Goal: Book appointment/travel/reservation

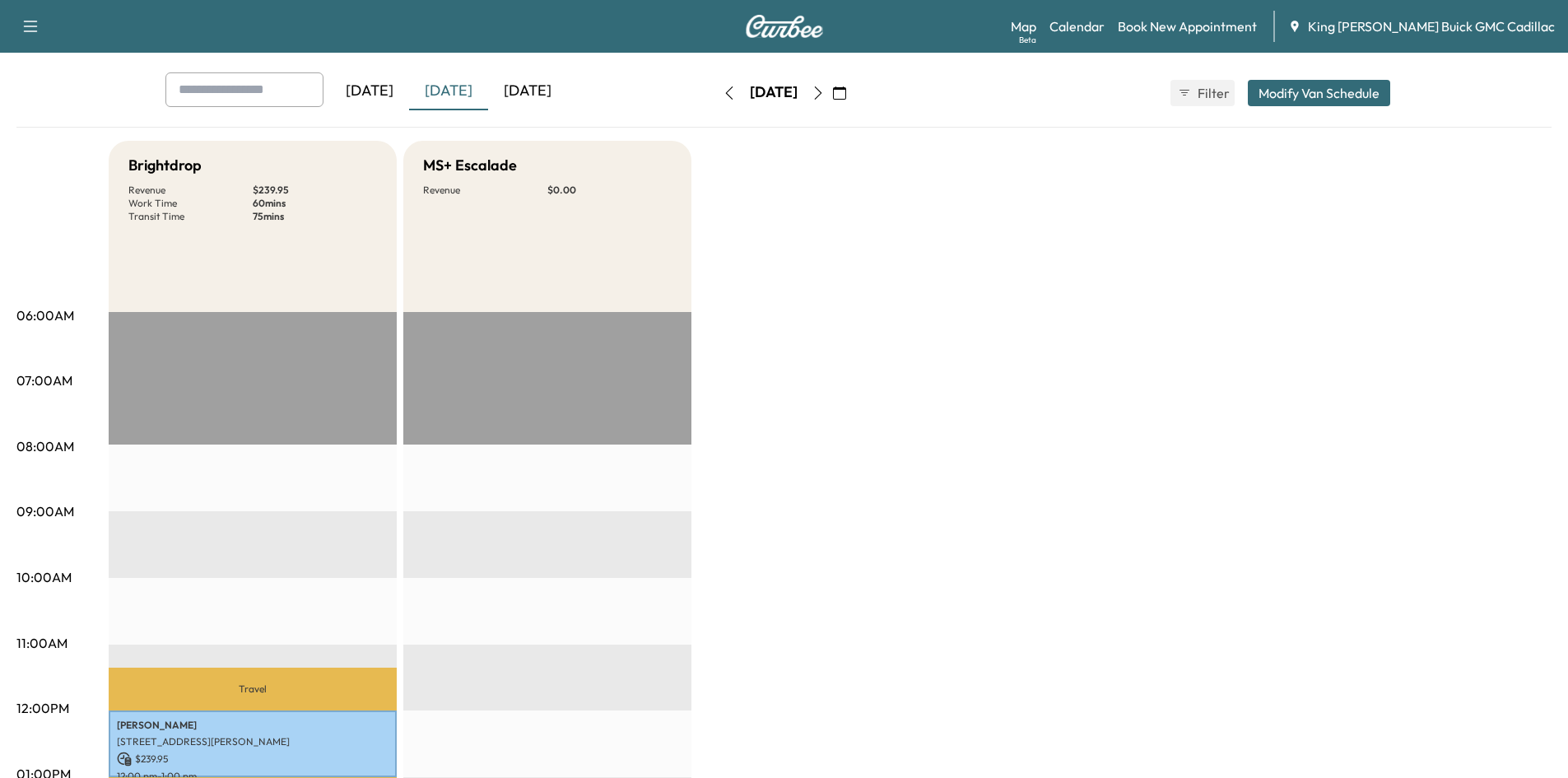
scroll to position [82, 0]
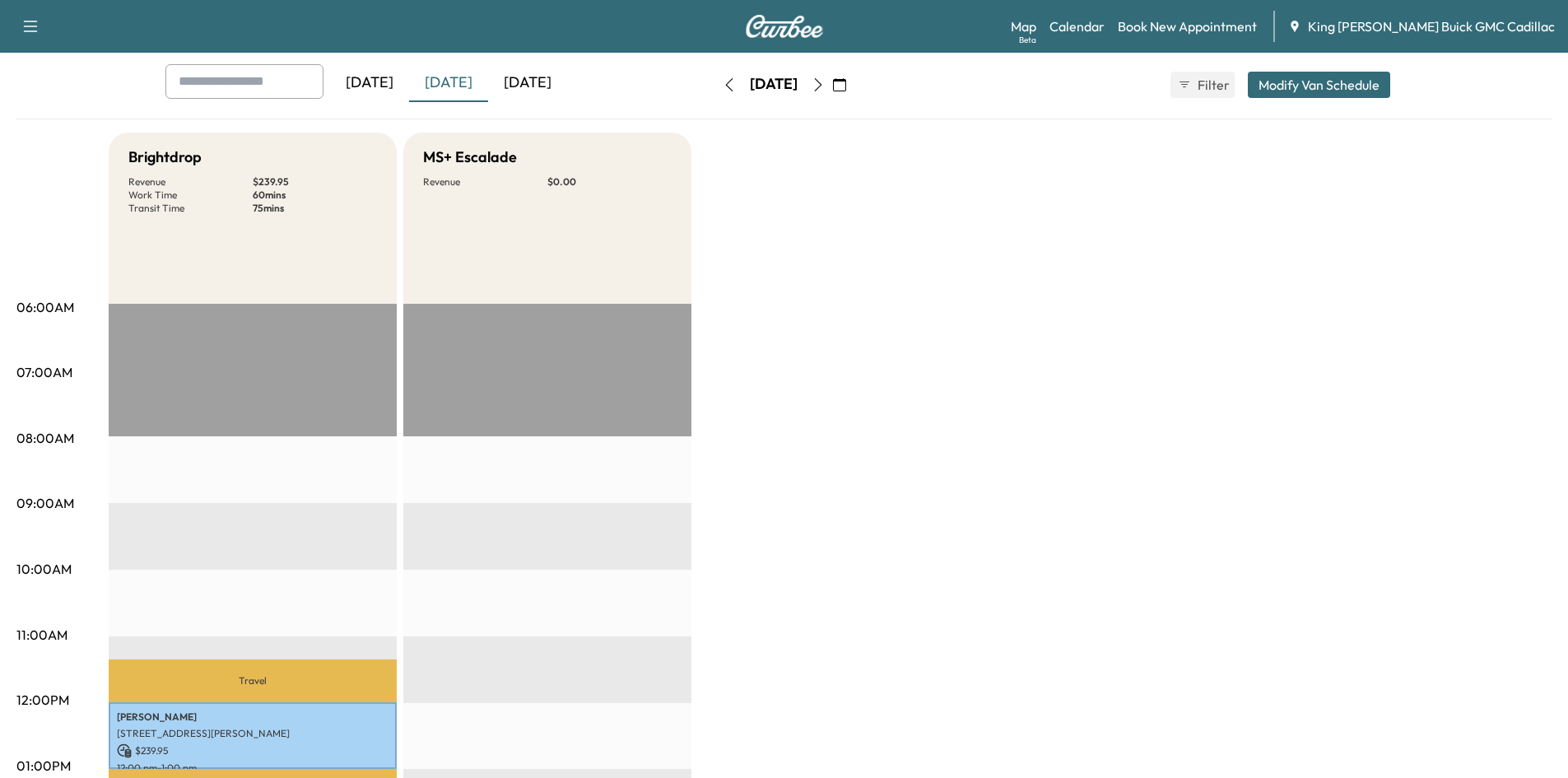
click at [825, 85] on icon "button" at bounding box center [818, 85] width 13 height 13
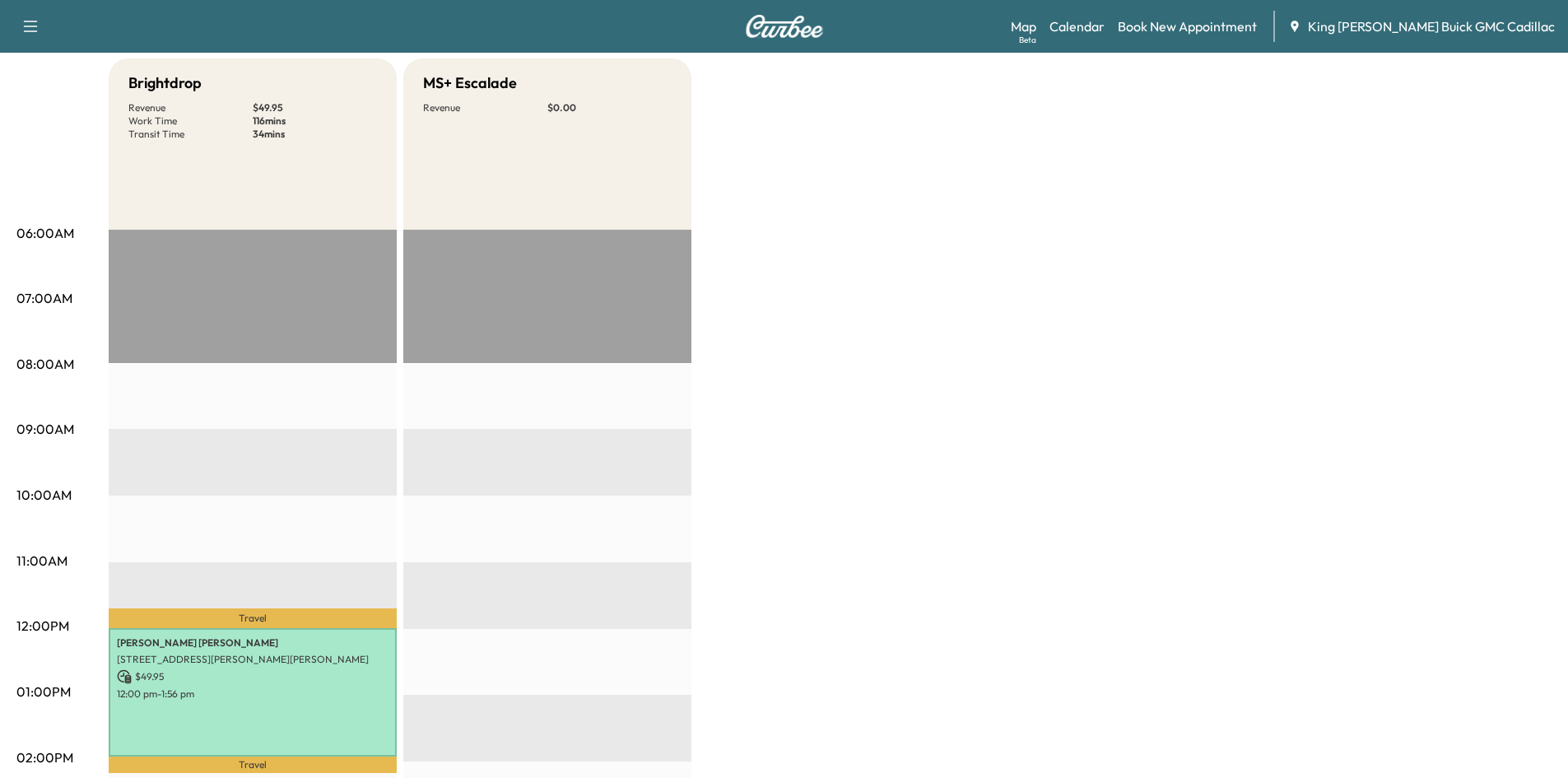
scroll to position [494, 0]
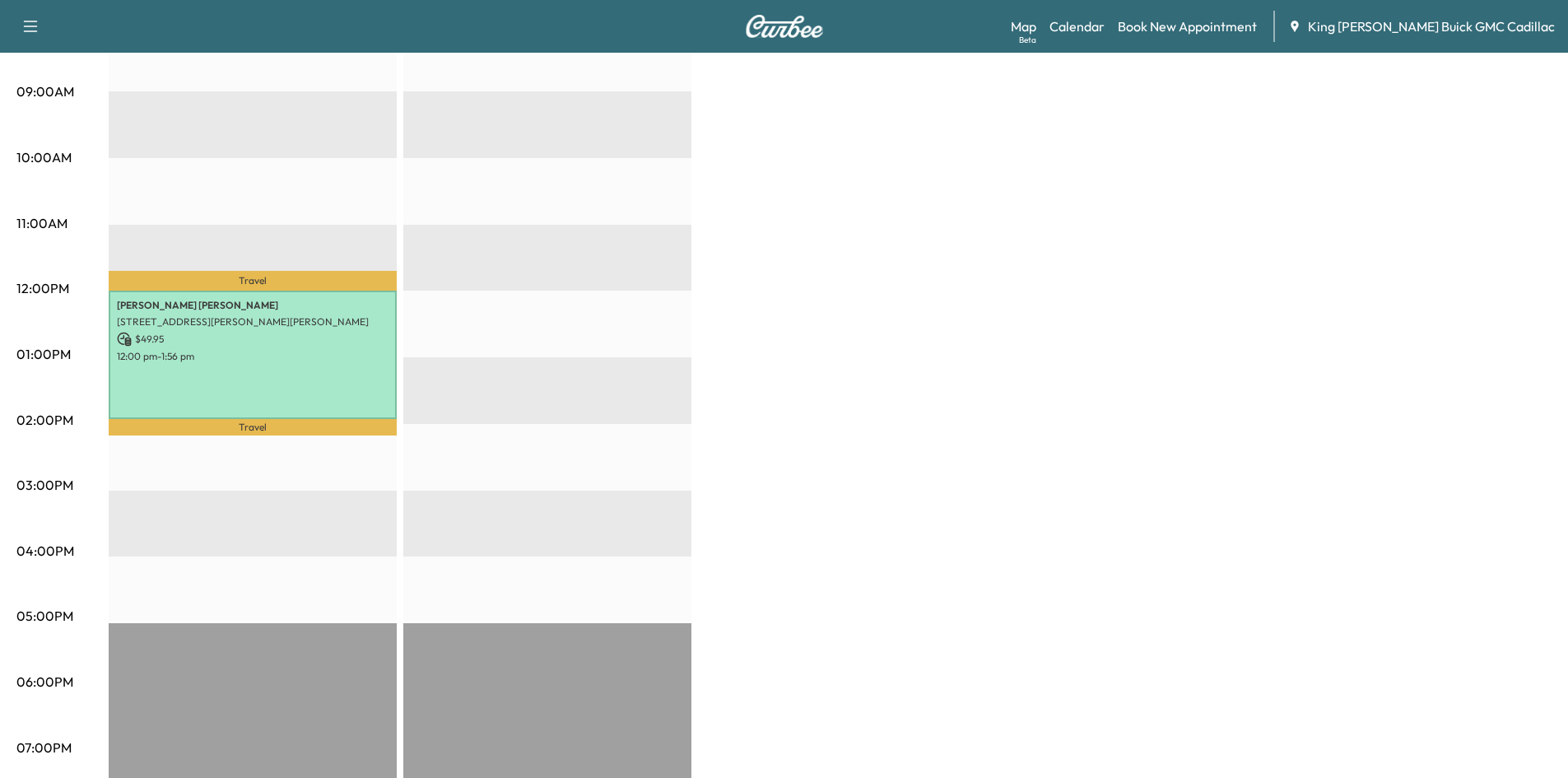
click at [275, 264] on div "Travel [PERSON_NAME] [STREET_ADDRESS][PERSON_NAME][PERSON_NAME] $ 49.95 12:00 p…" at bounding box center [253, 424] width 288 height 1064
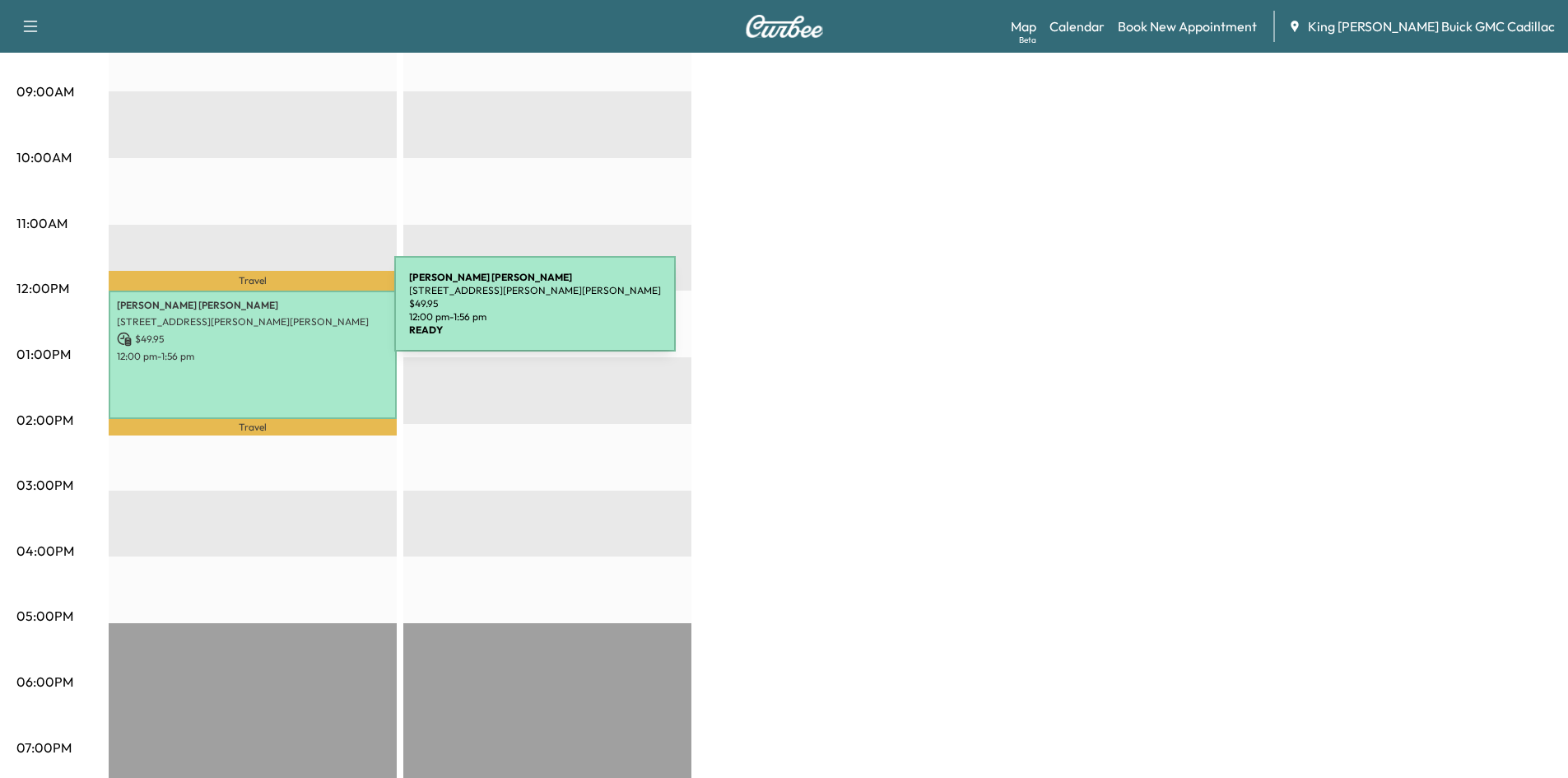
click at [271, 338] on p "$ 49.95" at bounding box center [252, 338] width 271 height 15
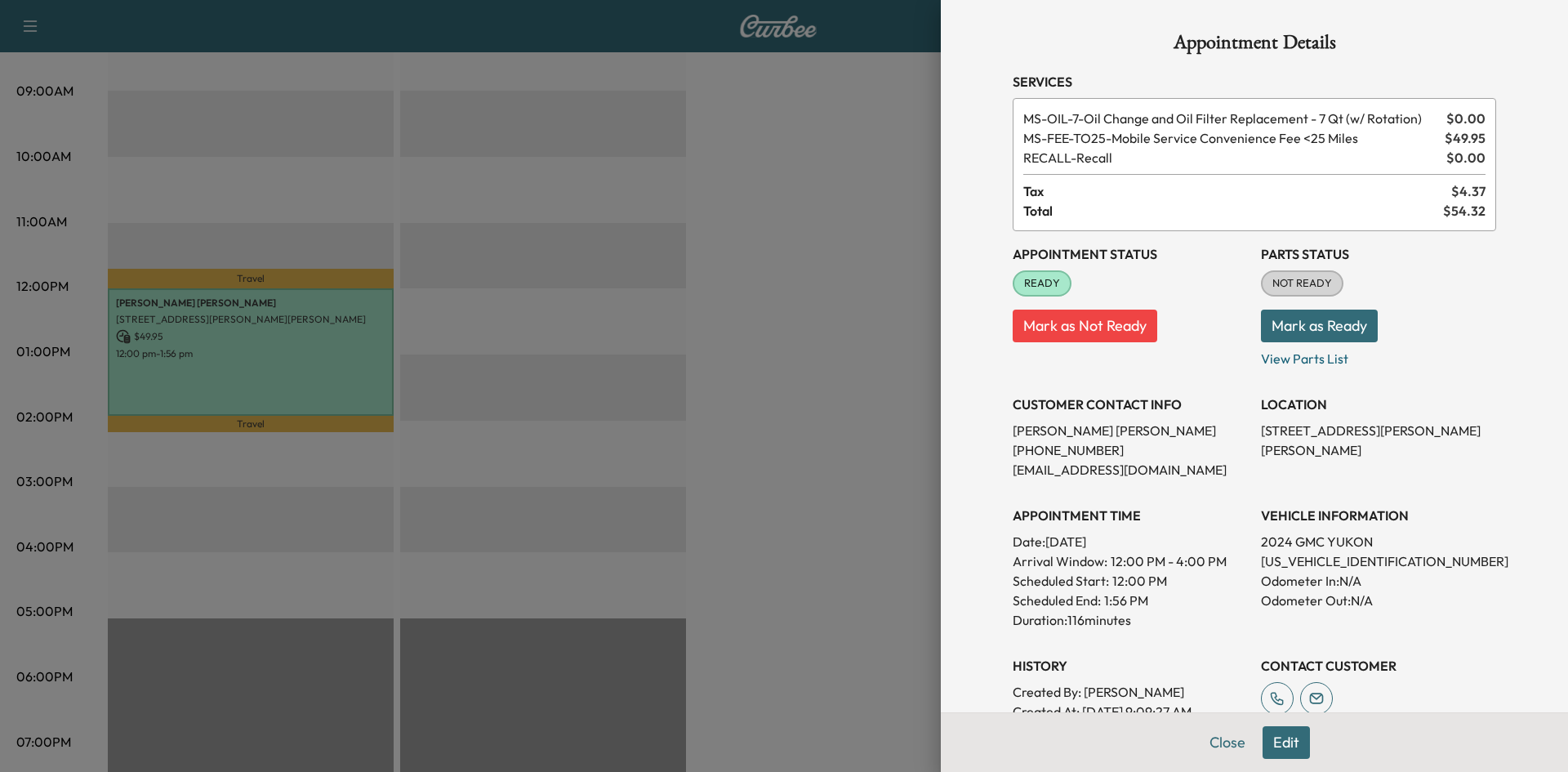
click at [869, 357] on div at bounding box center [784, 386] width 1568 height 772
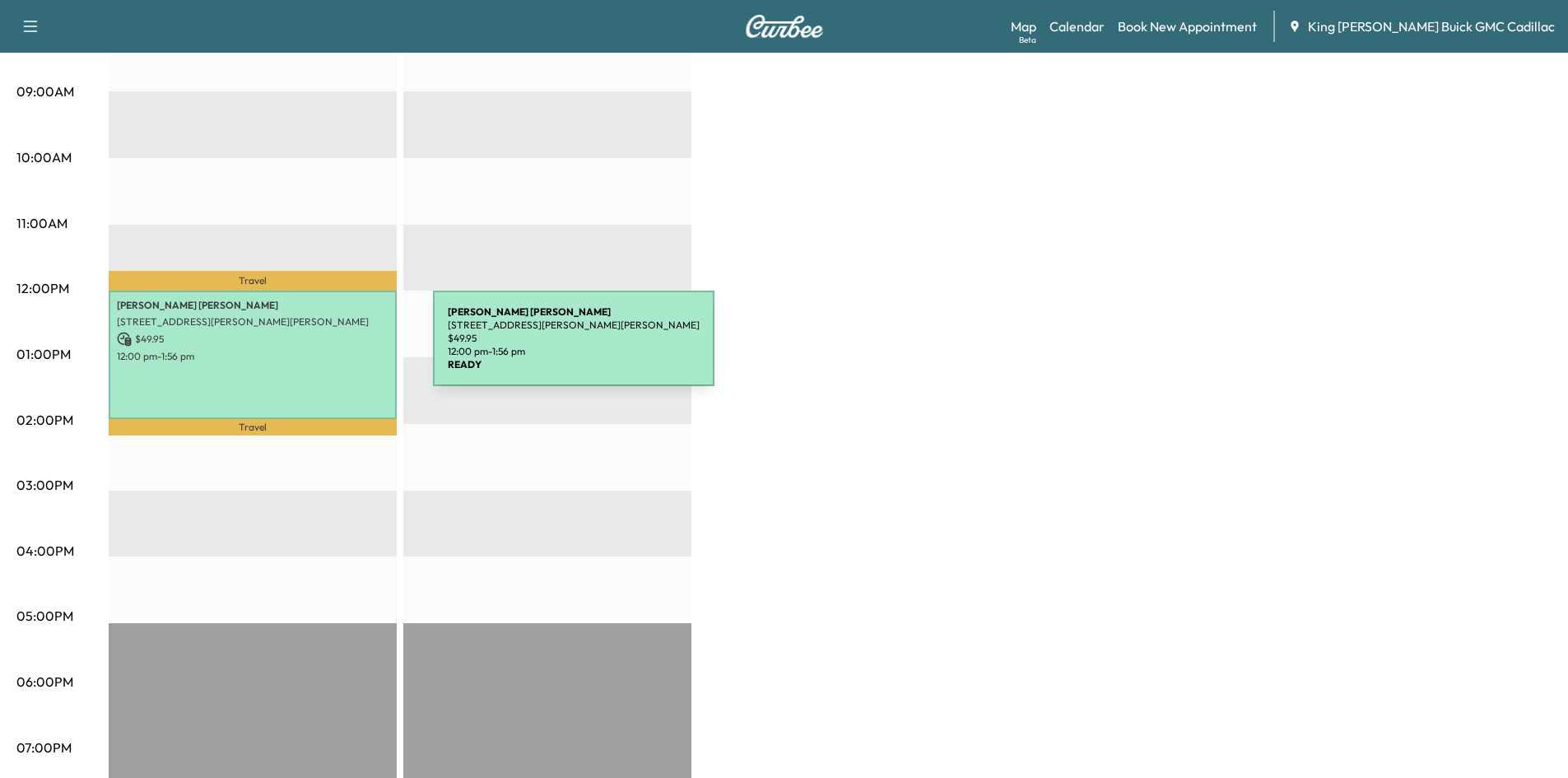
click at [310, 350] on p "12:00 pm - 1:56 pm" at bounding box center [252, 356] width 271 height 13
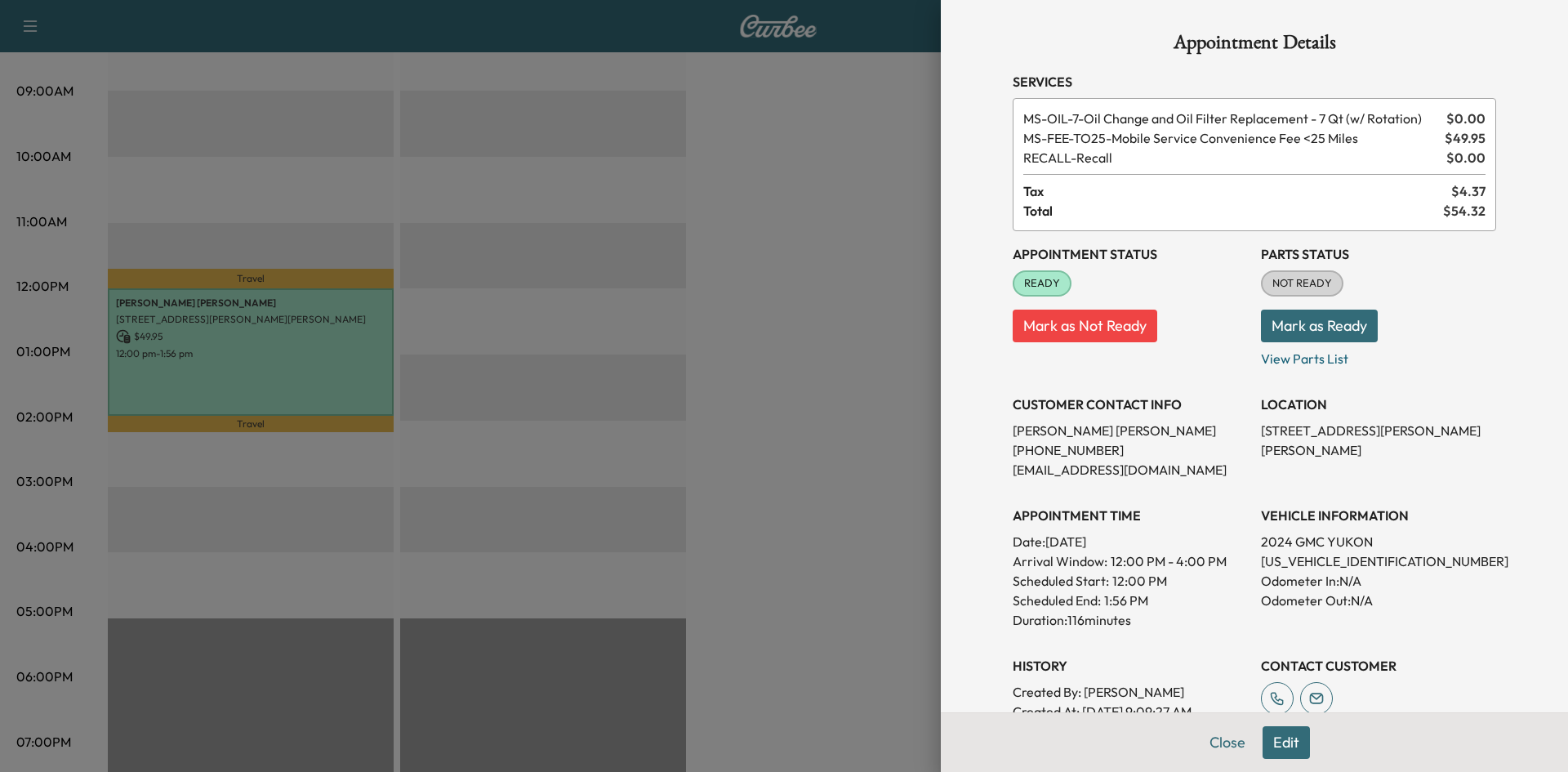
click at [813, 290] on div at bounding box center [784, 386] width 1568 height 772
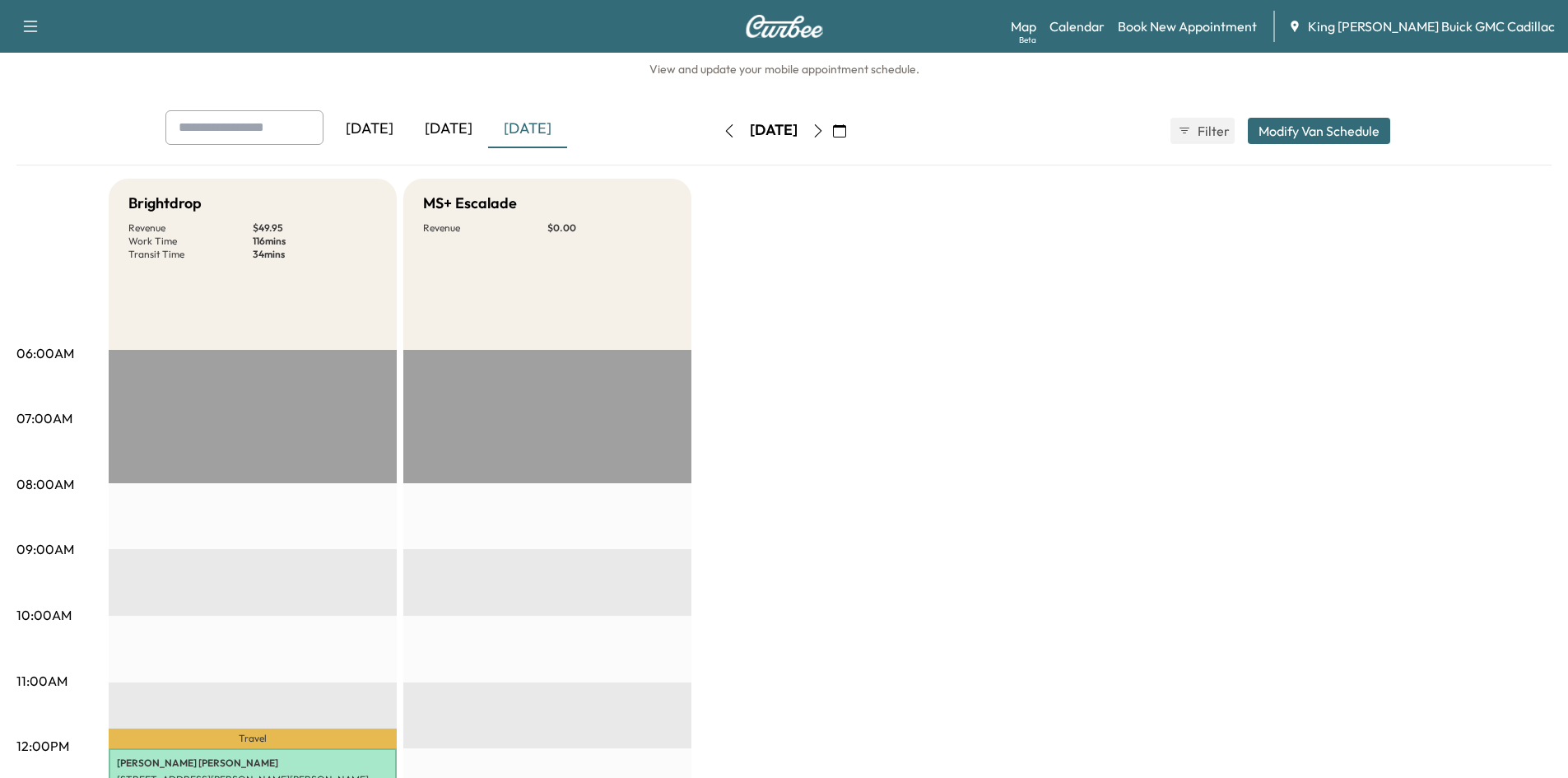
scroll to position [0, 0]
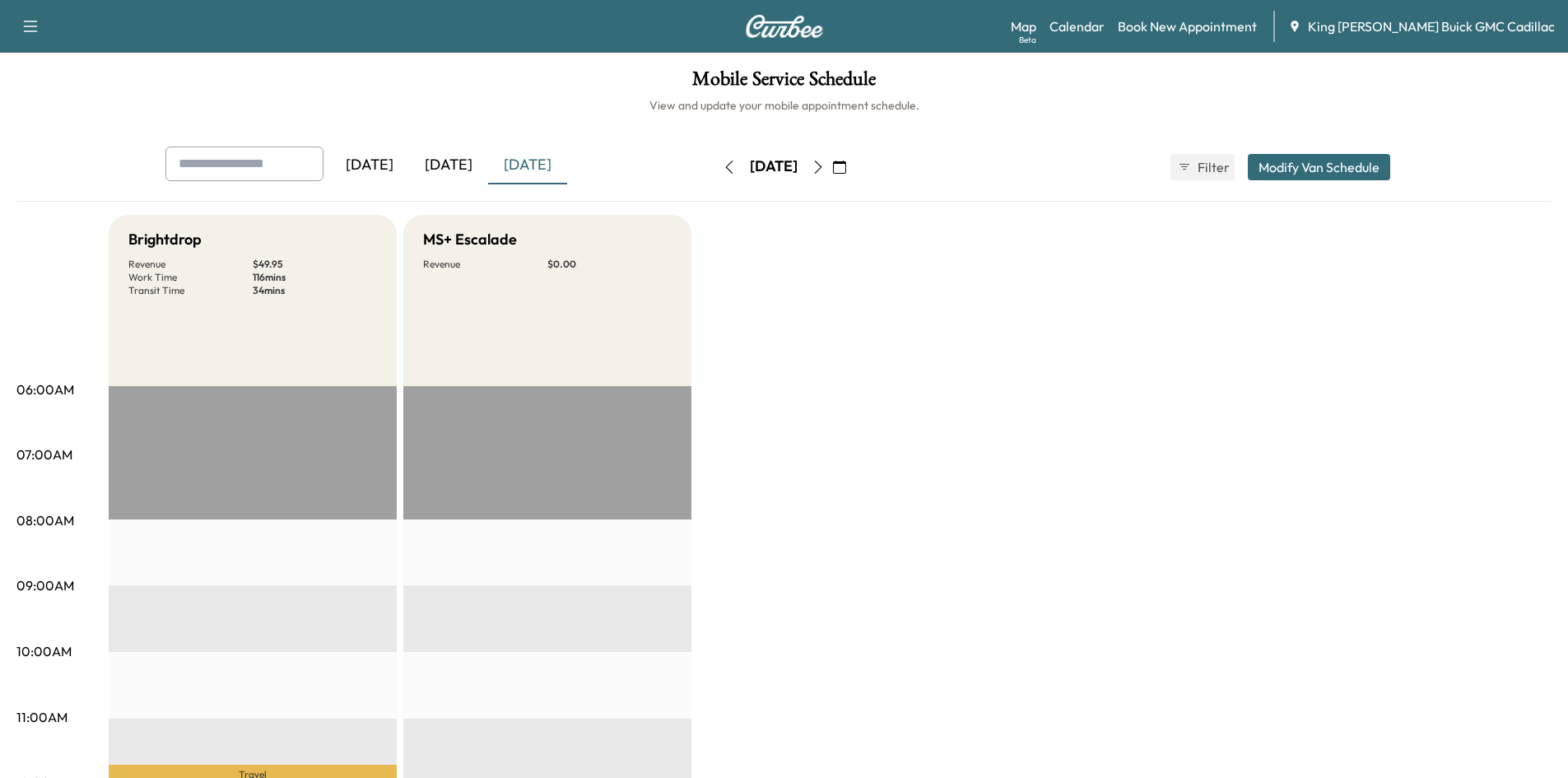
click at [832, 176] on button "button" at bounding box center [818, 167] width 28 height 26
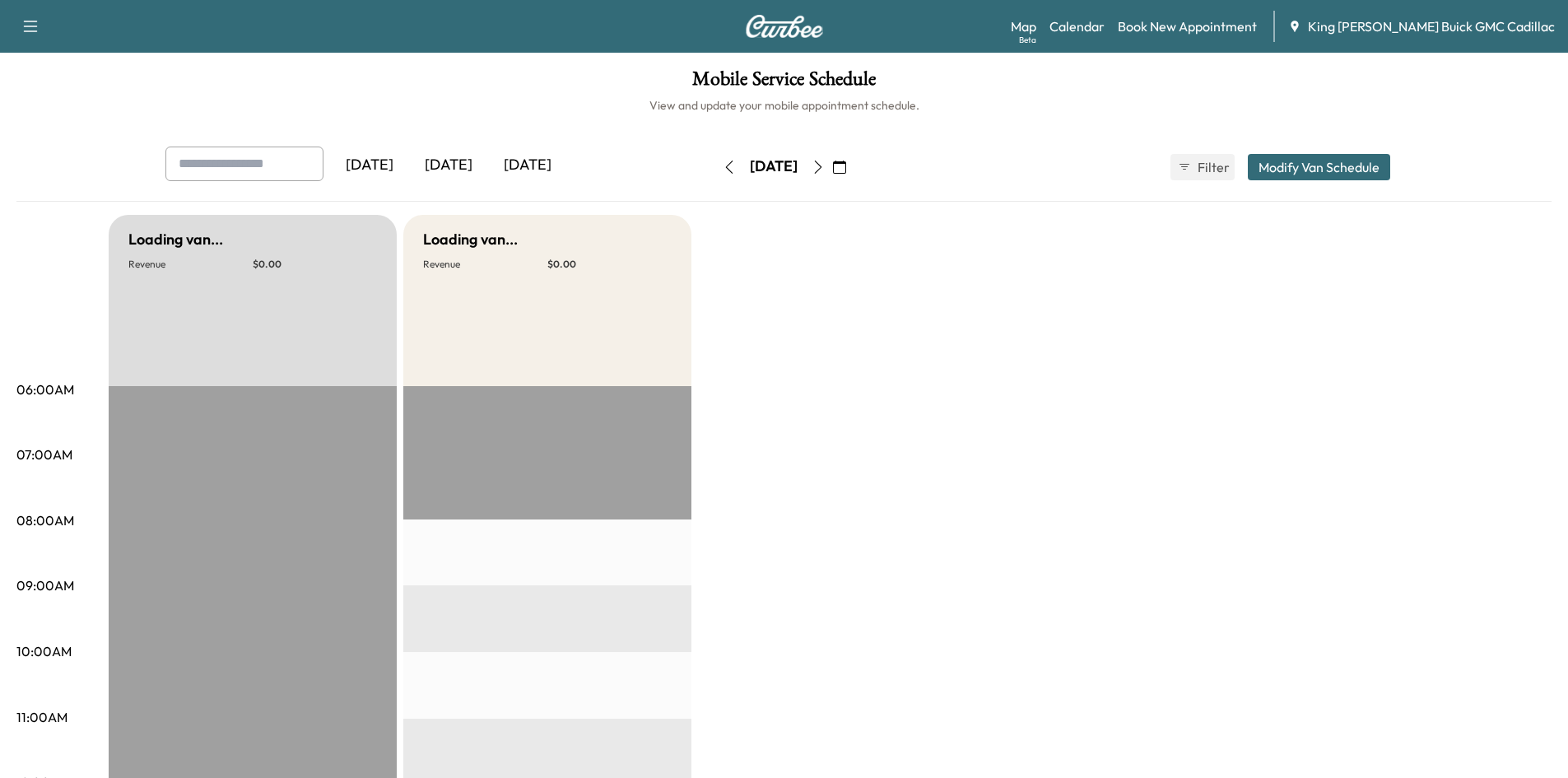
click at [832, 176] on button "button" at bounding box center [818, 167] width 28 height 26
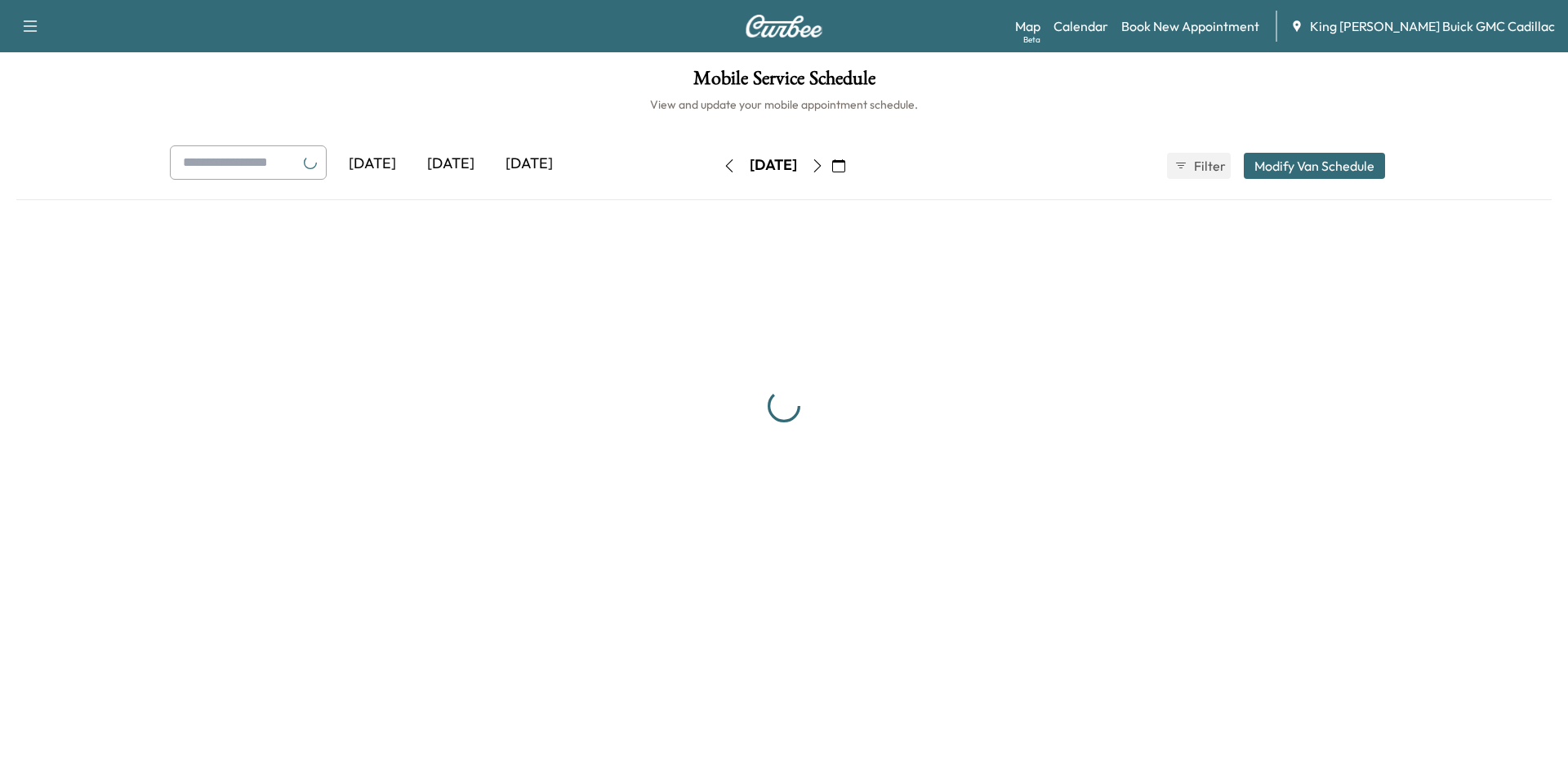
click at [832, 166] on button "button" at bounding box center [818, 166] width 28 height 26
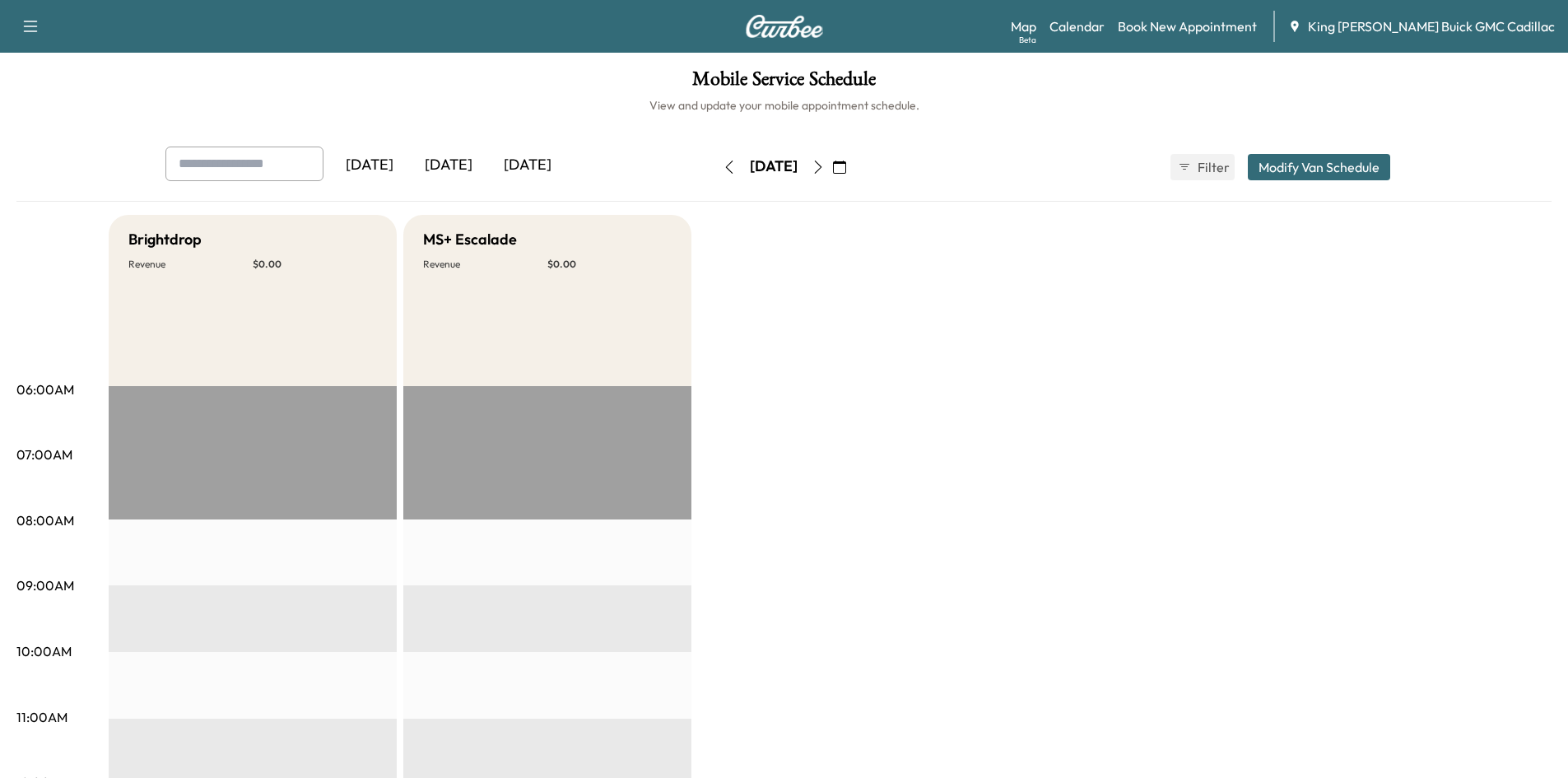
click at [825, 167] on icon "button" at bounding box center [818, 167] width 13 height 13
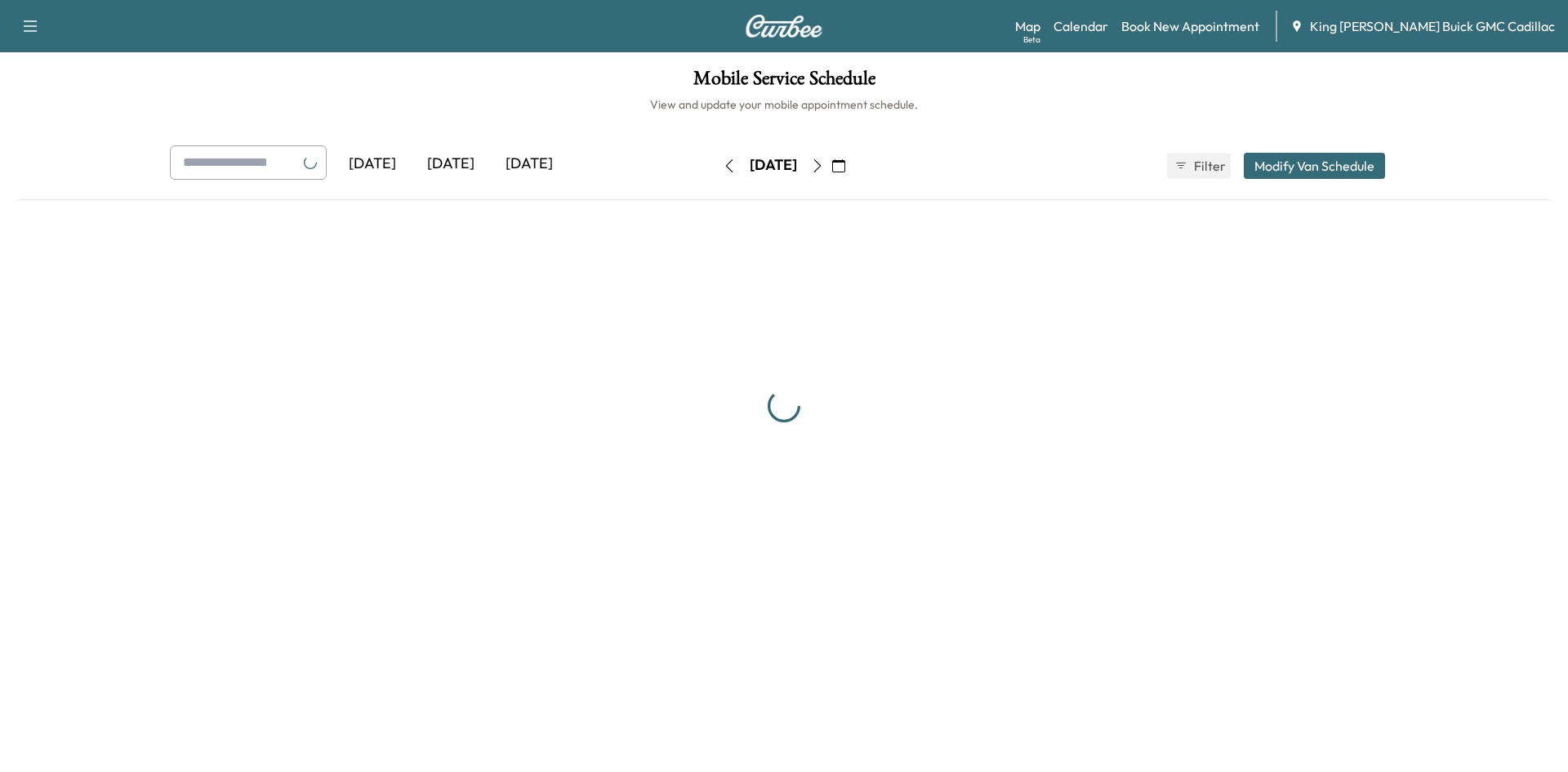
click at [832, 166] on button "button" at bounding box center [818, 166] width 28 height 26
click at [797, 166] on div "[DATE]" at bounding box center [774, 165] width 48 height 21
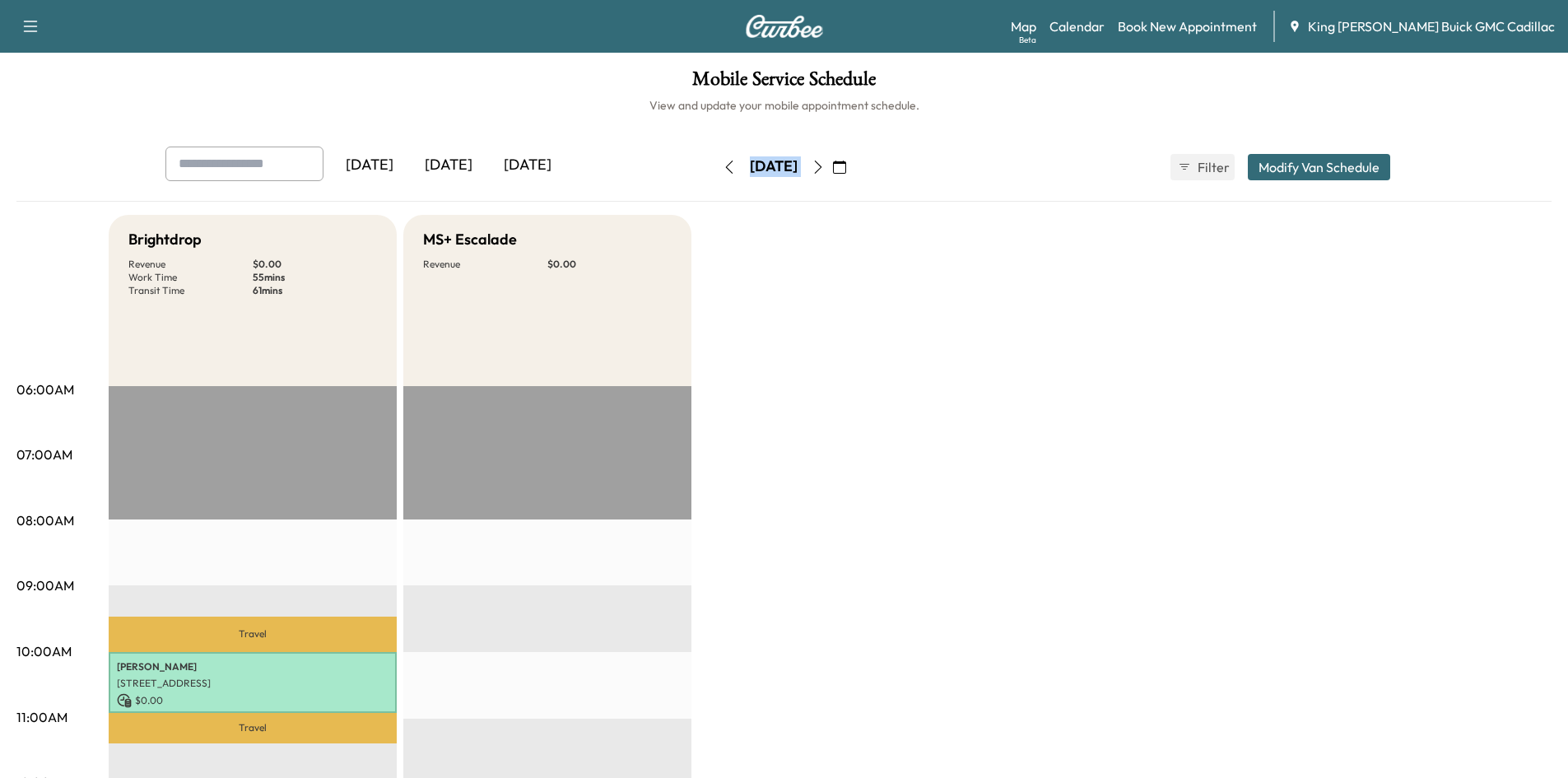
click at [825, 167] on icon "button" at bounding box center [818, 167] width 13 height 13
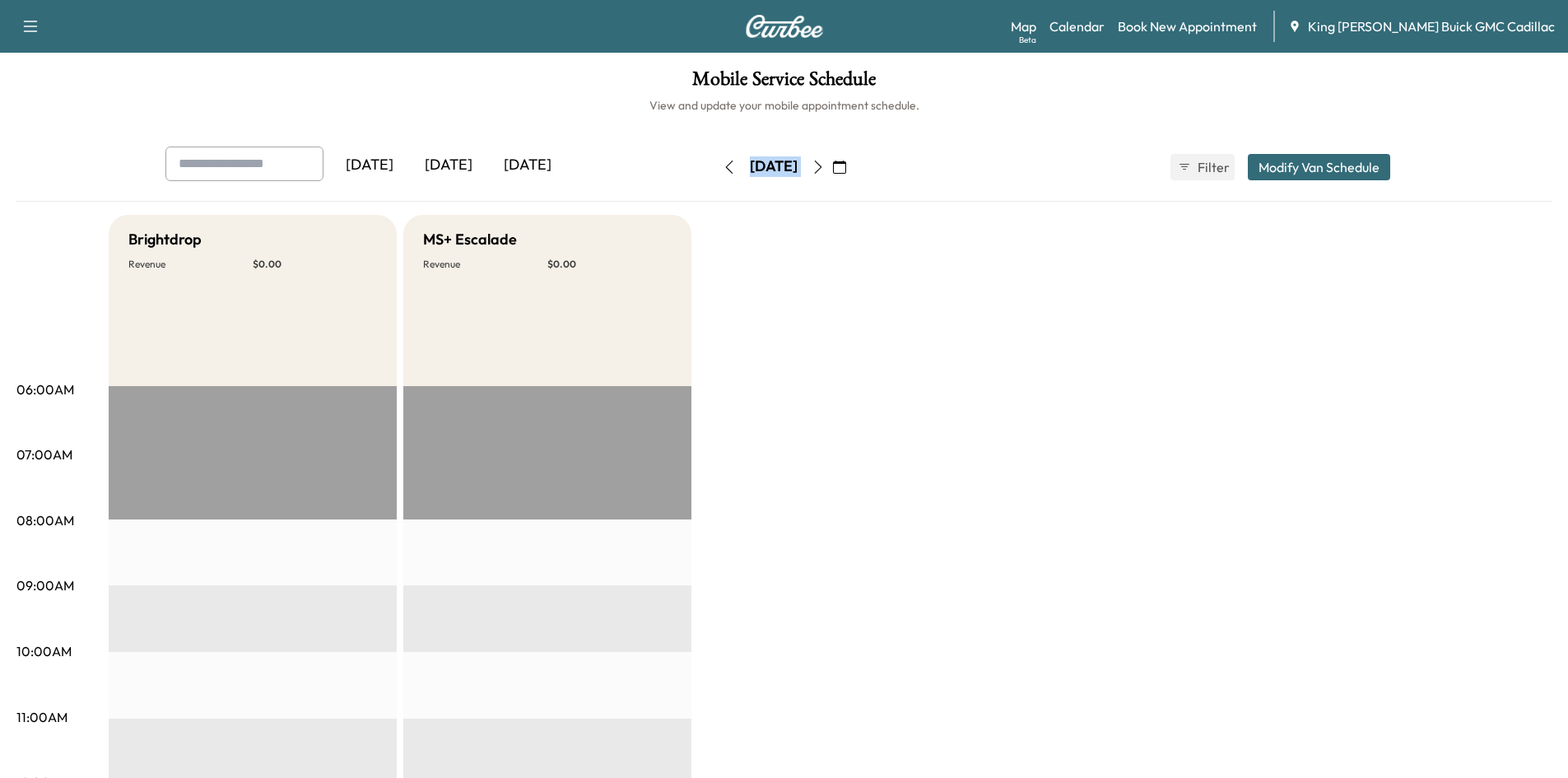
click at [825, 167] on icon "button" at bounding box center [818, 167] width 13 height 13
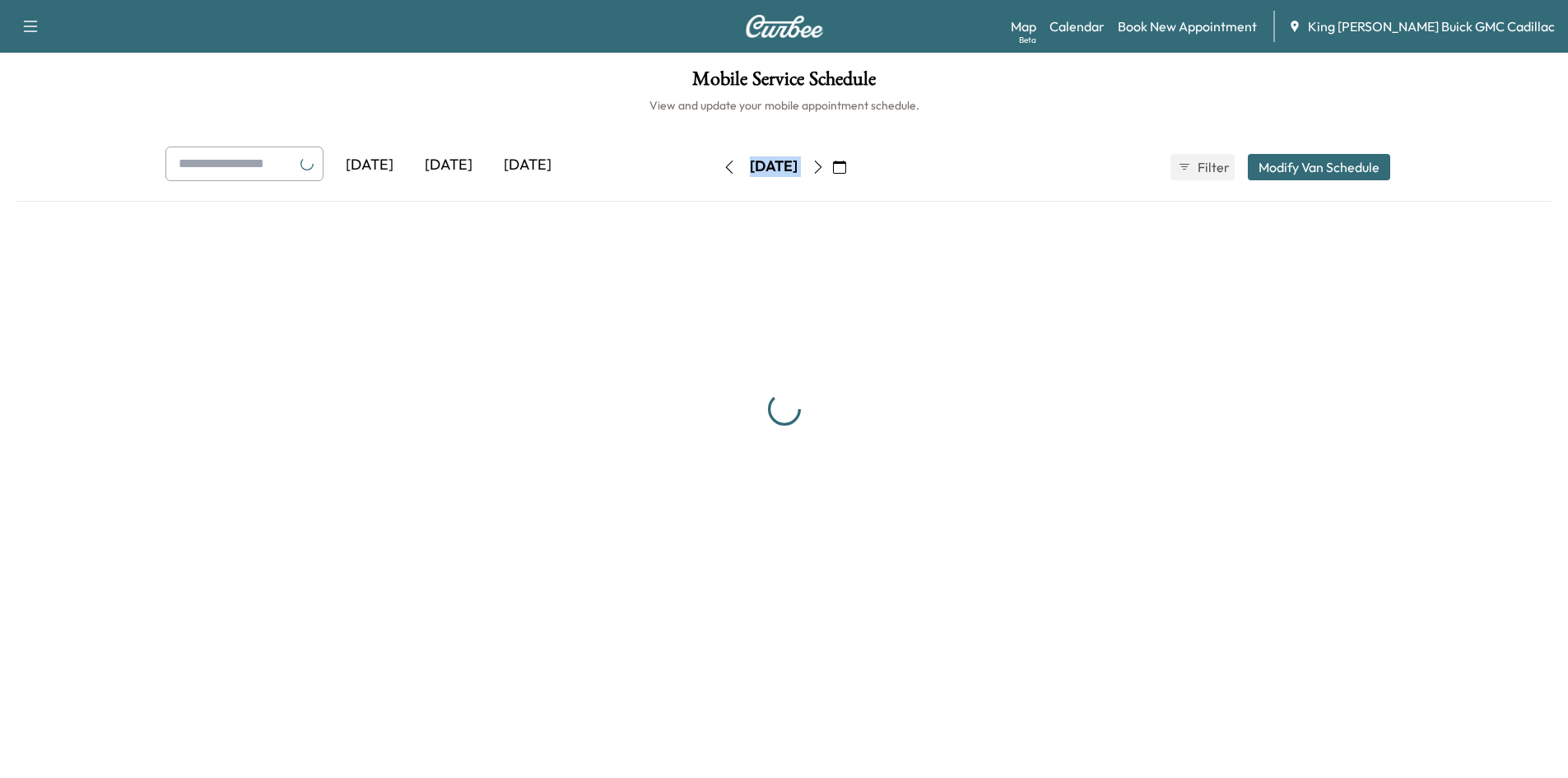
click at [854, 167] on button "button" at bounding box center [840, 167] width 28 height 26
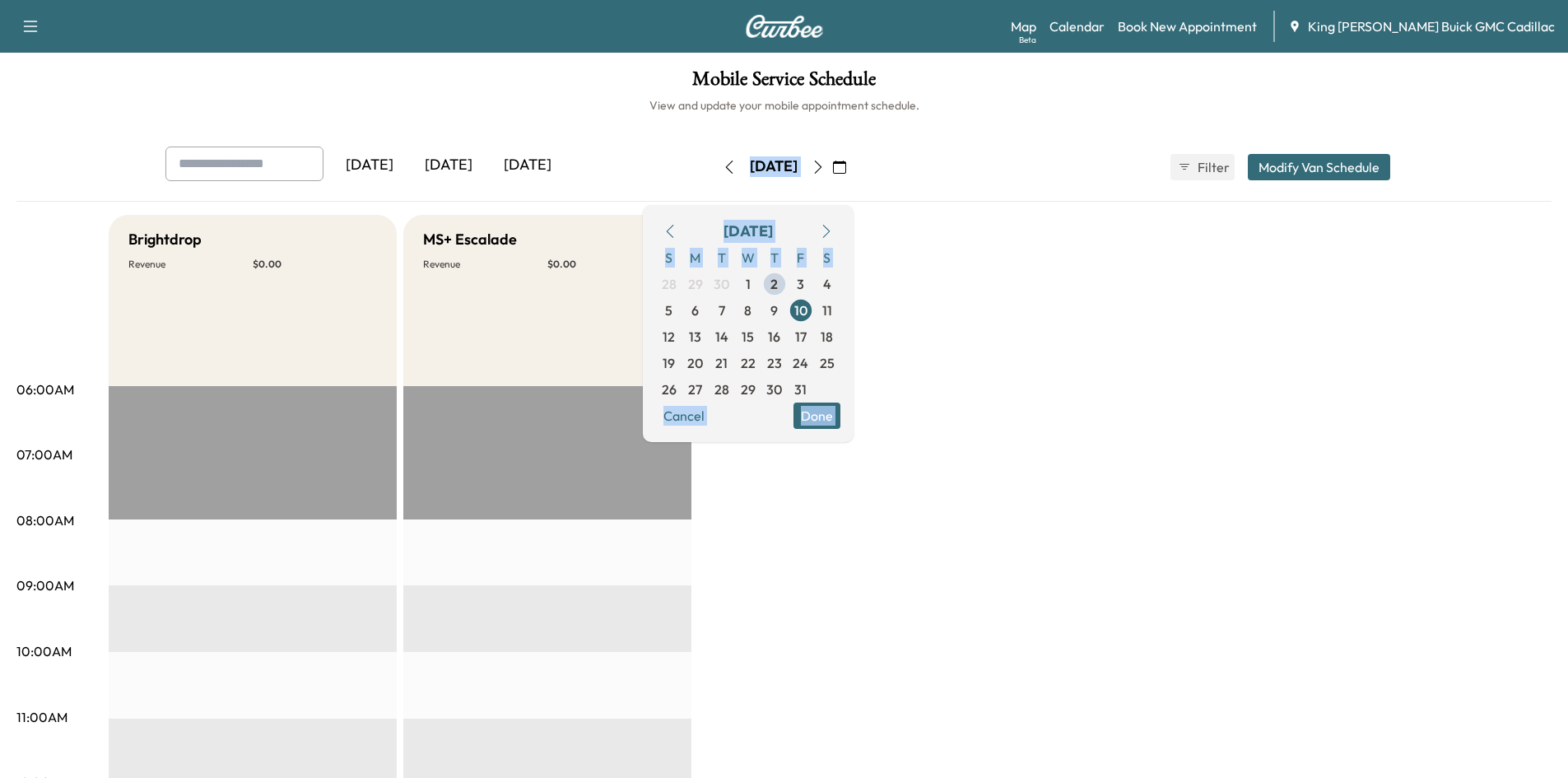
click at [825, 165] on icon "button" at bounding box center [818, 167] width 13 height 13
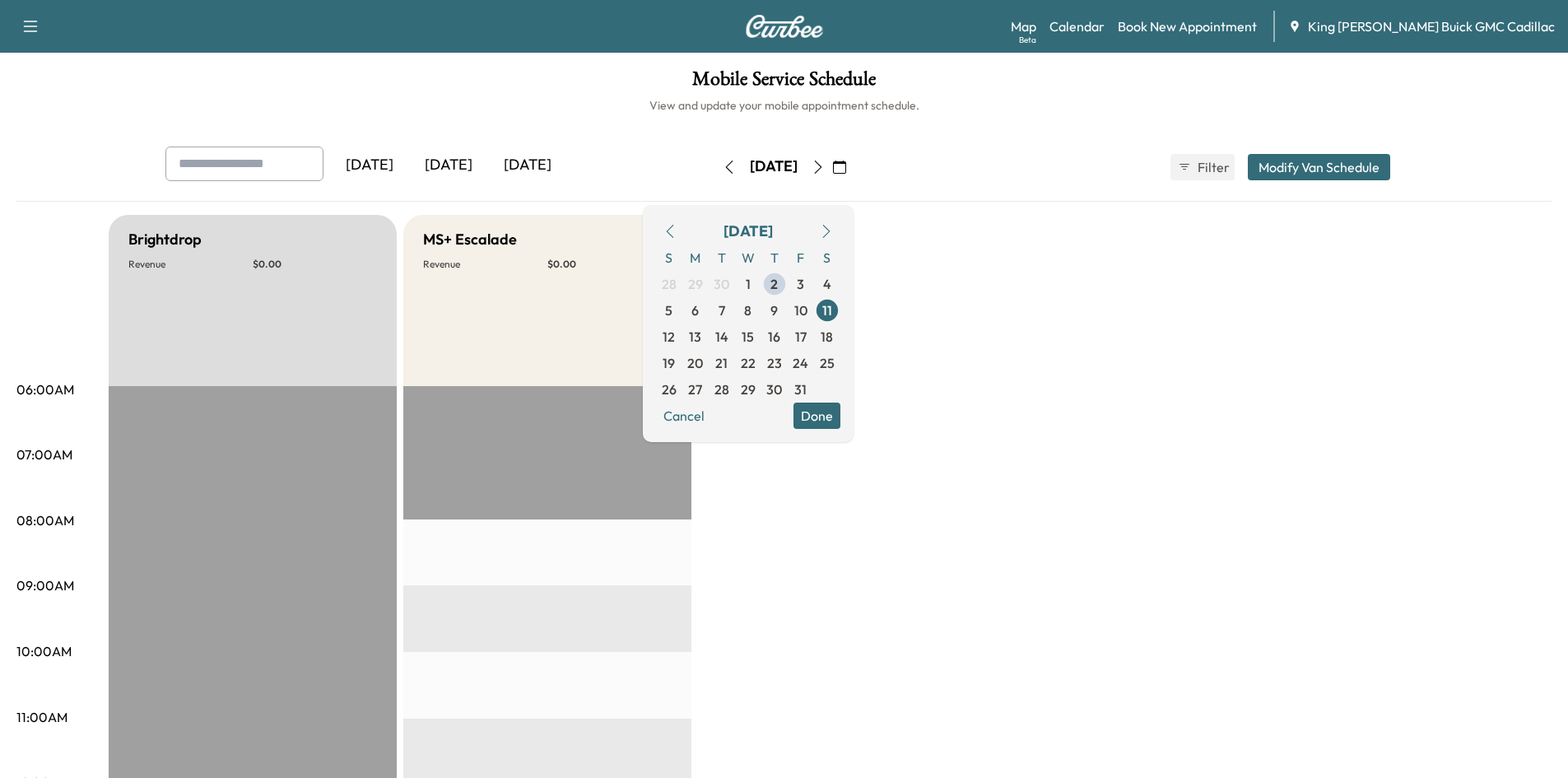
click at [894, 125] on div "Mobile Service Schedule View and update your mobile appointment schedule. [DATE…" at bounding box center [784, 759] width 1568 height 1414
click at [854, 142] on div "[DATE] October 2025 S M T W T F S 28 29 30 1 2 3 4 5 6 7 8 9 10 11 12 13 14 15 …" at bounding box center [784, 167] width 139 height 52
click at [735, 330] on span "14" at bounding box center [722, 337] width 26 height 26
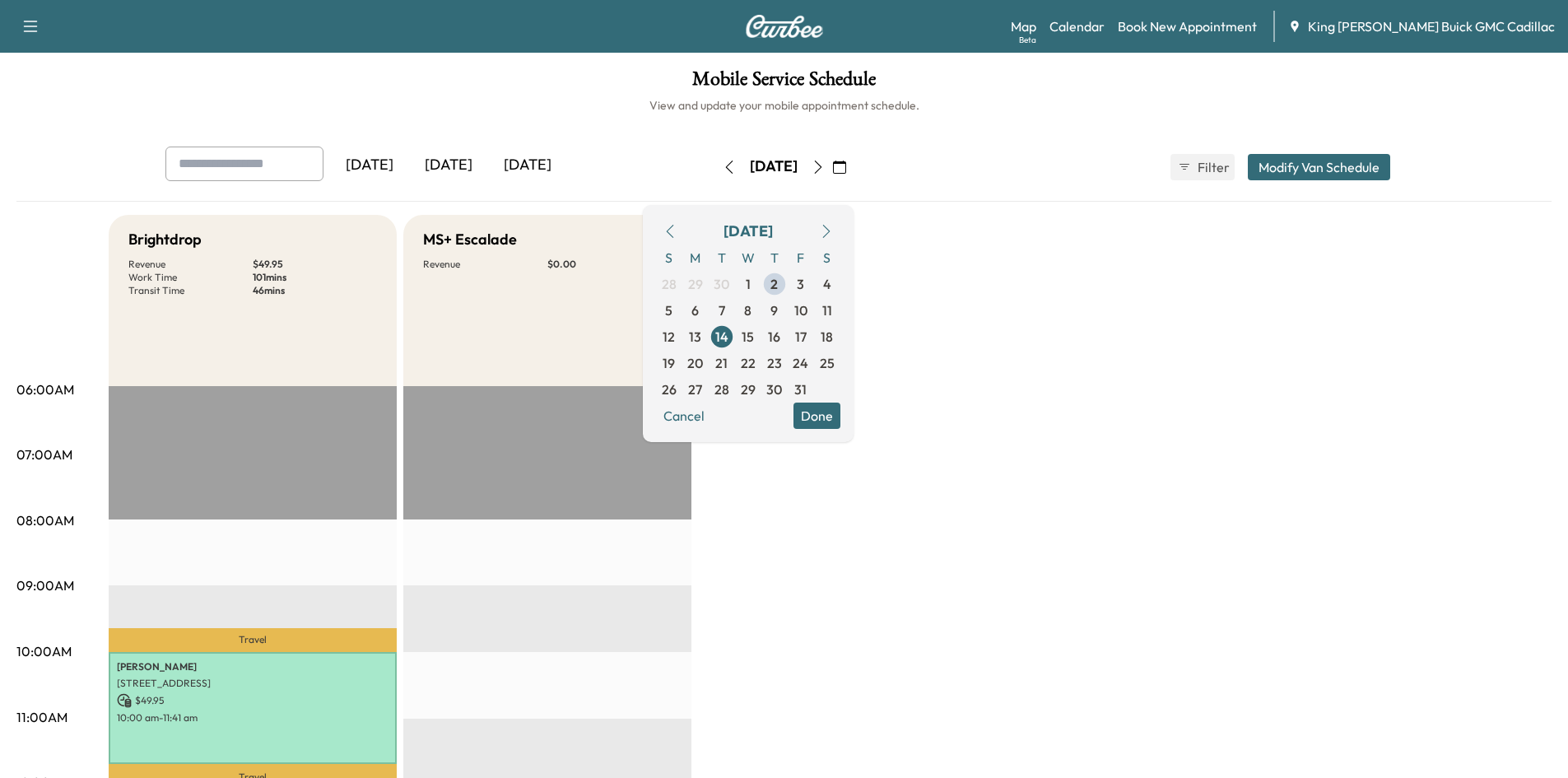
click at [317, 699] on p "$ 49.95" at bounding box center [252, 700] width 271 height 15
click at [261, 725] on div "[PERSON_NAME] [STREET_ADDRESS][PERSON_NAME] $ 49.95 10:00 am - 11:41 am" at bounding box center [253, 708] width 288 height 112
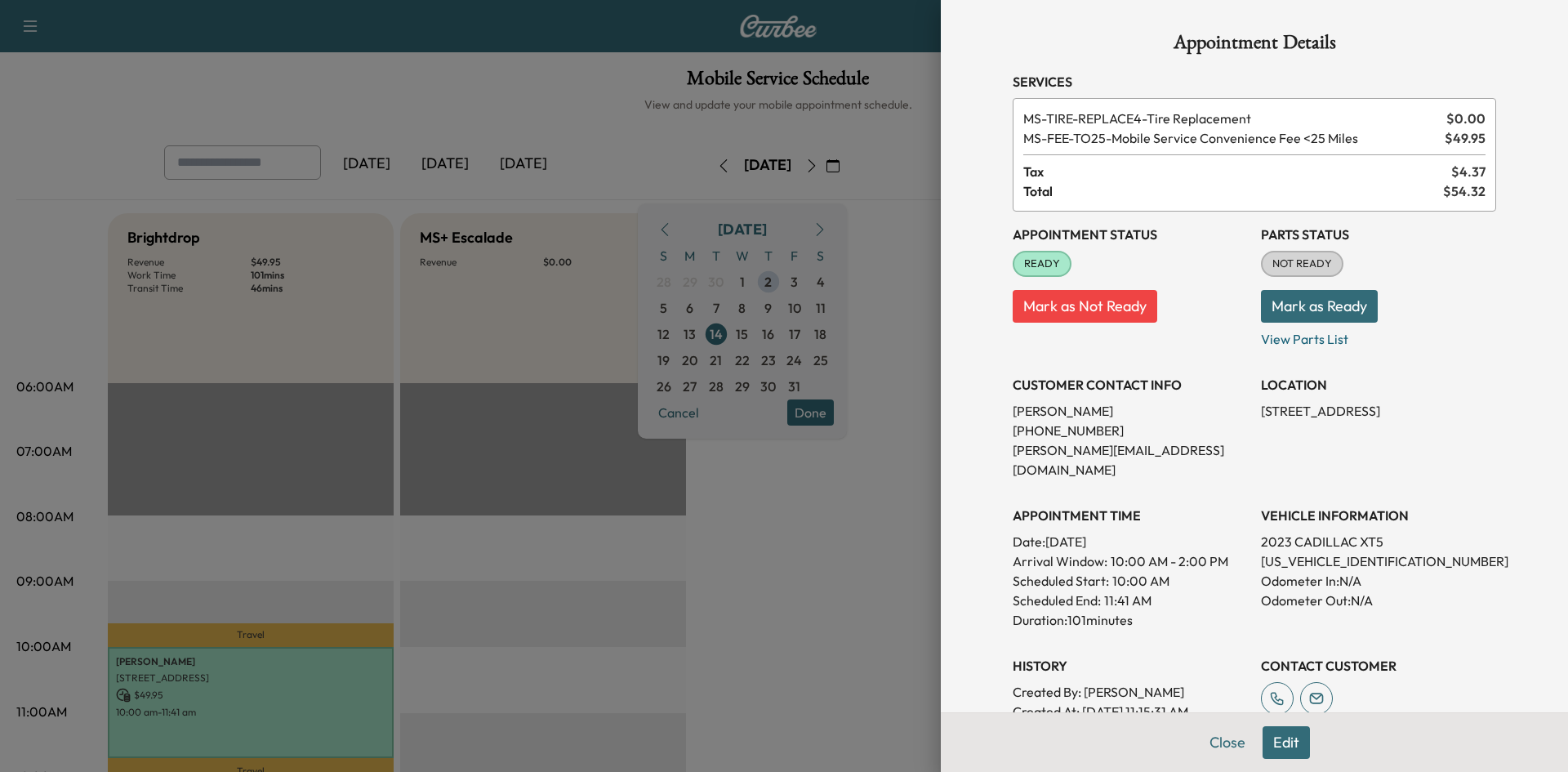
click at [867, 542] on div at bounding box center [784, 386] width 1568 height 772
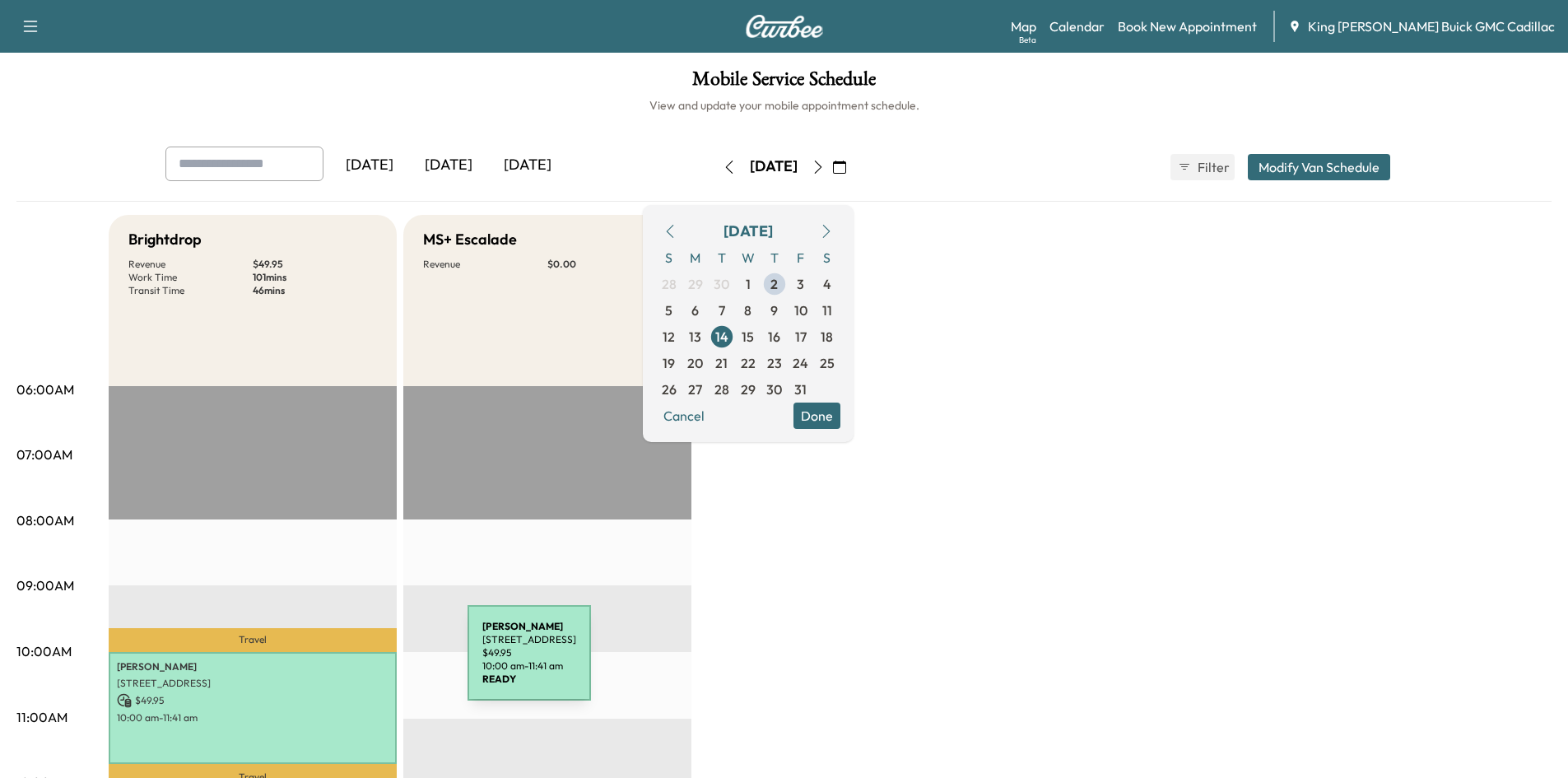
click at [331, 727] on div "[PERSON_NAME] [STREET_ADDRESS][PERSON_NAME] $ 49.95 10:00 am - 11:41 am" at bounding box center [253, 708] width 288 height 112
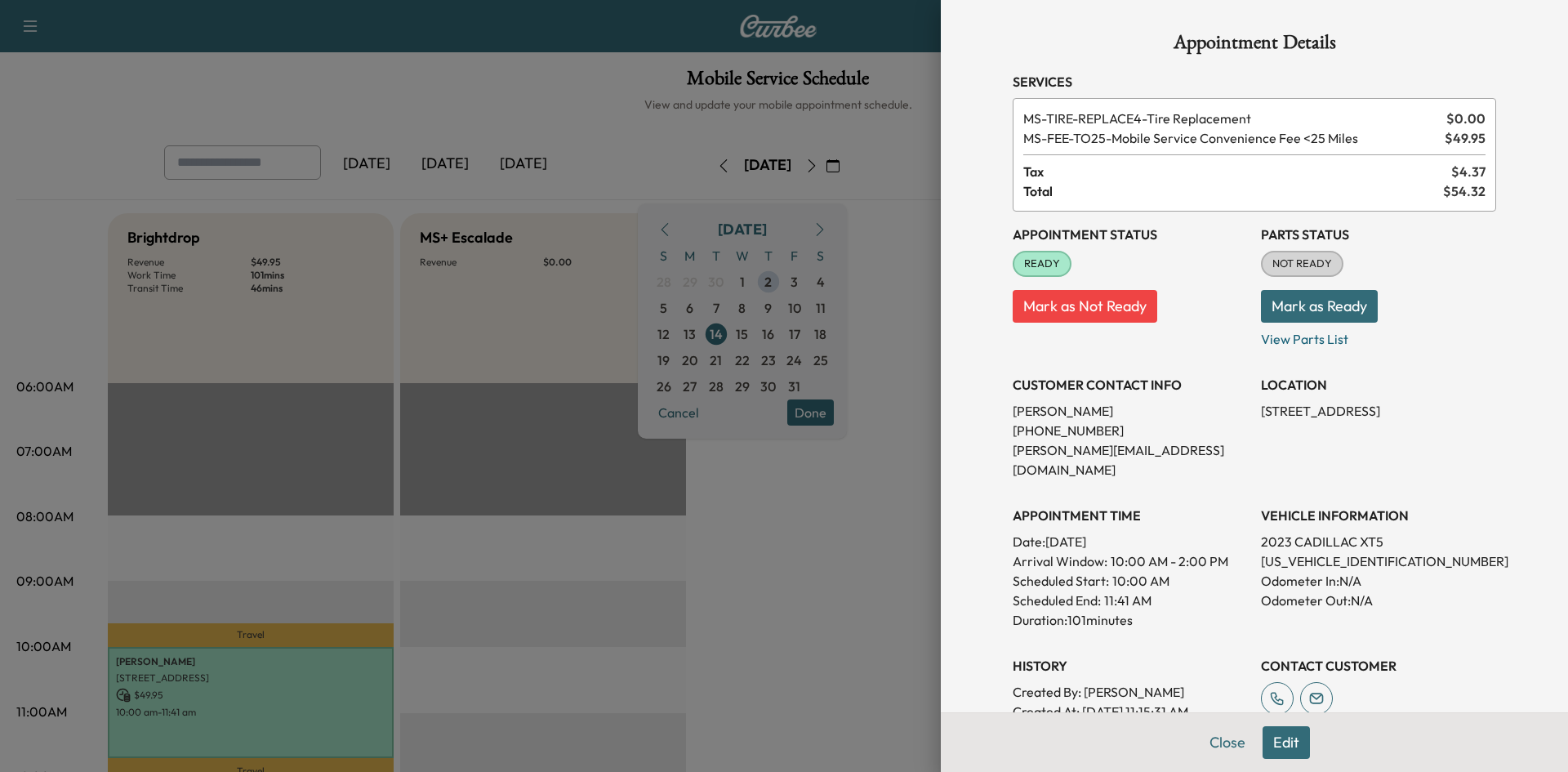
click at [780, 587] on div at bounding box center [784, 386] width 1568 height 772
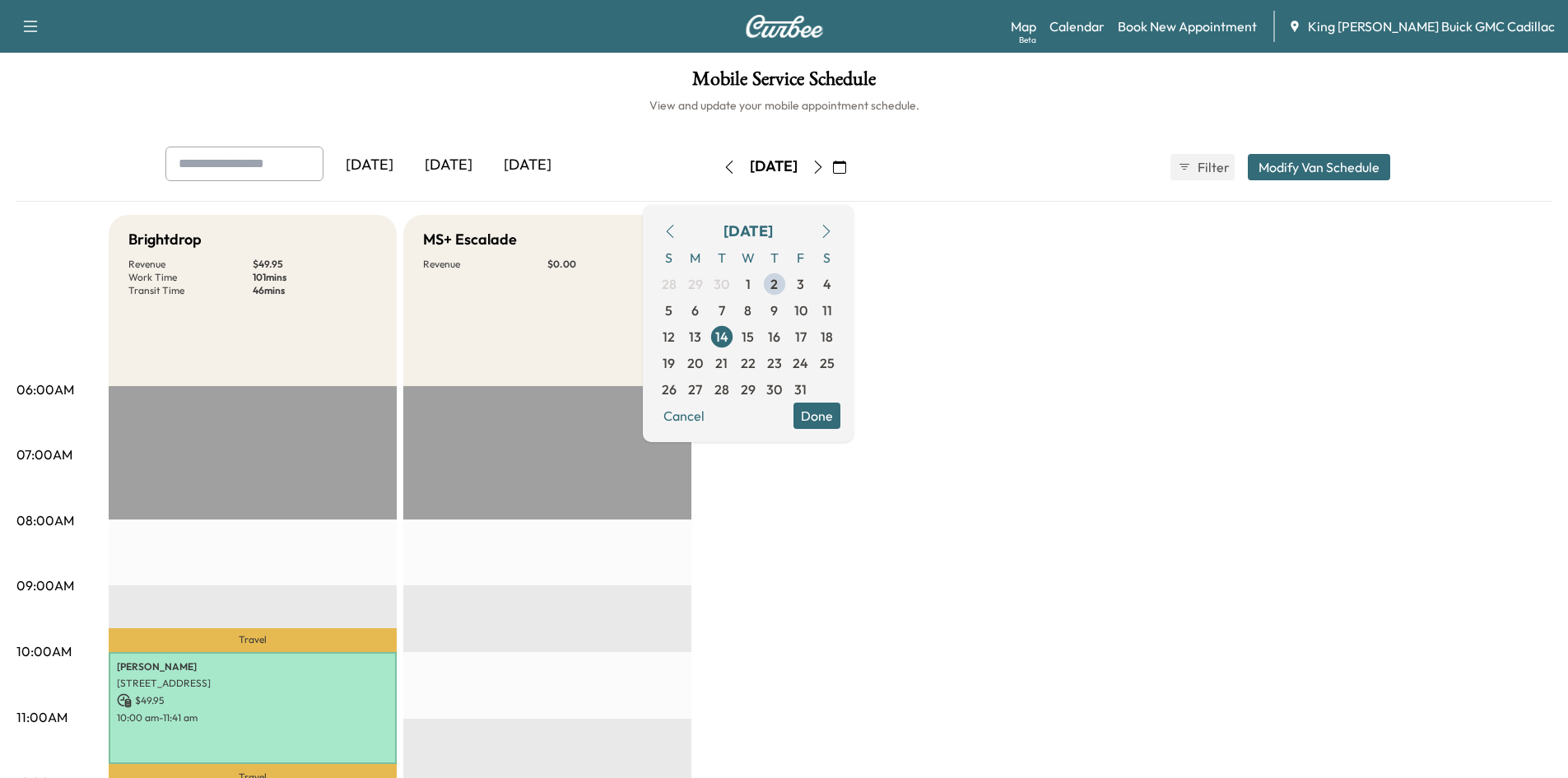
click at [715, 174] on button "button" at bounding box center [729, 167] width 28 height 26
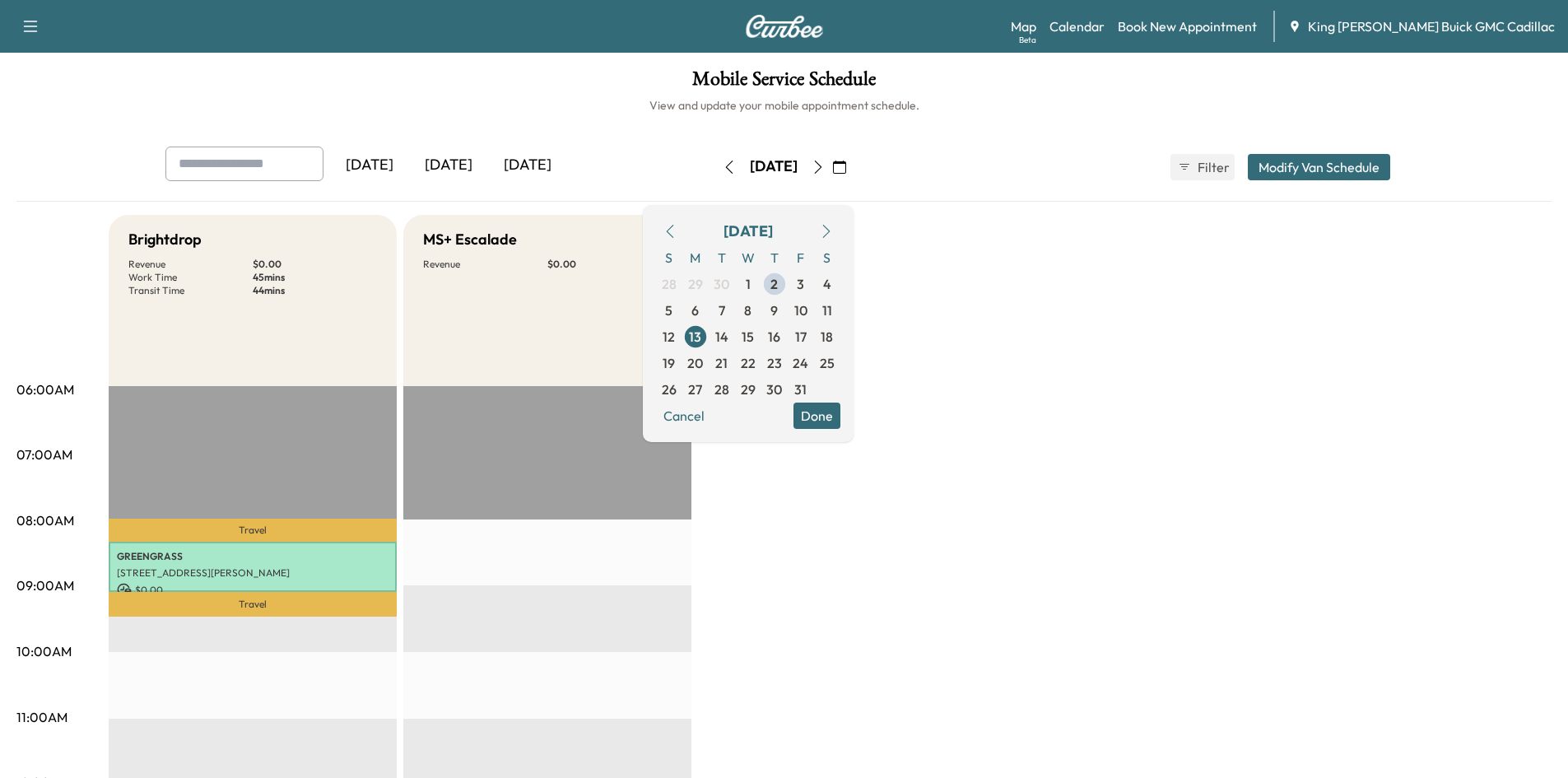
click at [723, 161] on icon "button" at bounding box center [729, 167] width 13 height 13
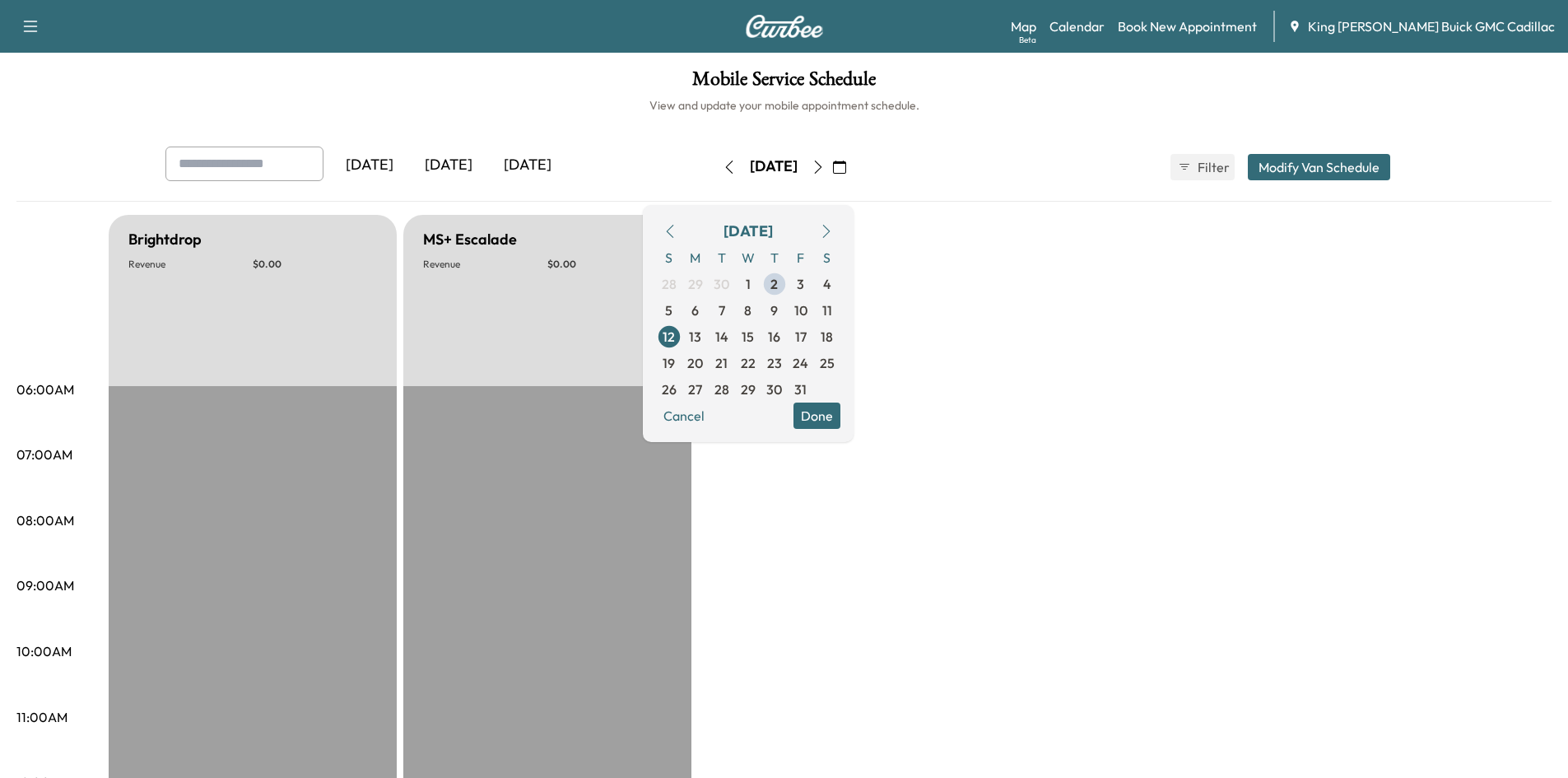
click at [723, 161] on icon "button" at bounding box center [729, 167] width 13 height 13
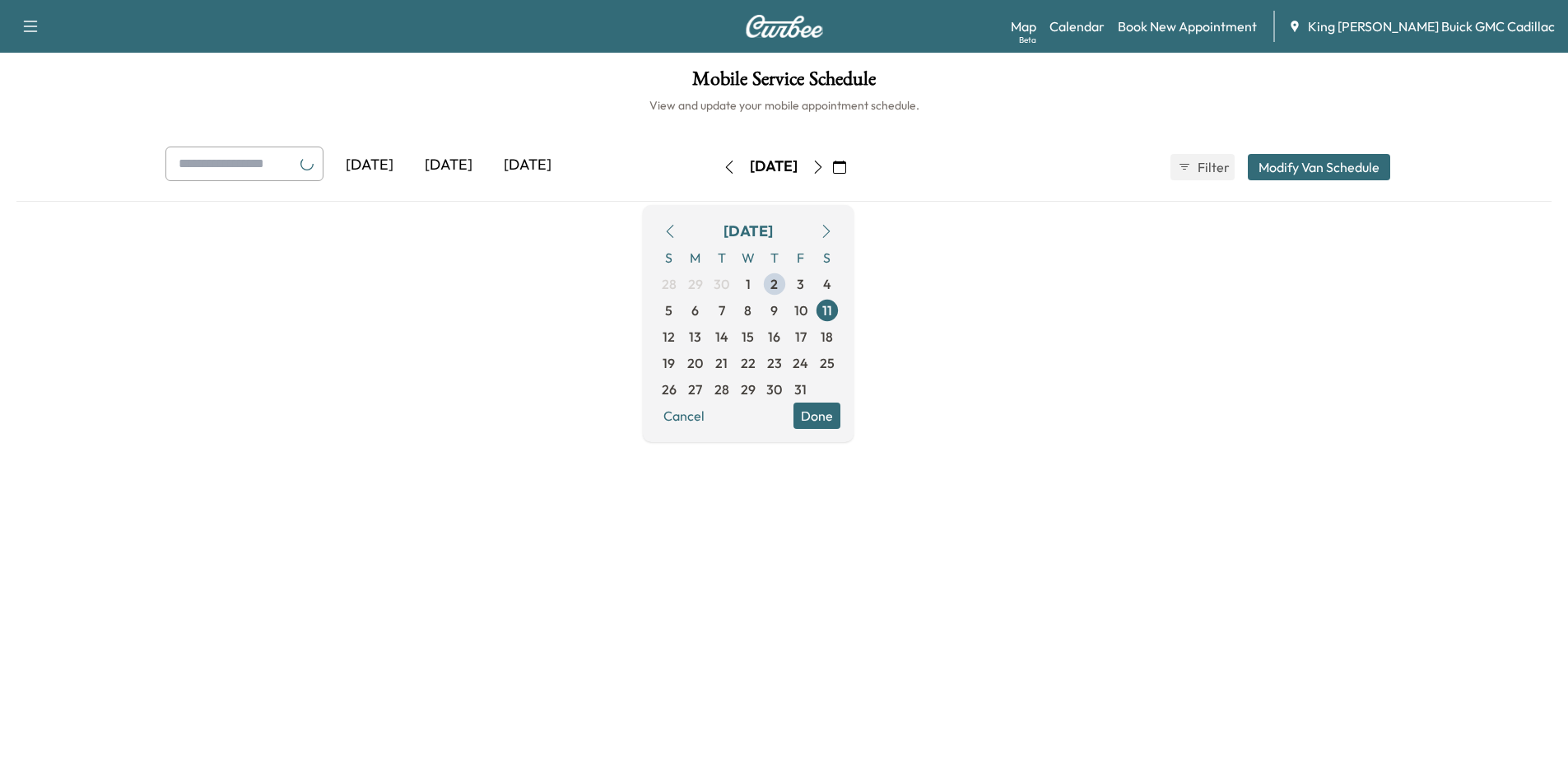
click at [723, 161] on icon "button" at bounding box center [729, 167] width 13 height 13
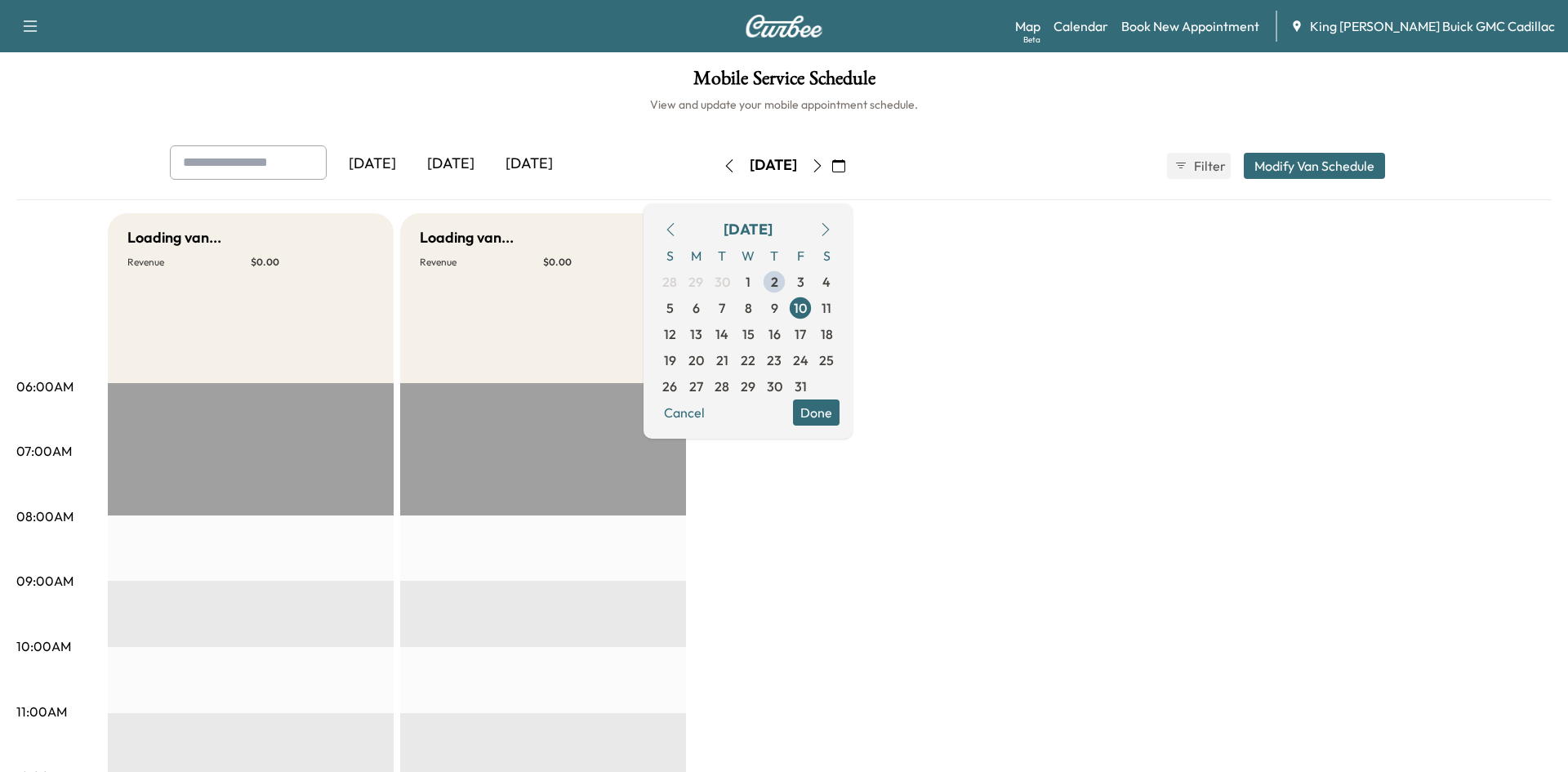
click at [723, 160] on icon "button" at bounding box center [729, 165] width 13 height 13
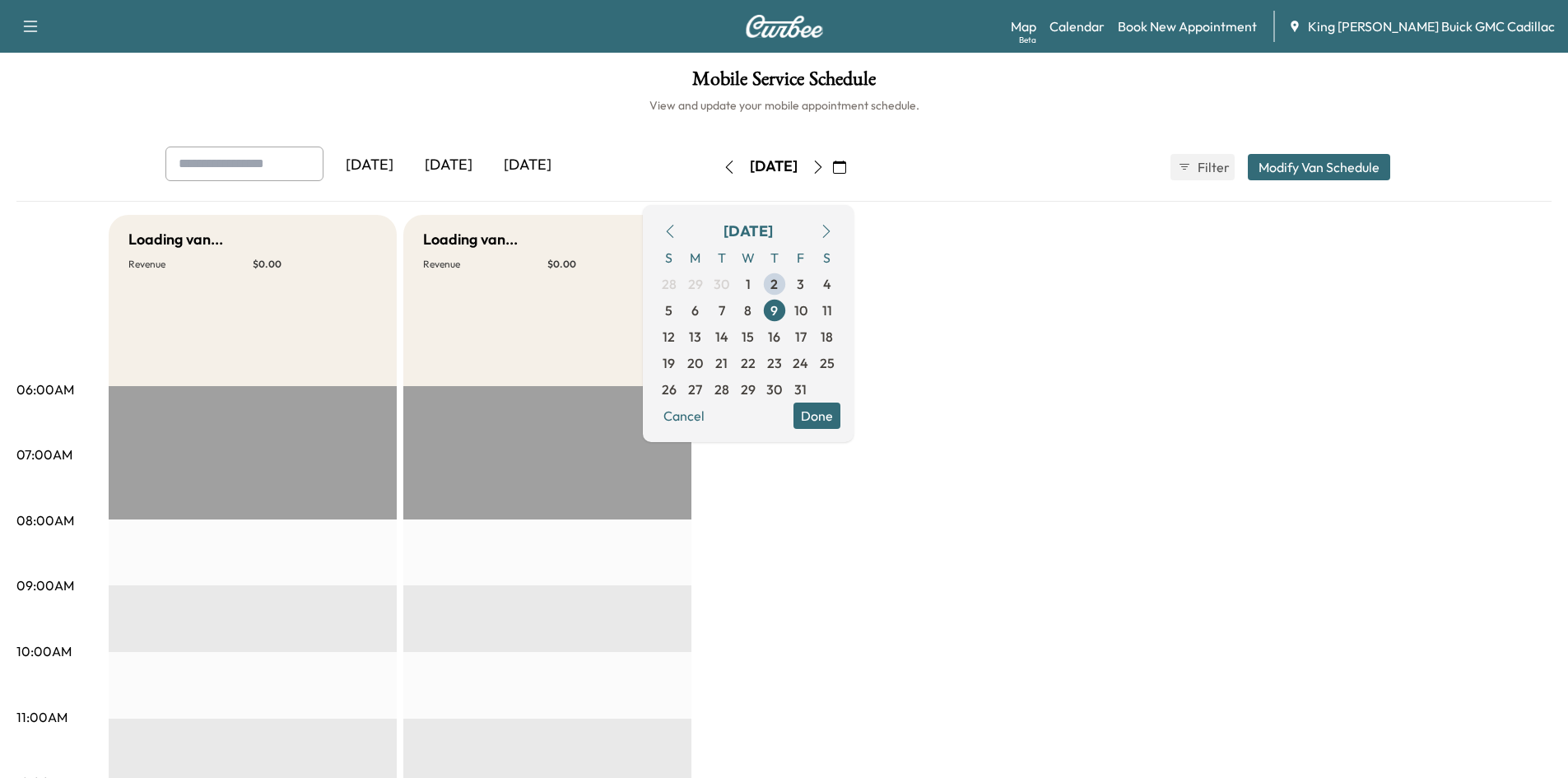
click at [726, 161] on icon "button" at bounding box center [729, 167] width 7 height 13
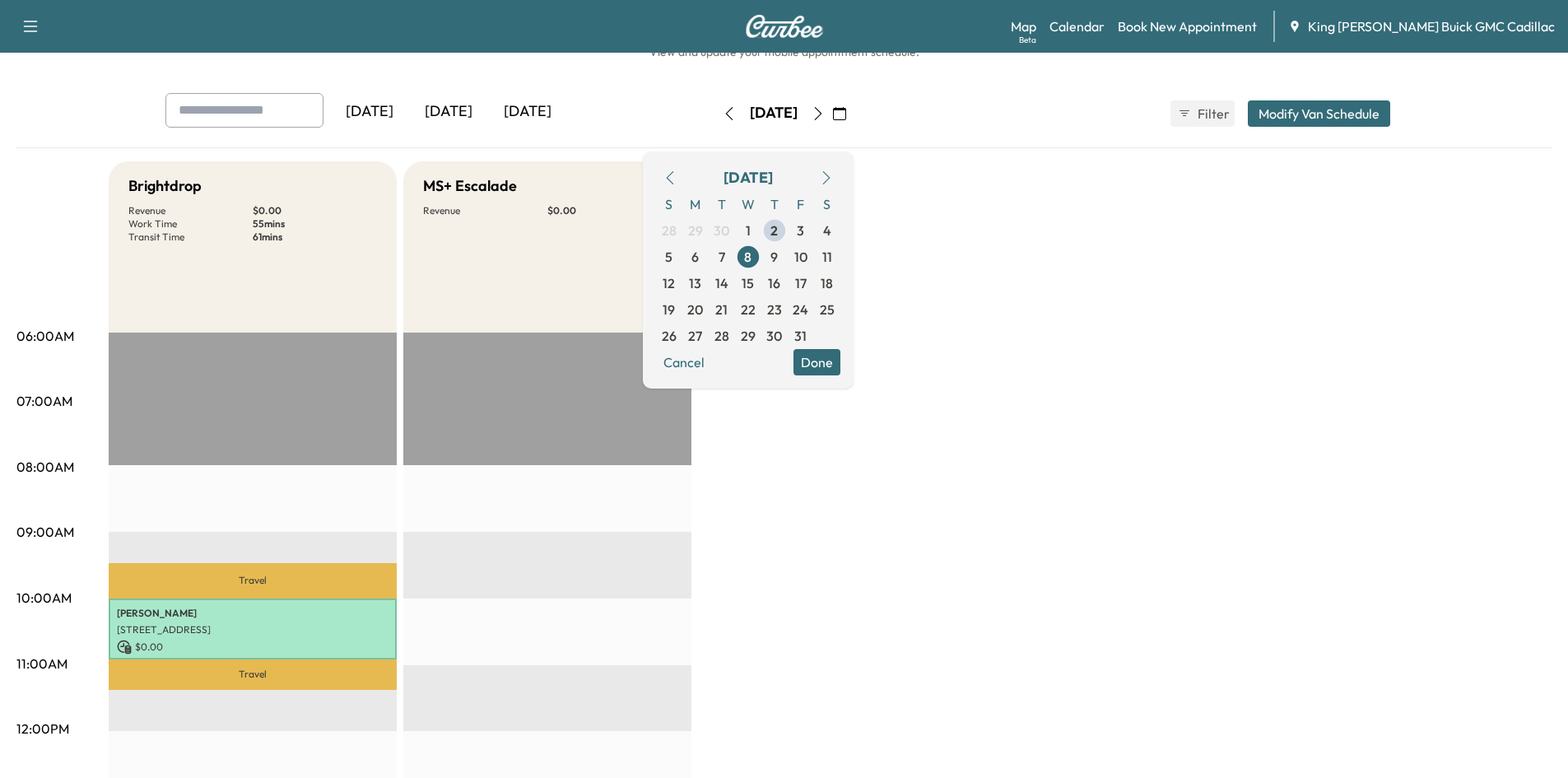
scroll to position [82, 0]
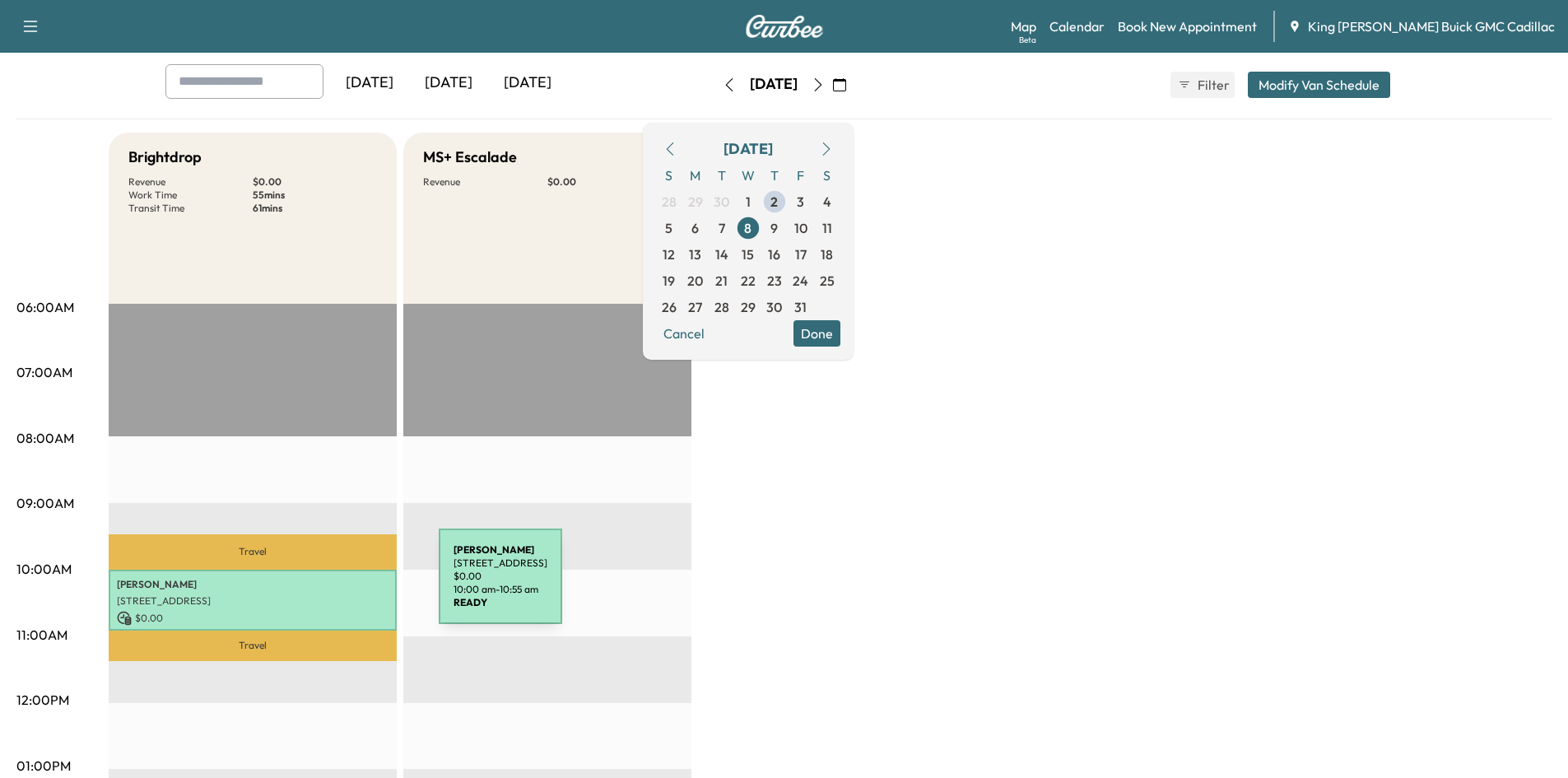
click at [316, 586] on p "[PERSON_NAME]" at bounding box center [252, 584] width 271 height 13
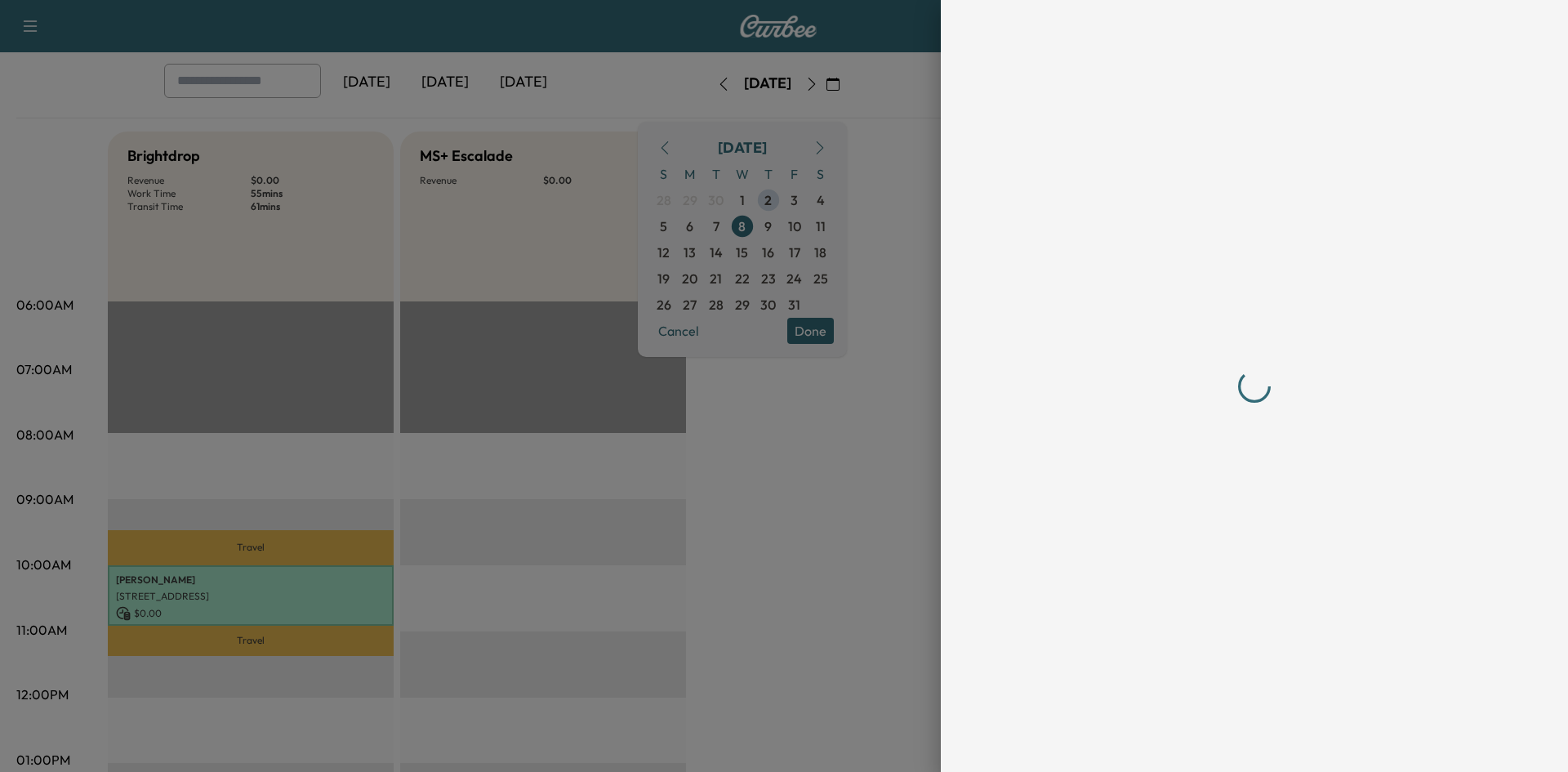
click at [313, 582] on div at bounding box center [784, 386] width 1568 height 772
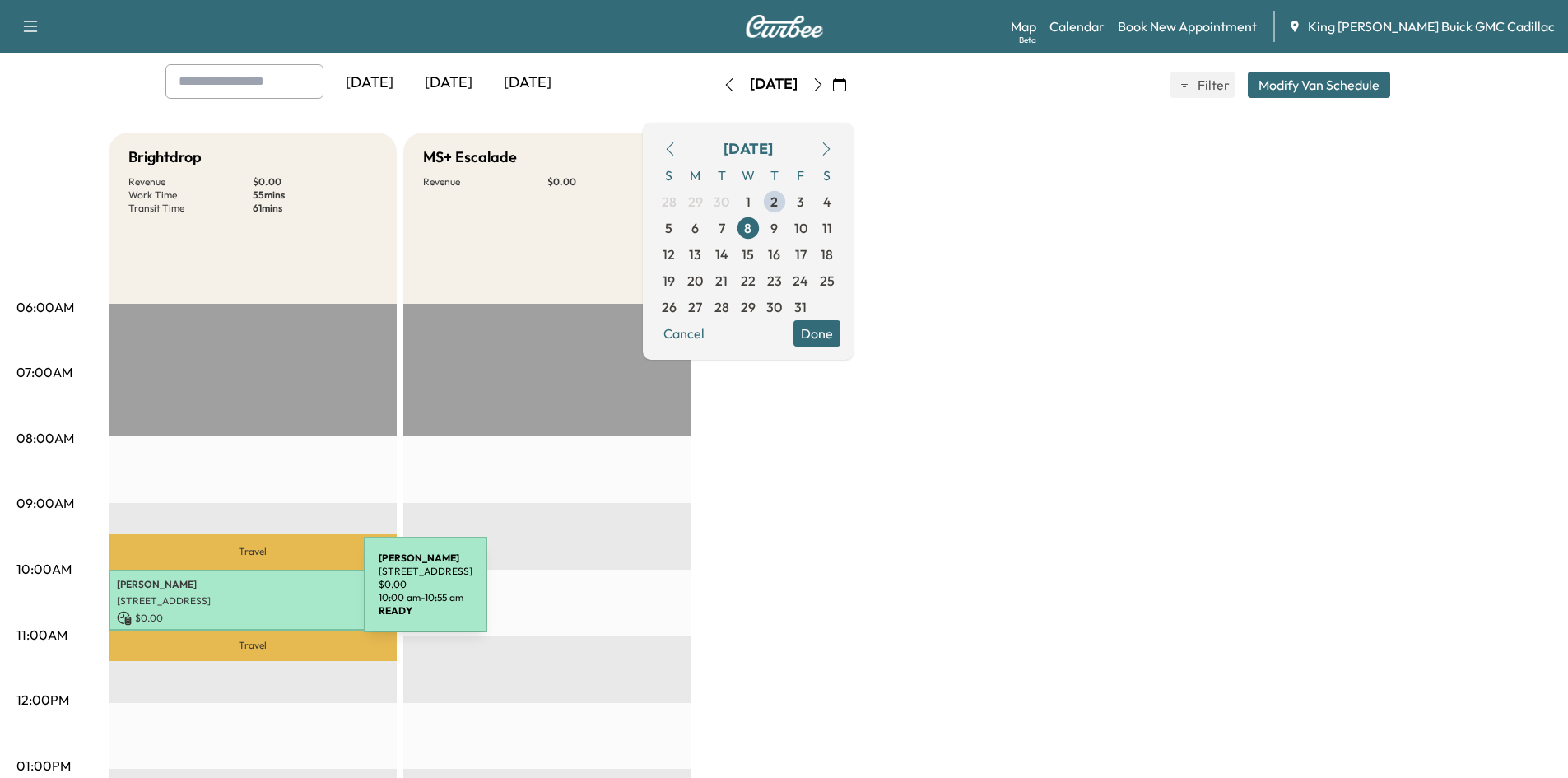
click at [241, 595] on p "[STREET_ADDRESS]" at bounding box center [252, 601] width 271 height 13
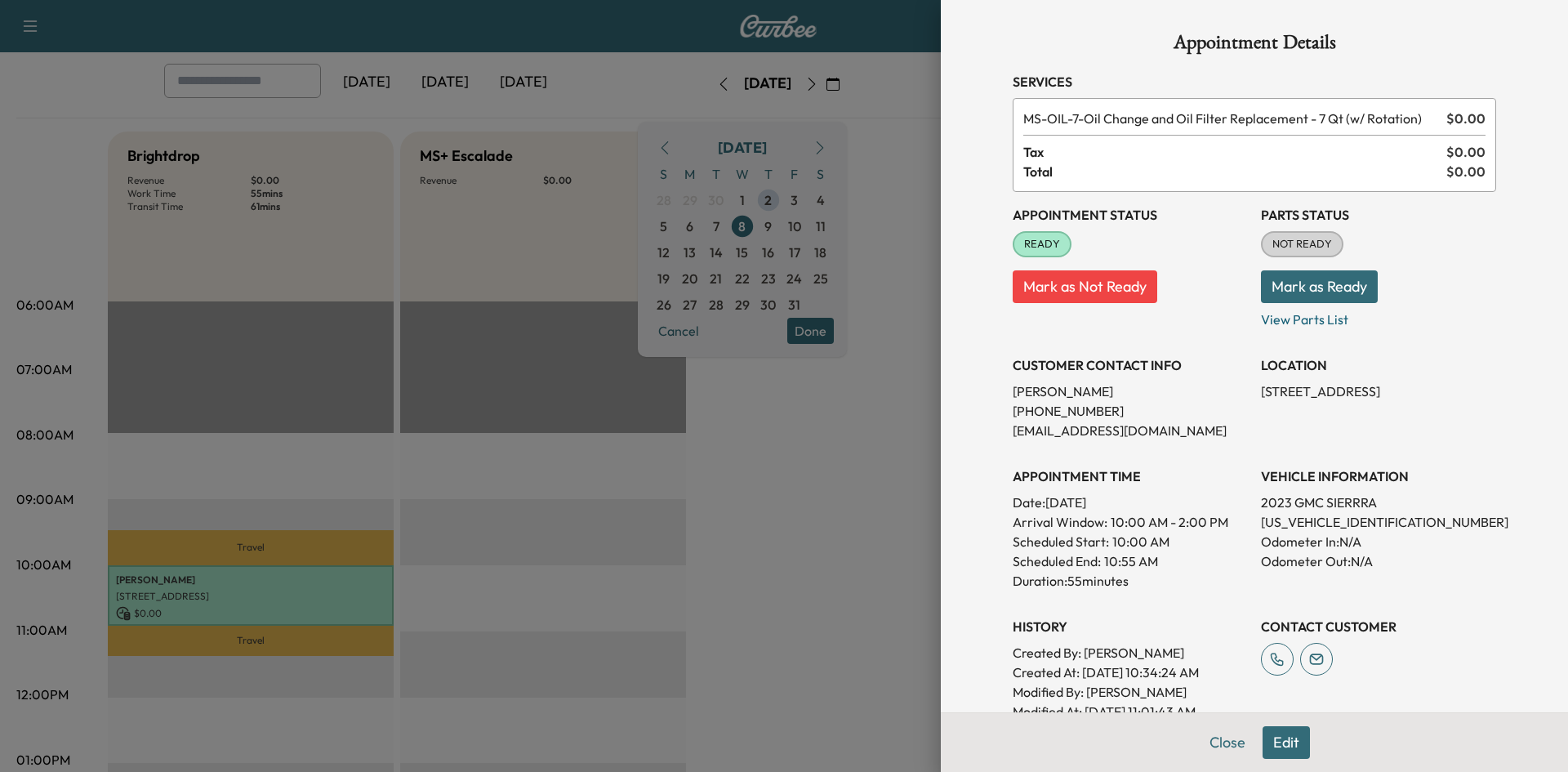
click at [815, 499] on div at bounding box center [784, 386] width 1568 height 772
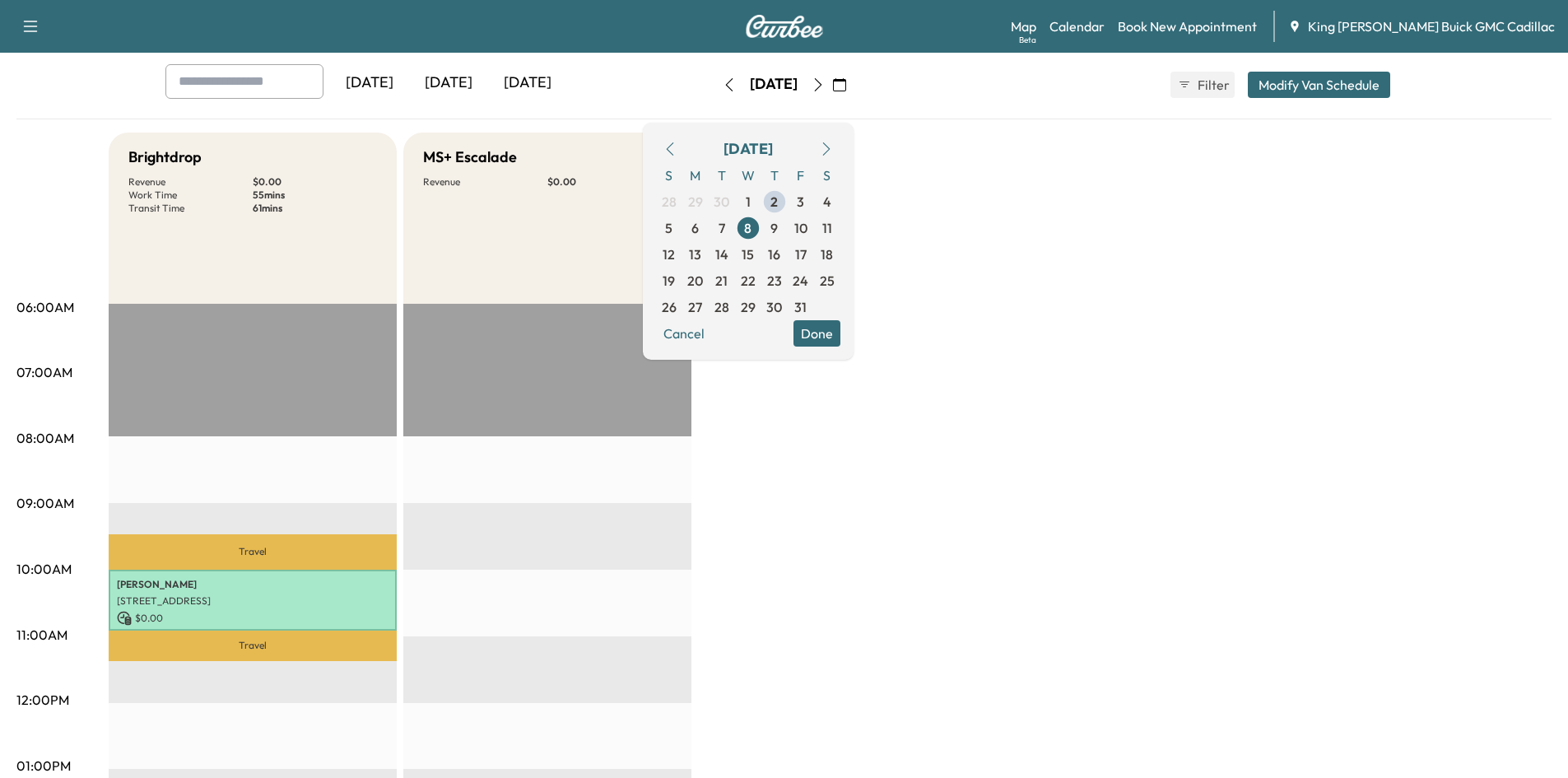
click at [677, 143] on icon "button" at bounding box center [670, 148] width 13 height 13
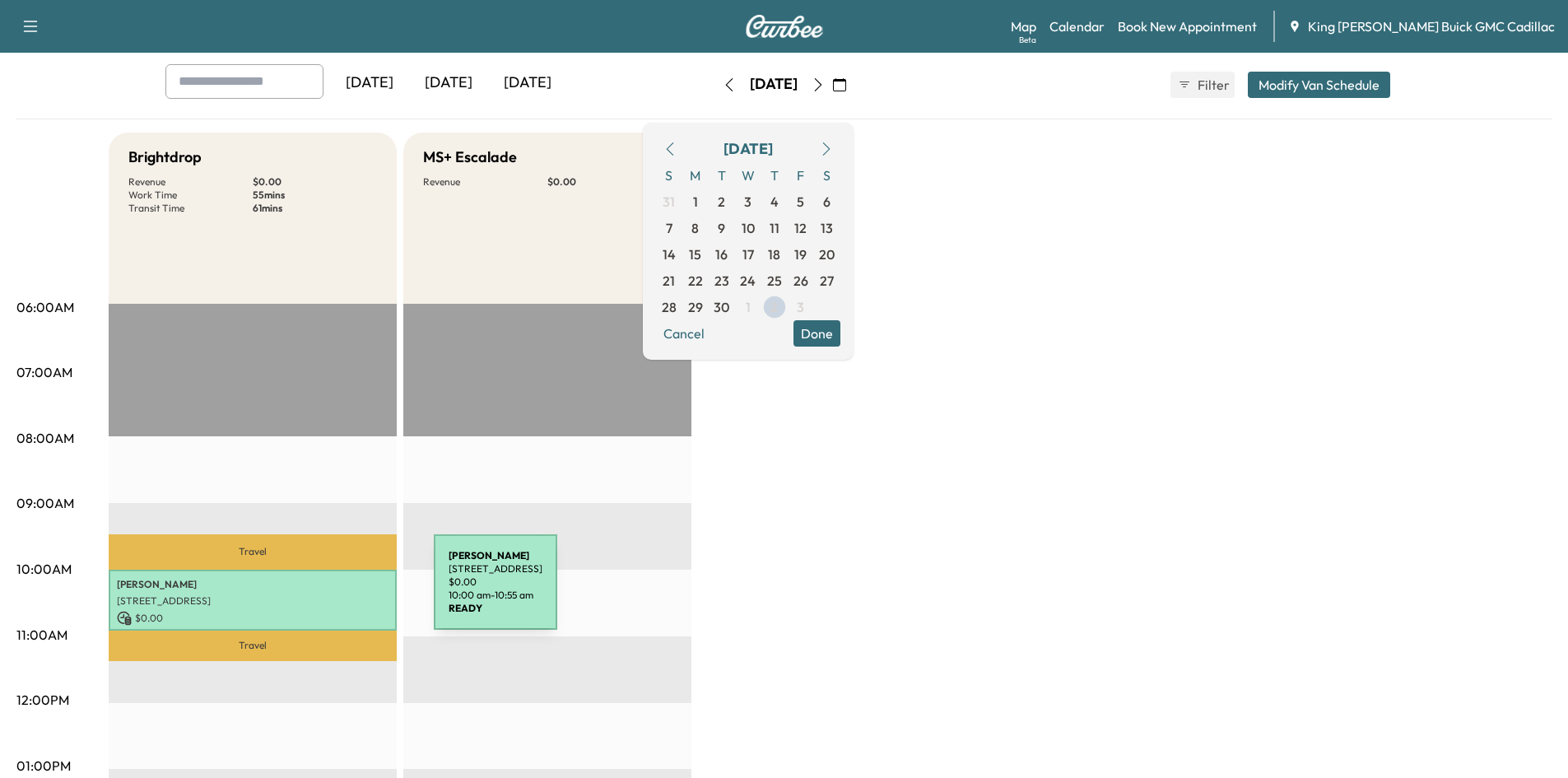
click at [310, 595] on p "[STREET_ADDRESS]" at bounding box center [252, 601] width 271 height 13
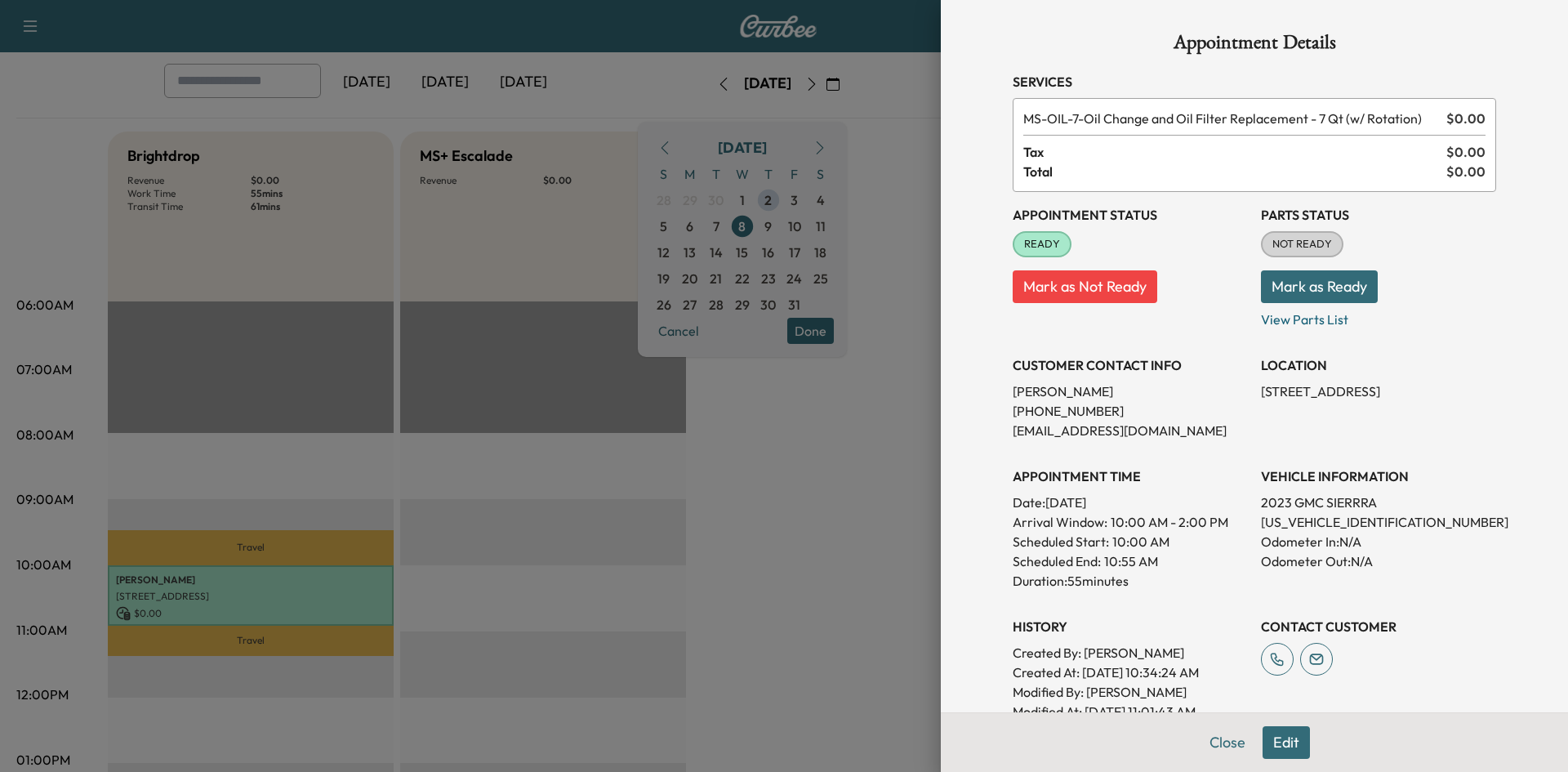
click at [719, 548] on div at bounding box center [784, 386] width 1568 height 772
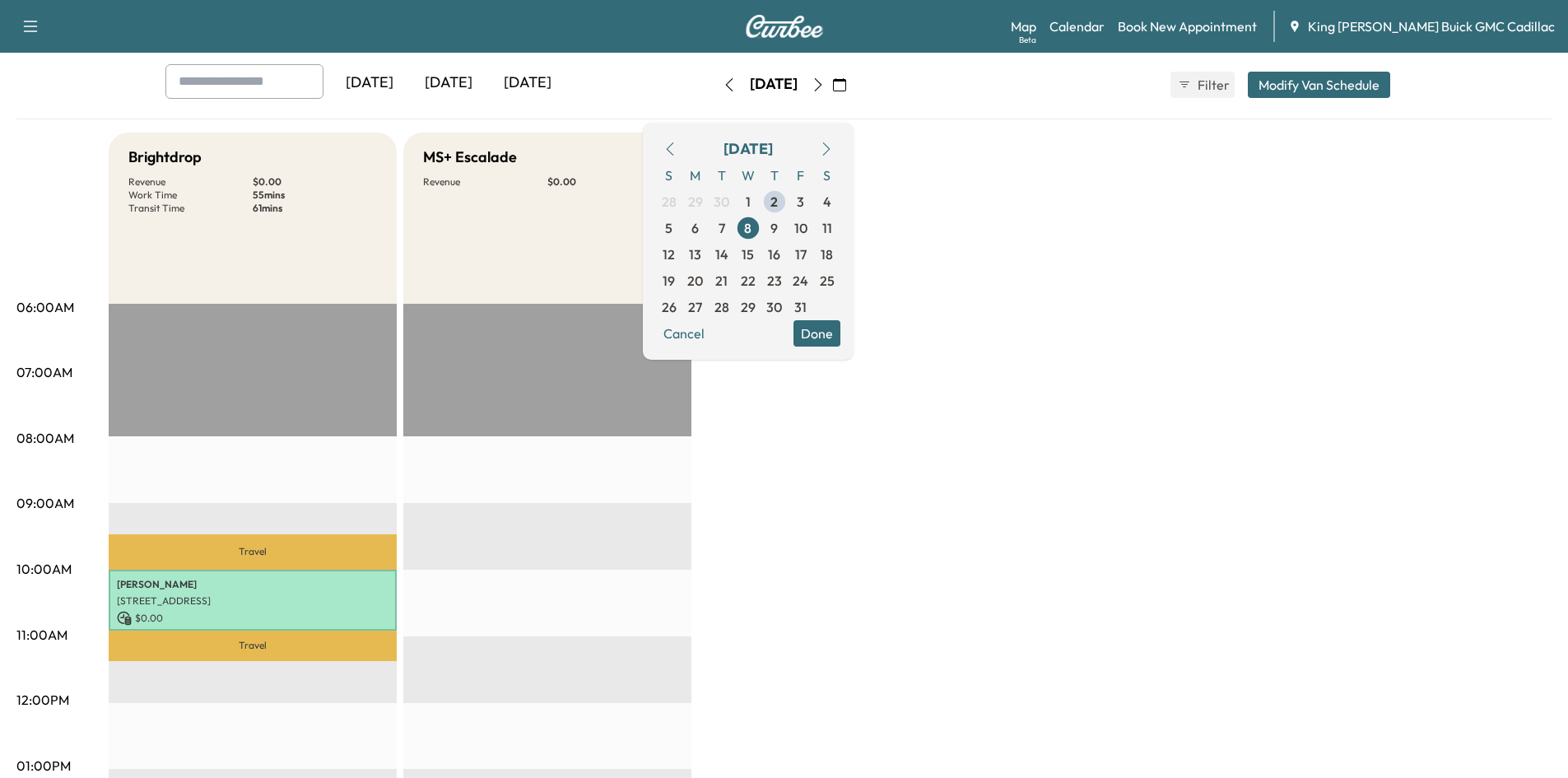
click at [673, 150] on icon "button" at bounding box center [670, 148] width 7 height 13
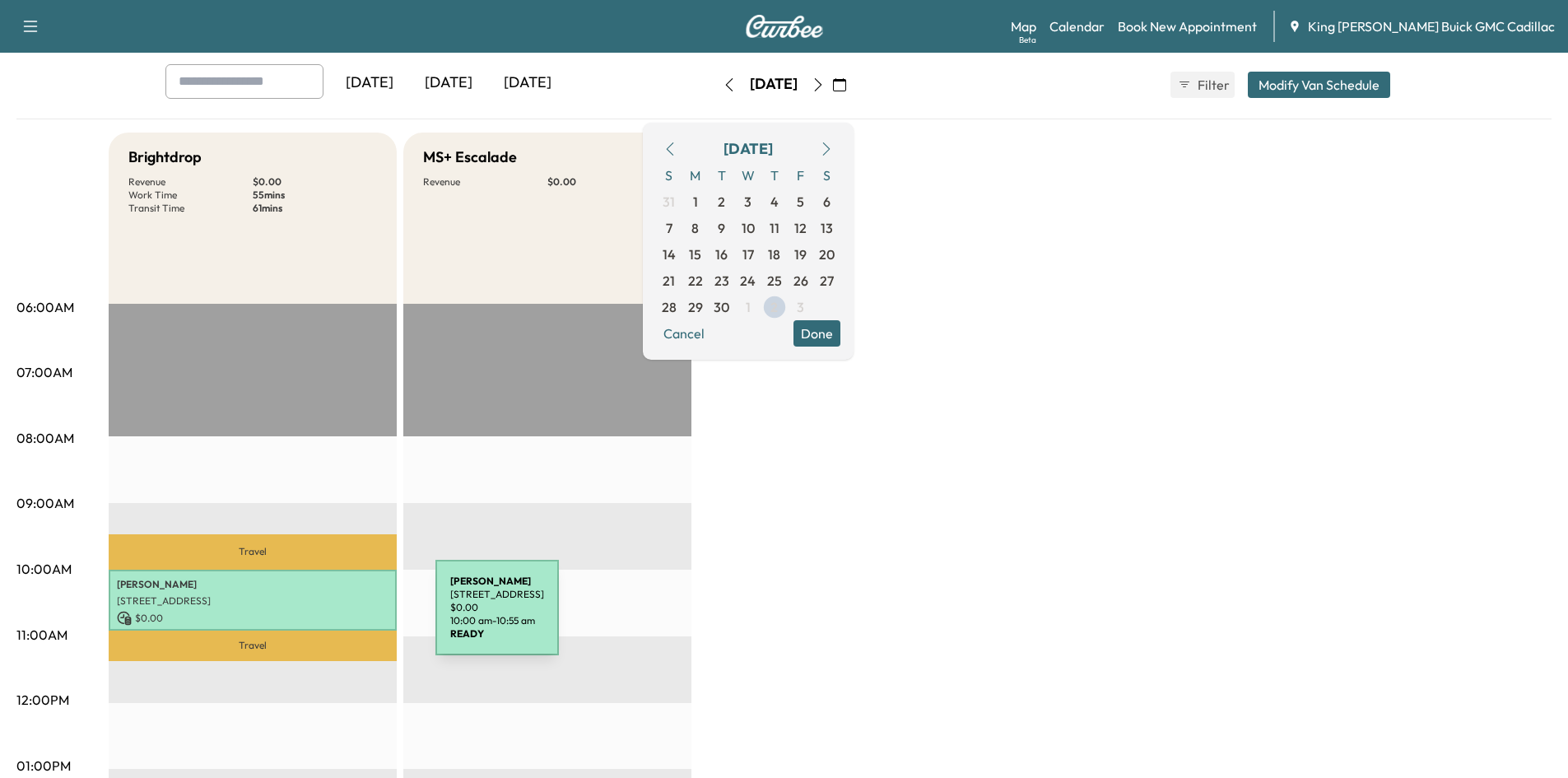
click at [312, 618] on p "$ 0.00" at bounding box center [252, 618] width 271 height 15
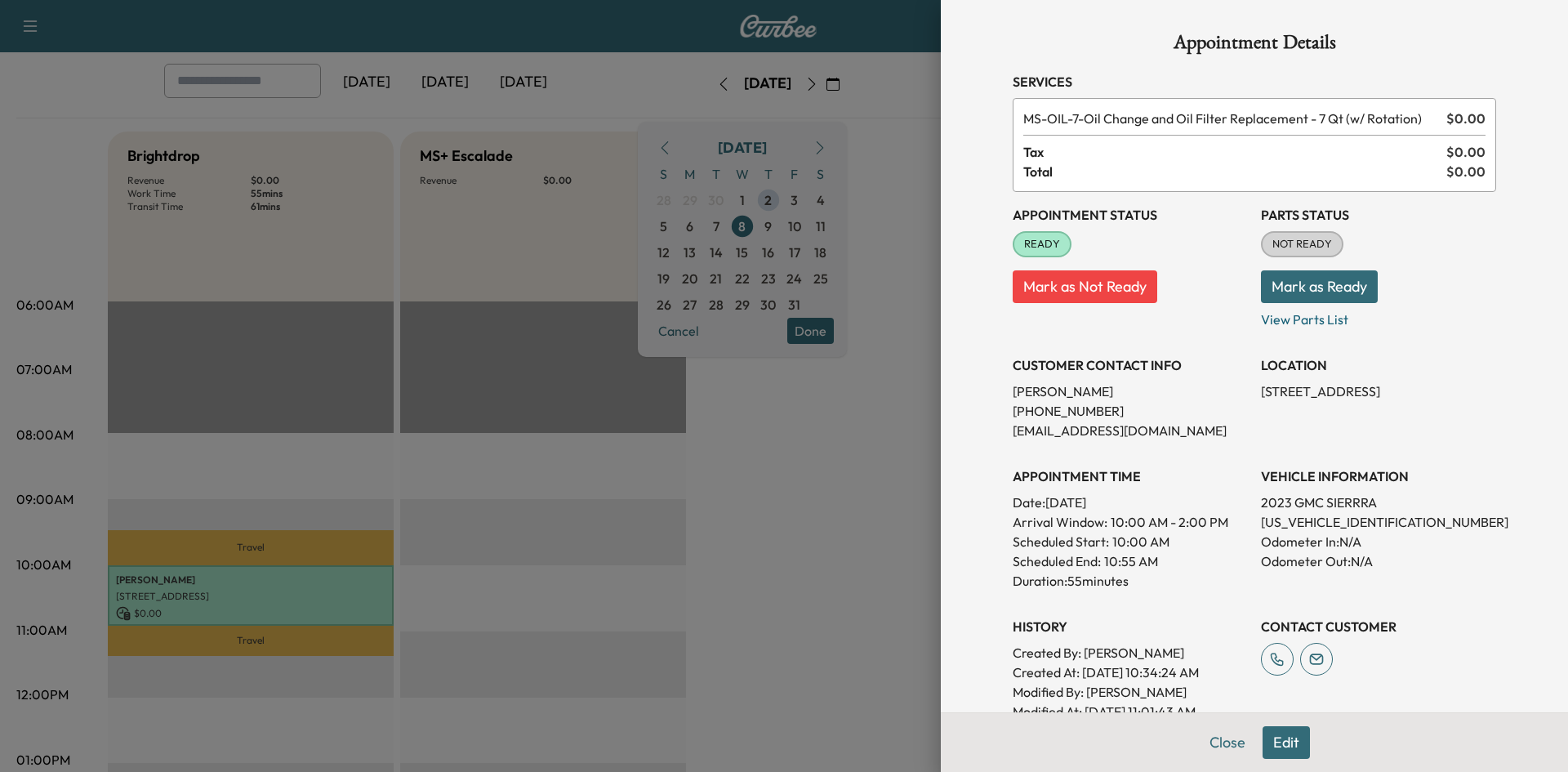
click at [896, 561] on div at bounding box center [784, 386] width 1568 height 772
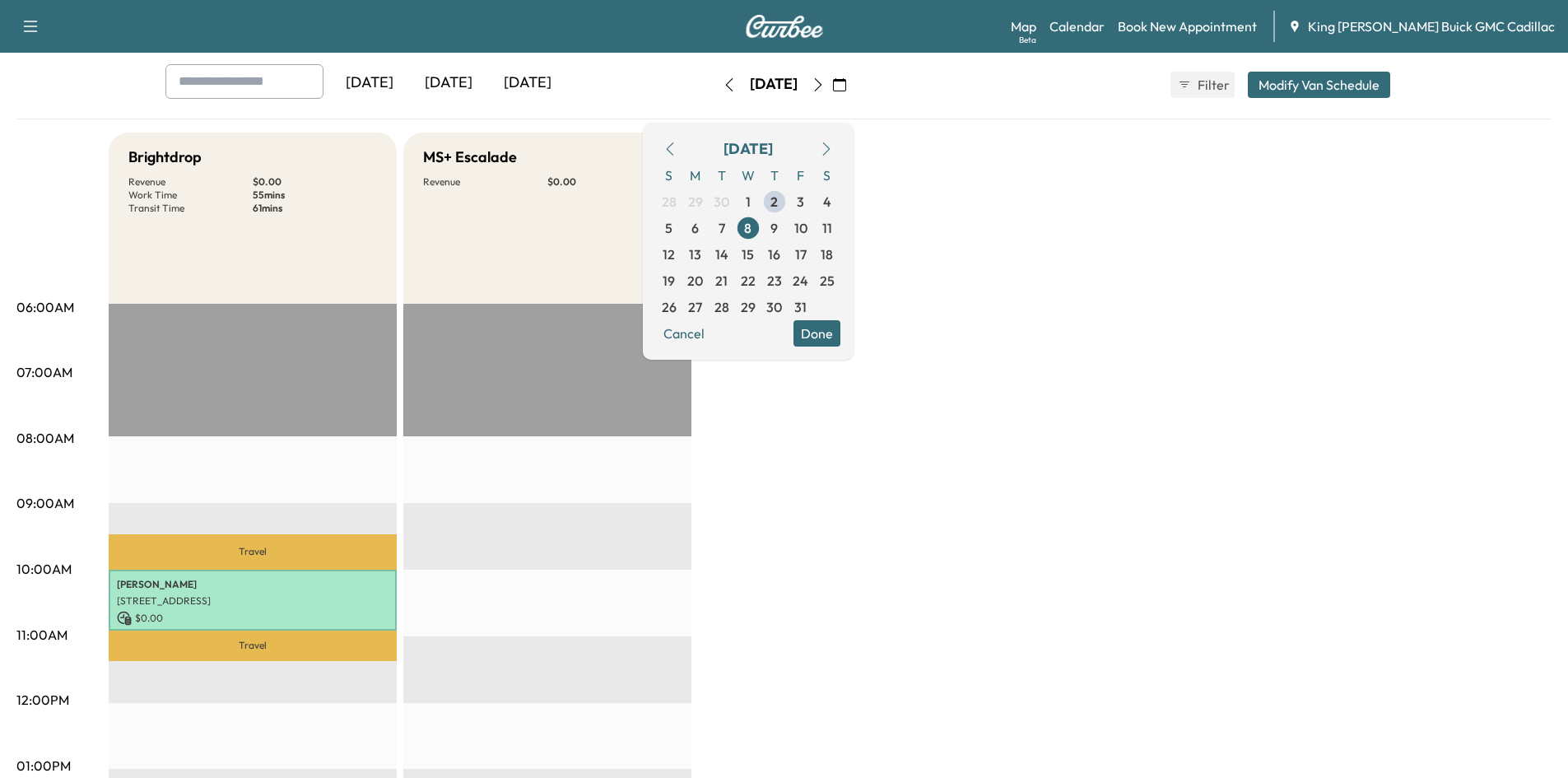
click at [677, 150] on icon "button" at bounding box center [670, 148] width 13 height 13
click at [833, 144] on icon "button" at bounding box center [826, 148] width 13 height 13
click at [833, 153] on icon "button" at bounding box center [826, 148] width 13 height 13
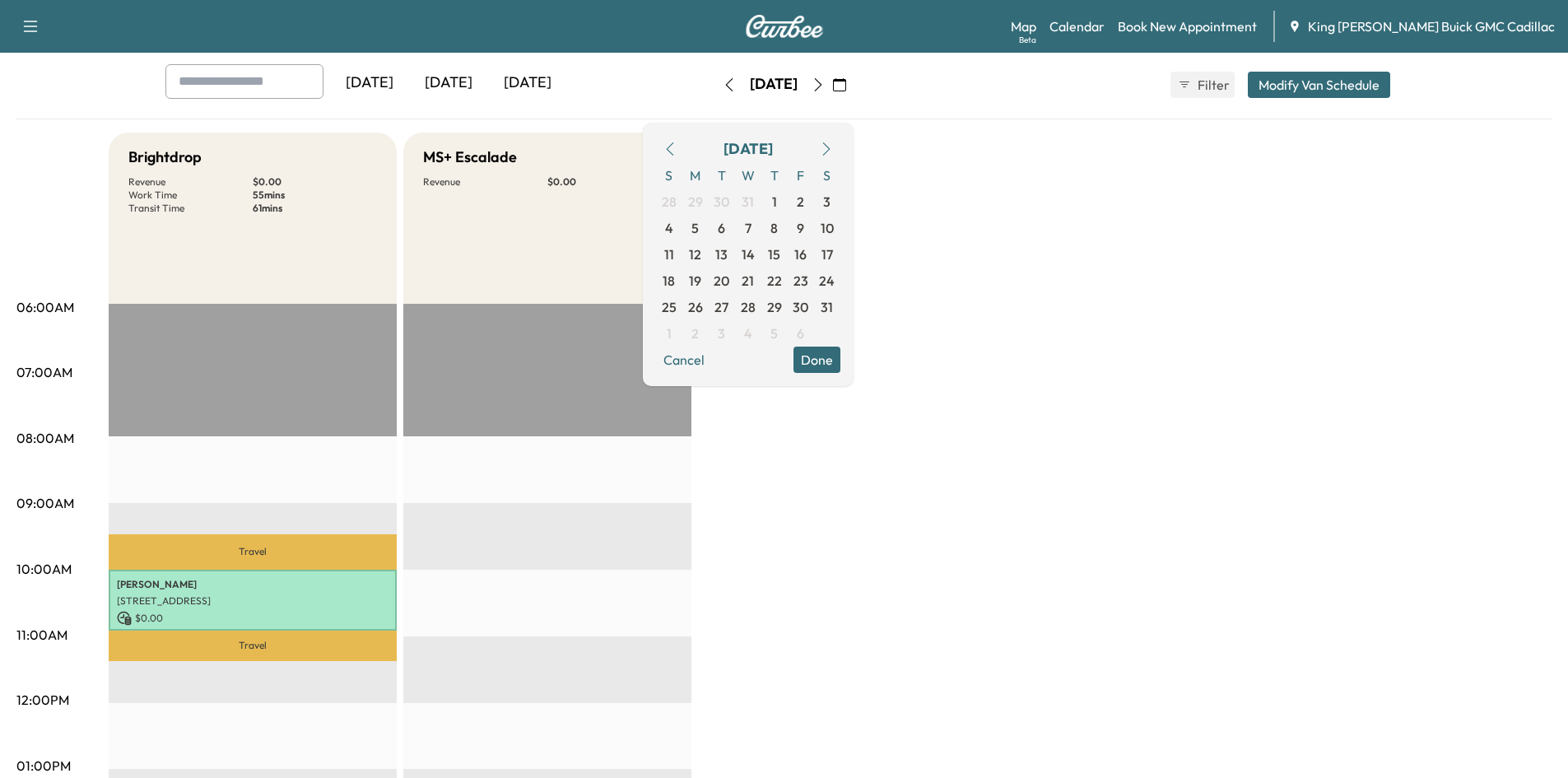
click at [833, 153] on icon "button" at bounding box center [826, 148] width 13 height 13
click at [841, 320] on button "Done" at bounding box center [817, 333] width 47 height 26
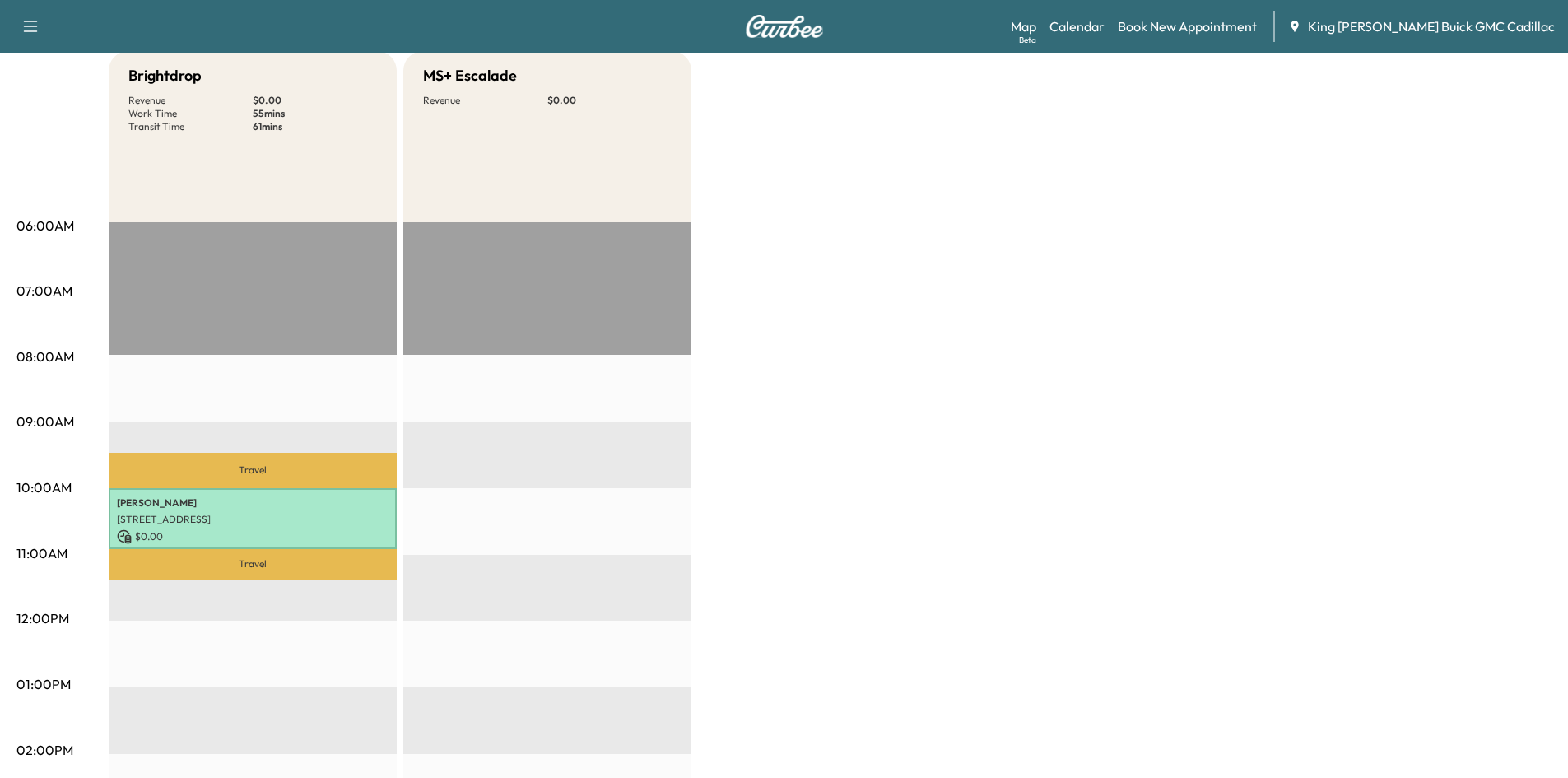
scroll to position [165, 0]
click at [242, 514] on p "[STREET_ADDRESS]" at bounding box center [252, 518] width 271 height 13
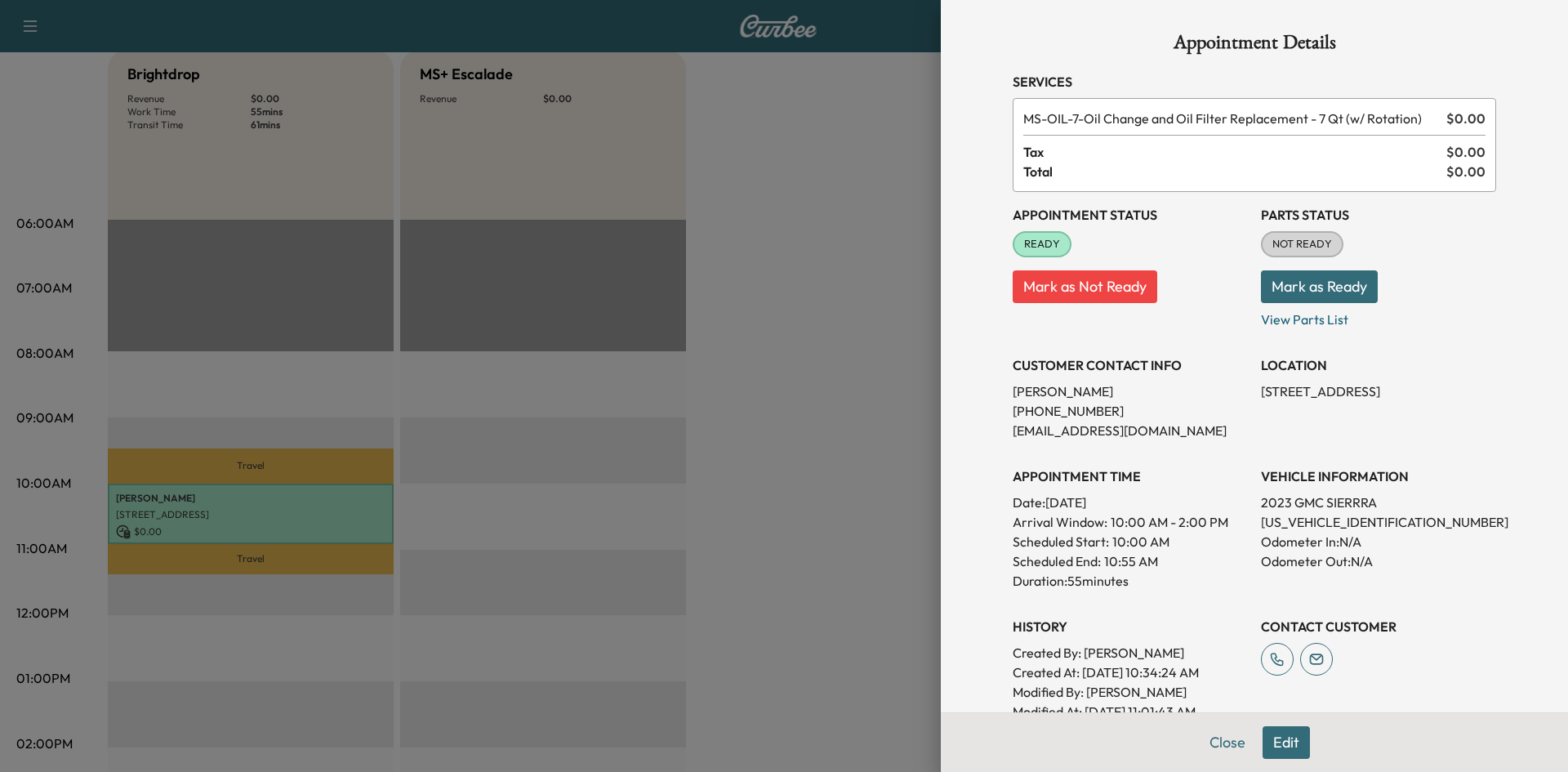
click at [941, 441] on div "Appointment Details Services MS-OIL-7 - Oil Change and Oil Filter Replacement -…" at bounding box center [1254, 386] width 627 height 772
click at [829, 237] on div at bounding box center [784, 386] width 1568 height 772
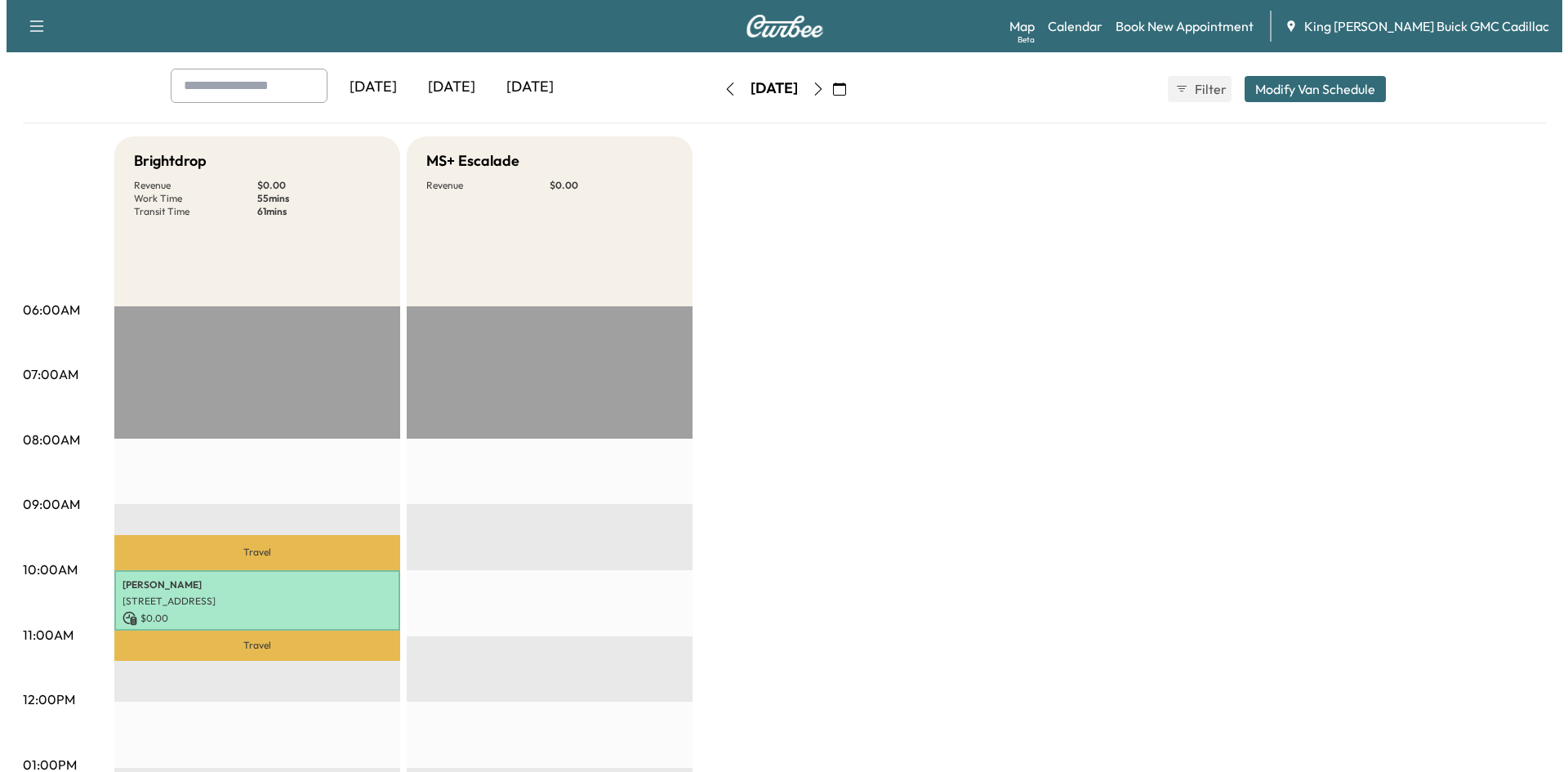
scroll to position [0, 0]
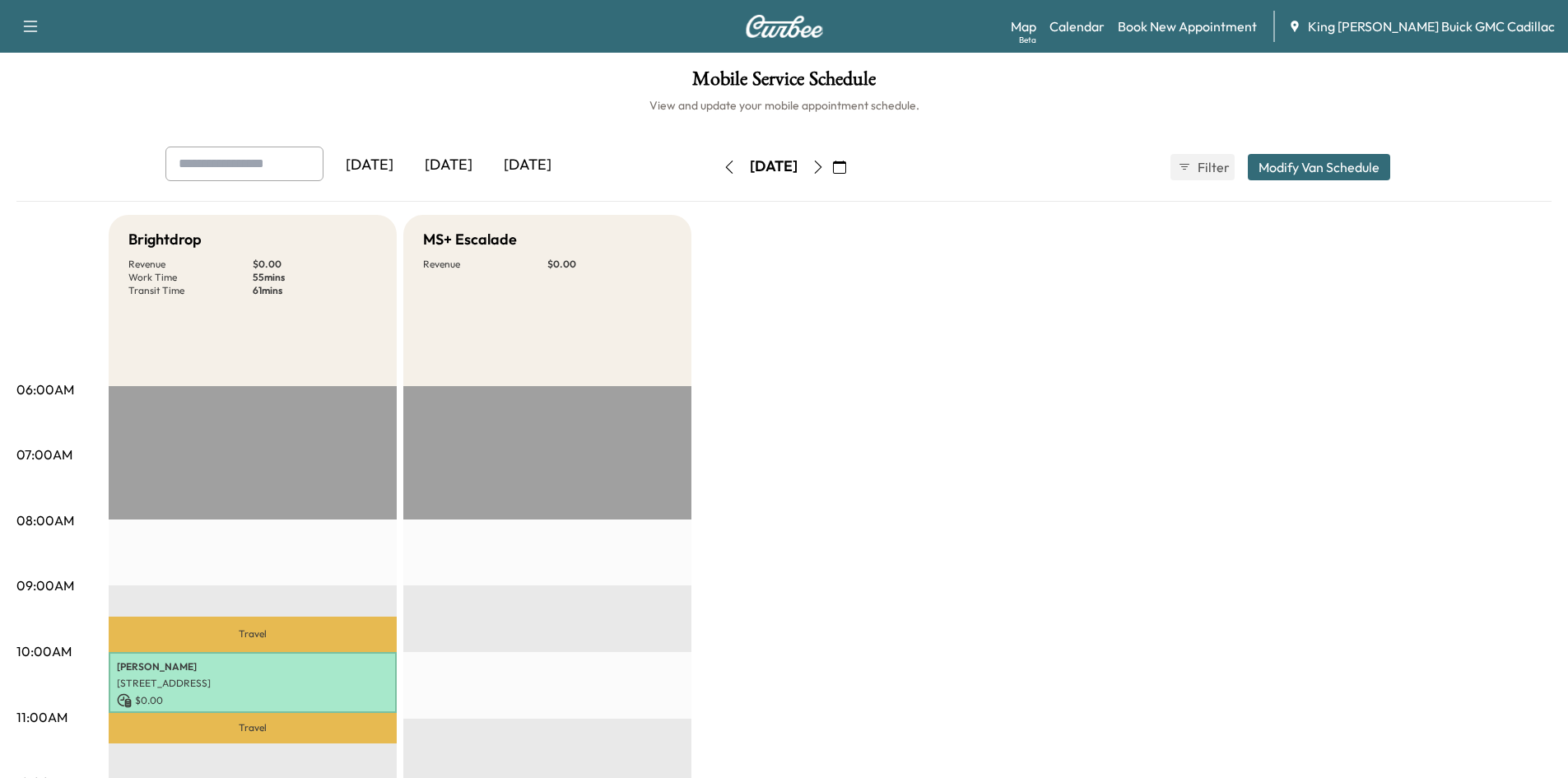
click at [723, 173] on icon "button" at bounding box center [729, 167] width 13 height 13
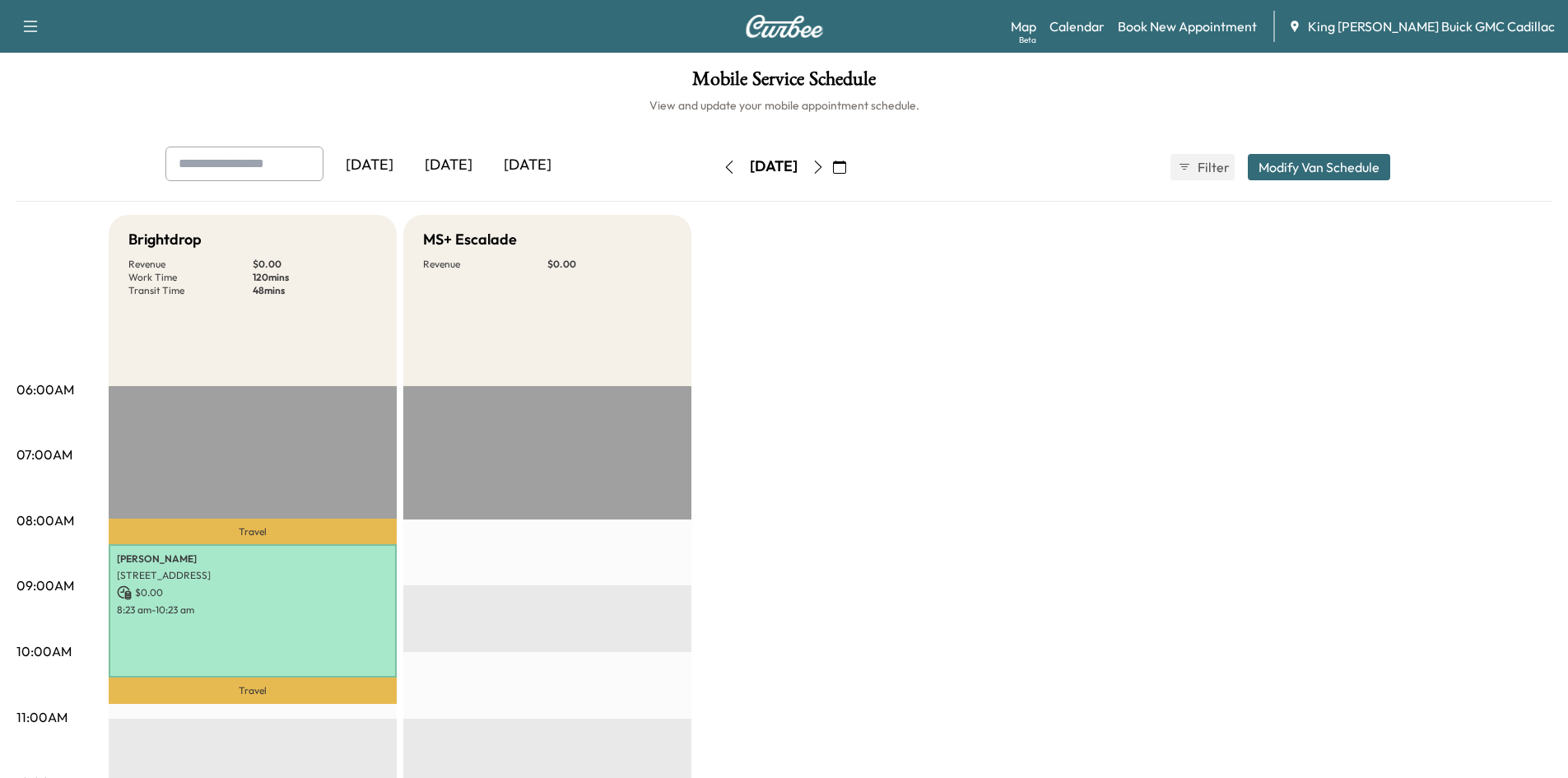
click at [798, 166] on div "[DATE]" at bounding box center [774, 167] width 48 height 21
click at [846, 161] on icon "button" at bounding box center [839, 167] width 13 height 13
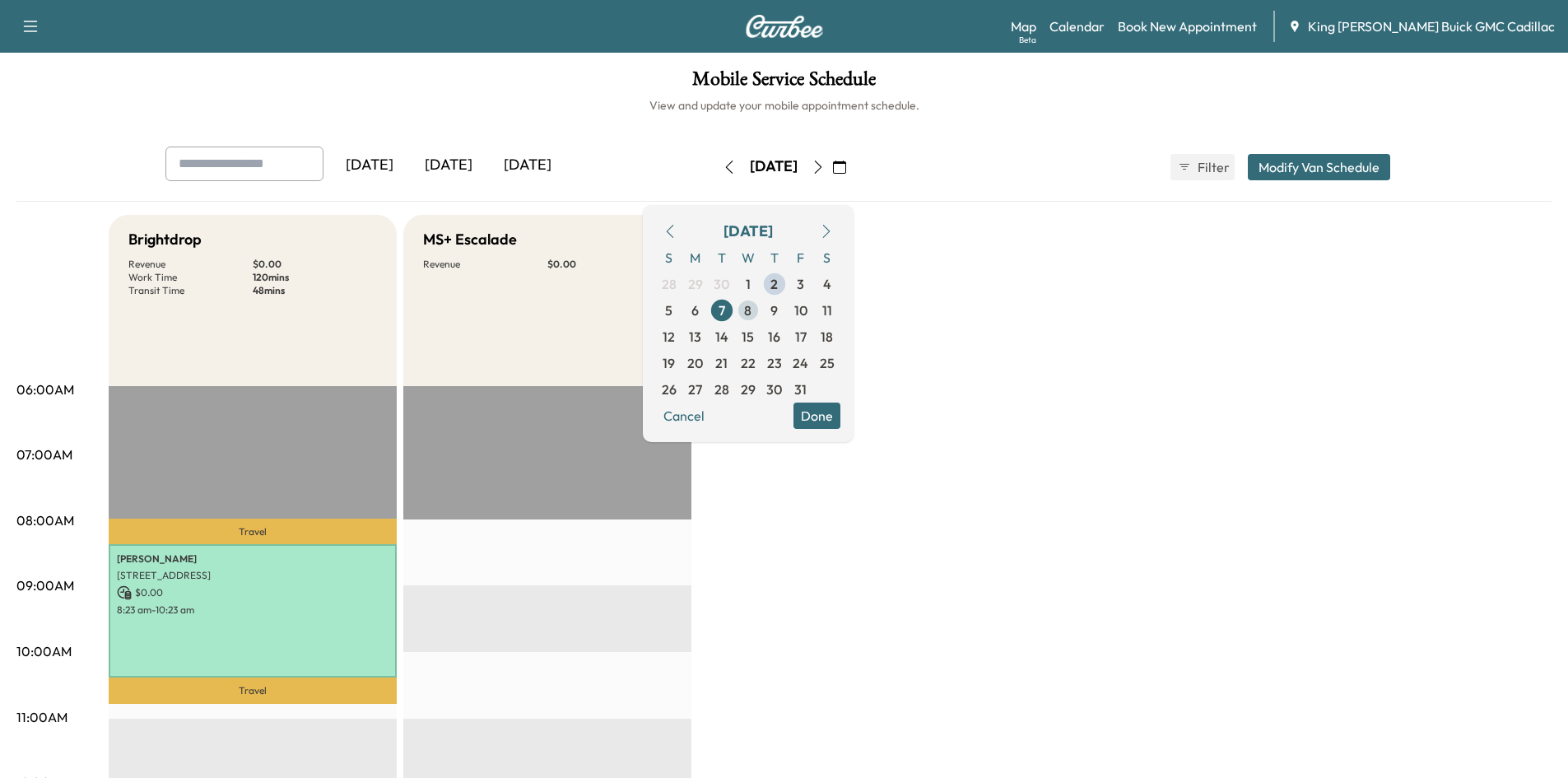
click at [752, 313] on span "8" at bounding box center [747, 311] width 7 height 20
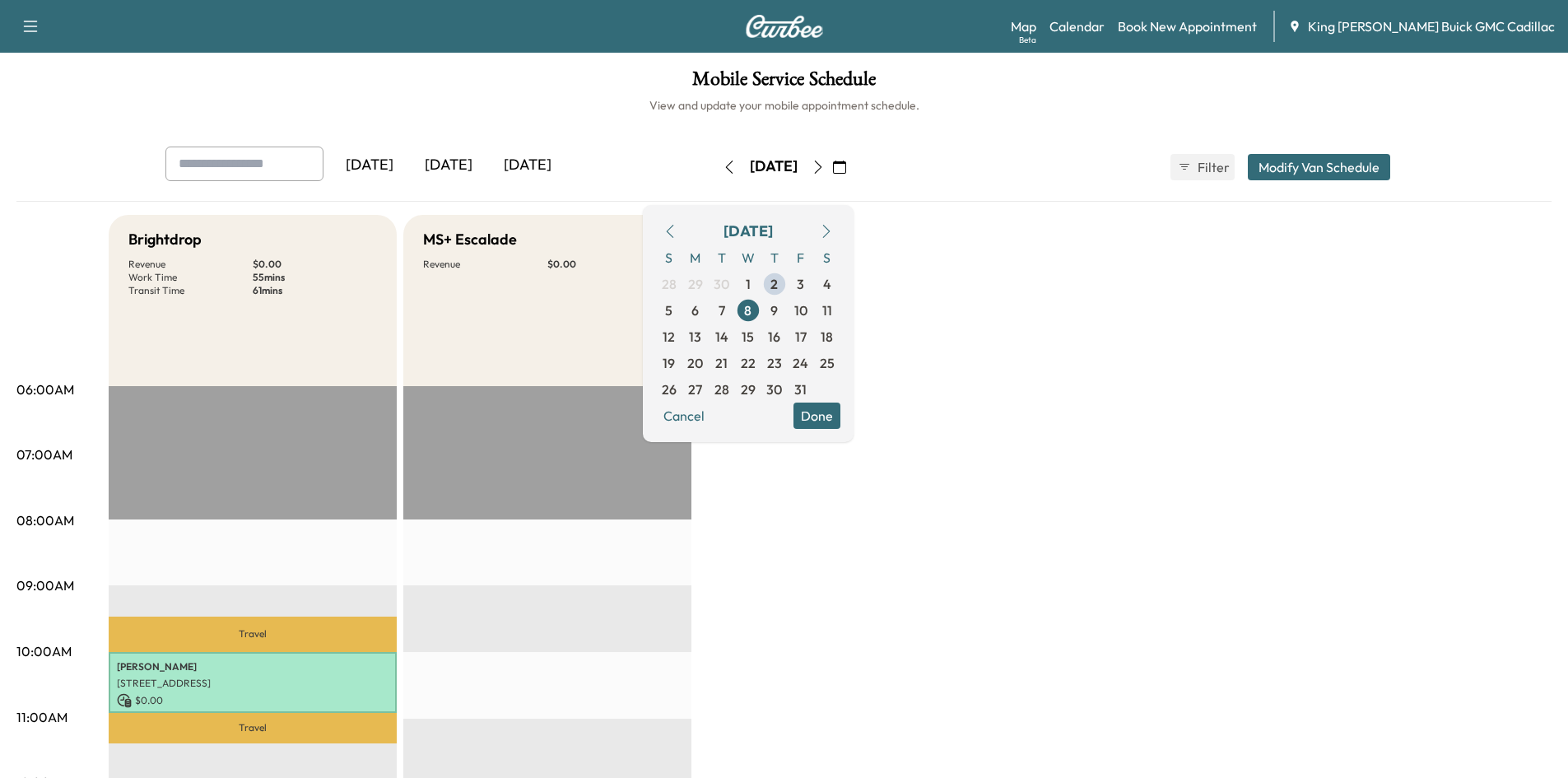
click at [841, 413] on button "Done" at bounding box center [817, 416] width 47 height 26
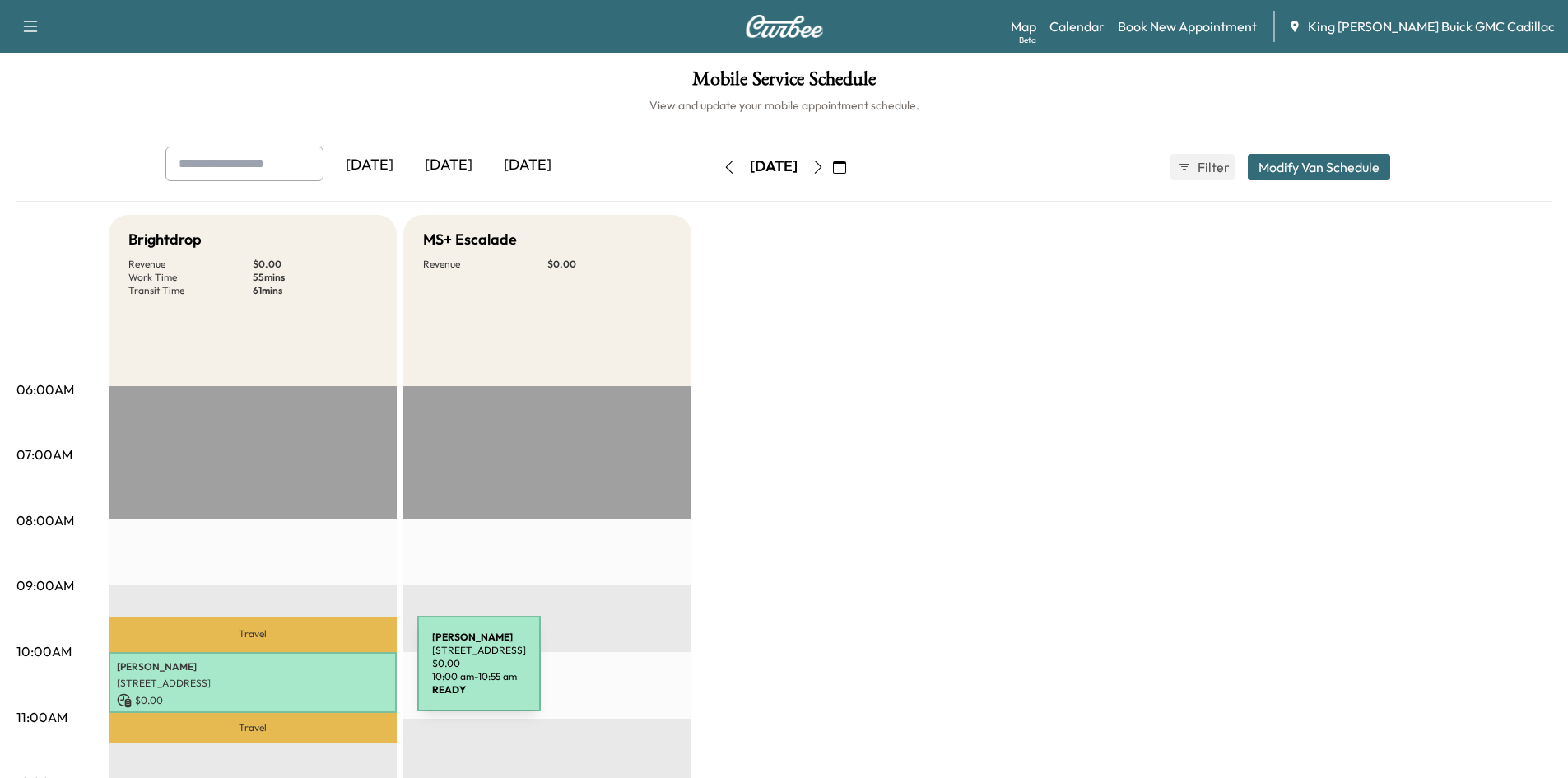
click at [294, 677] on p "[STREET_ADDRESS]" at bounding box center [252, 683] width 271 height 13
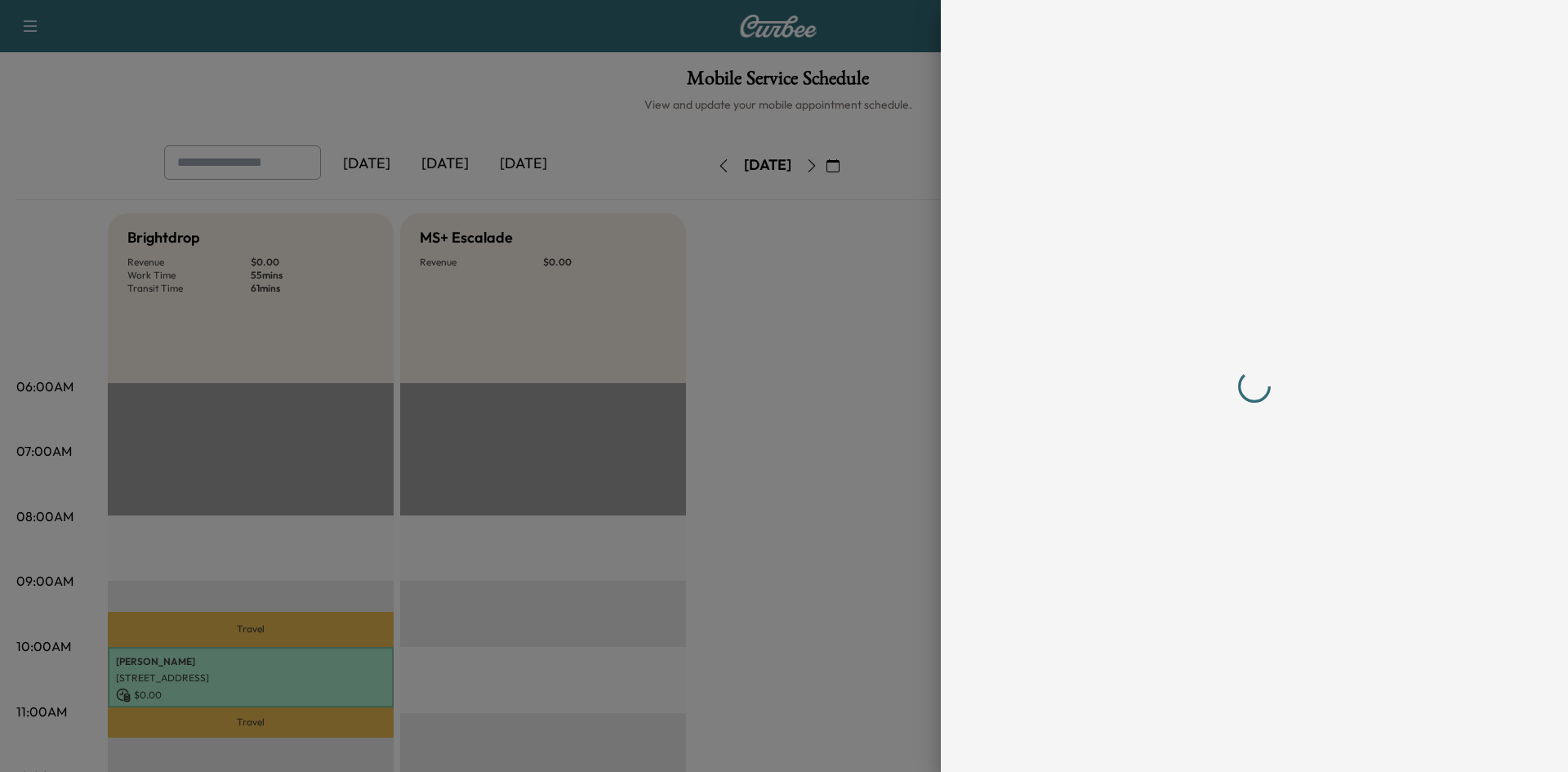
click at [292, 668] on div at bounding box center [784, 386] width 1568 height 772
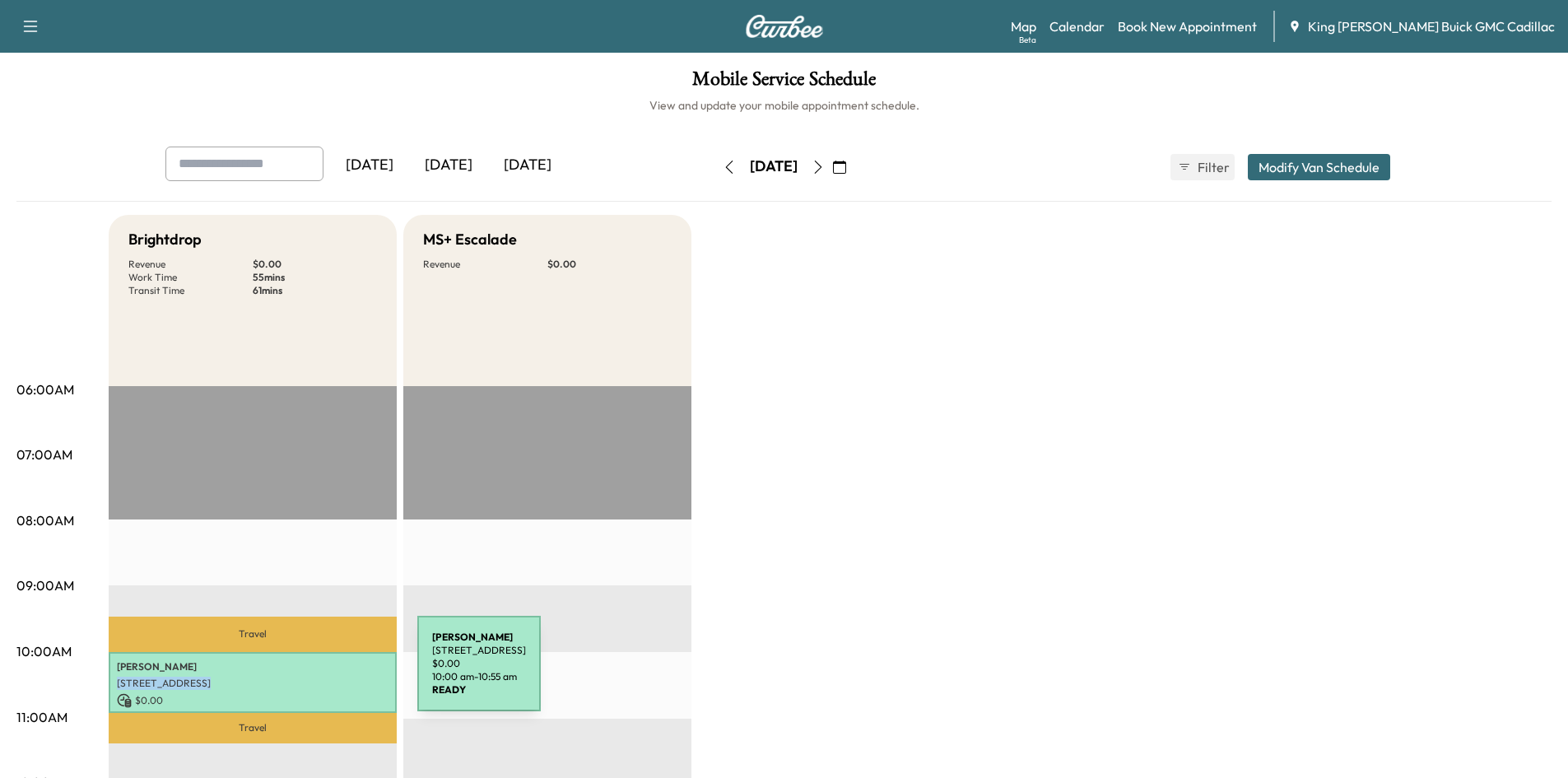
click at [294, 677] on p "[STREET_ADDRESS]" at bounding box center [252, 683] width 271 height 13
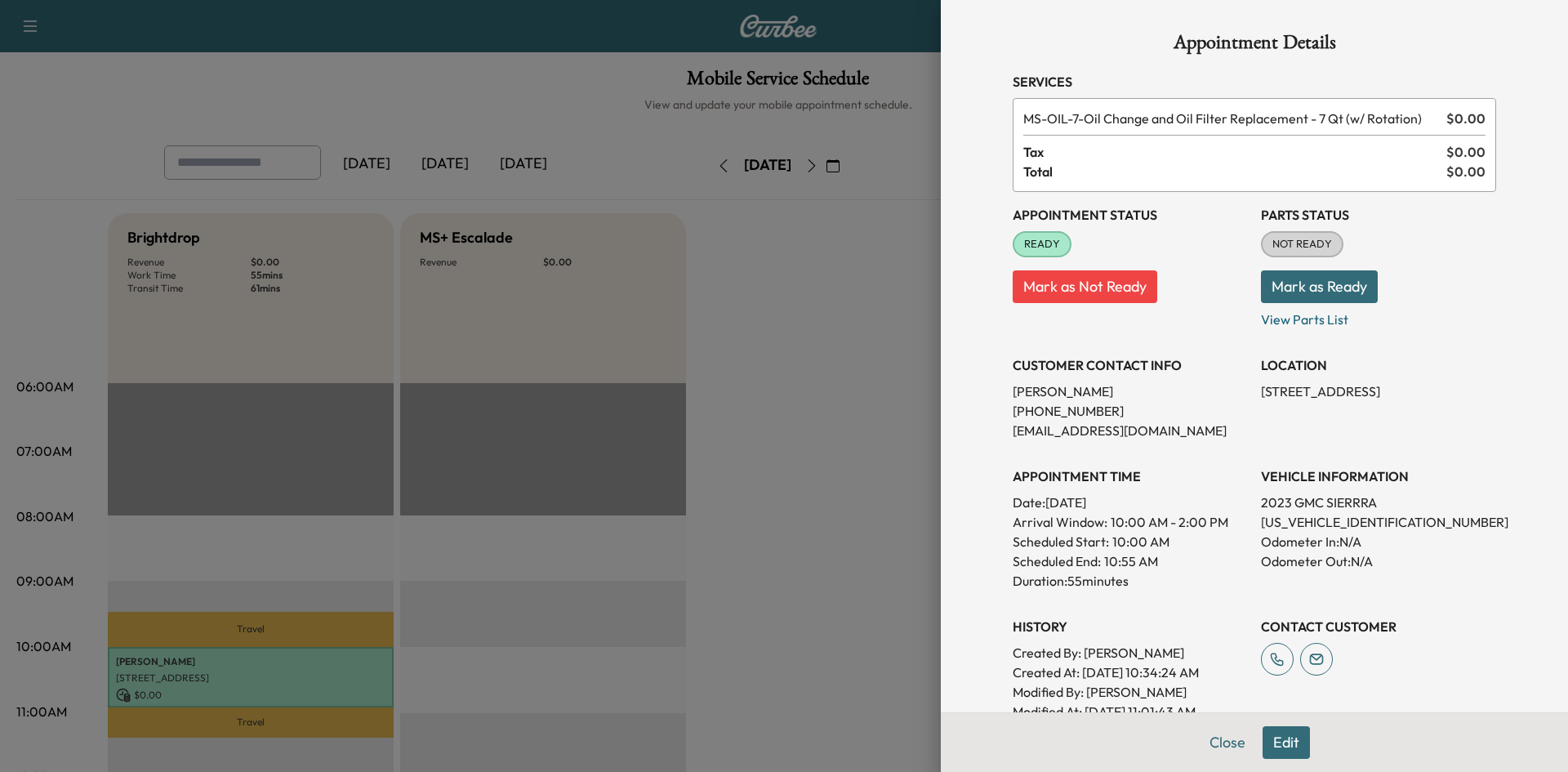
click at [831, 283] on div at bounding box center [784, 386] width 1568 height 772
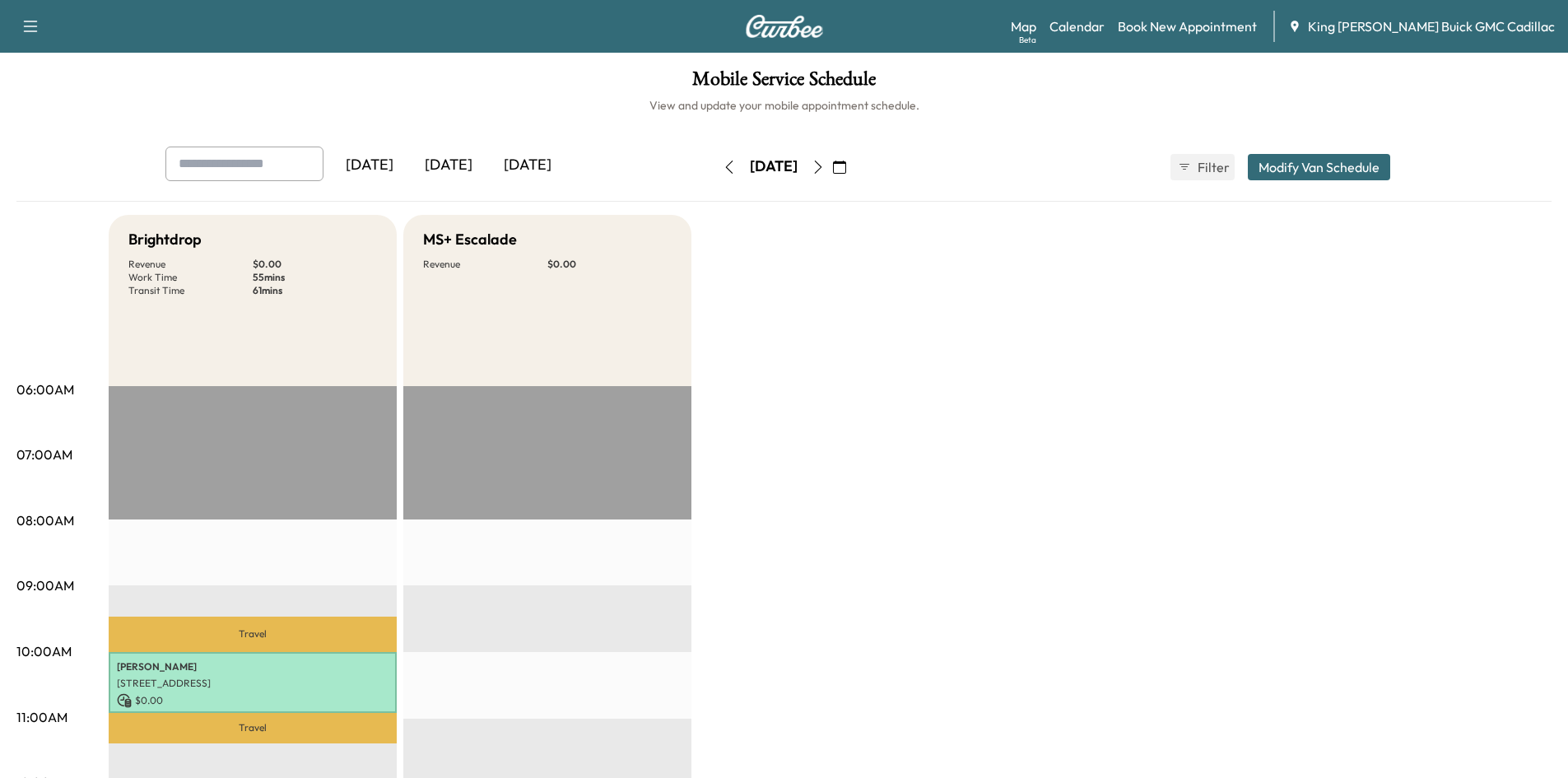
click at [723, 172] on icon "button" at bounding box center [729, 167] width 13 height 13
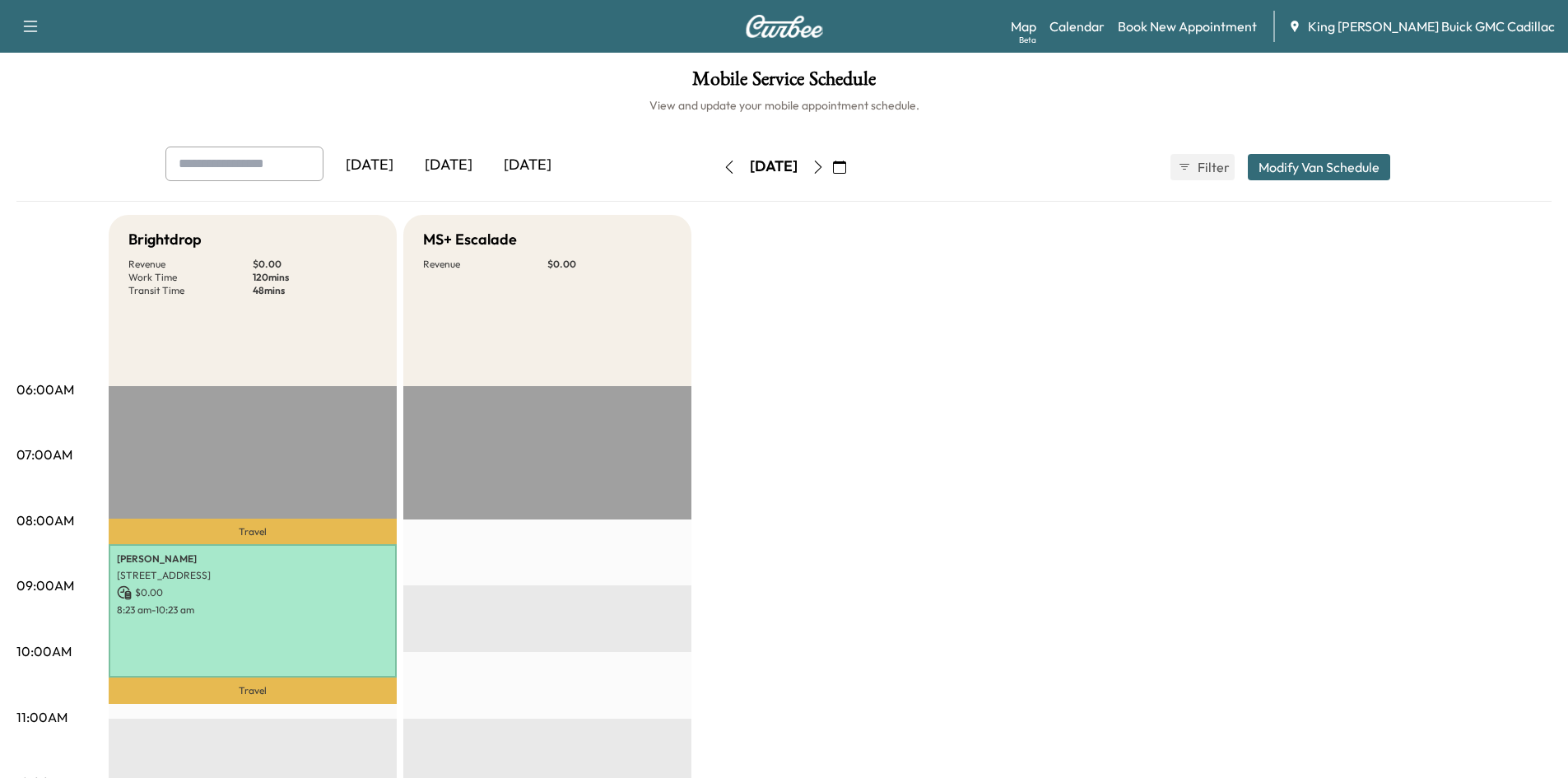
click at [723, 167] on icon "button" at bounding box center [729, 167] width 13 height 13
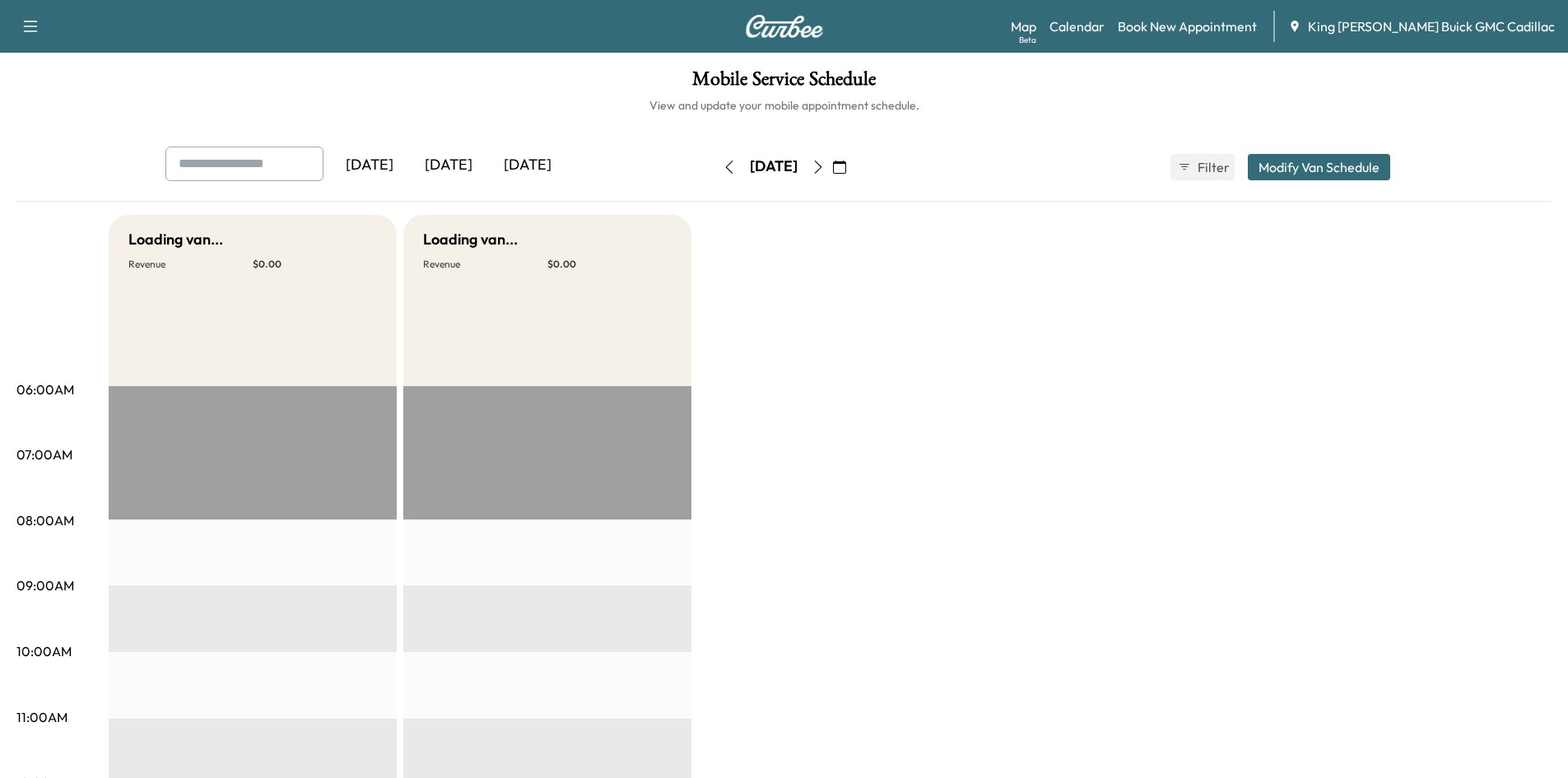
click at [723, 167] on icon "button" at bounding box center [729, 167] width 13 height 13
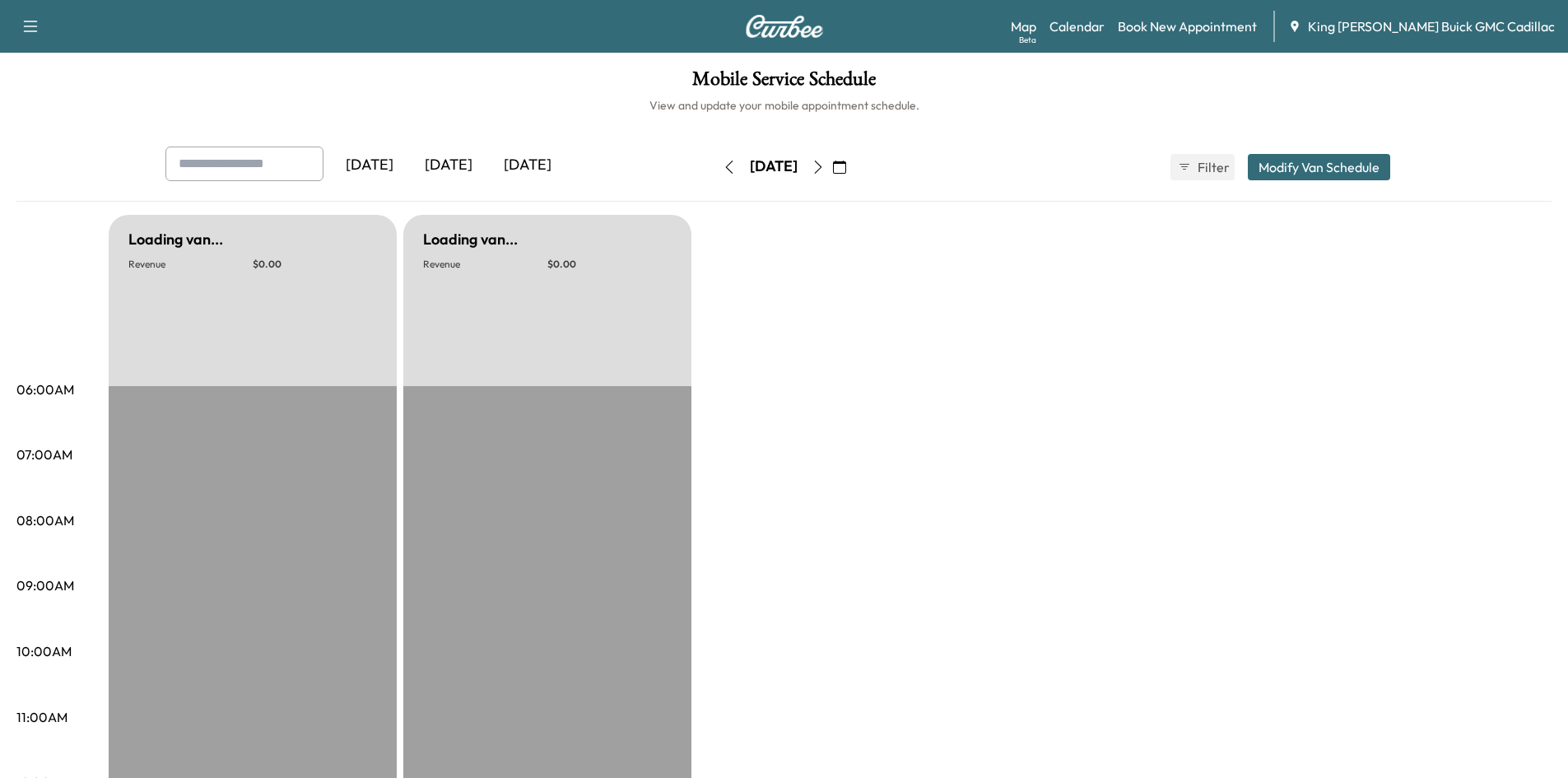
click at [723, 167] on icon "button" at bounding box center [729, 167] width 13 height 13
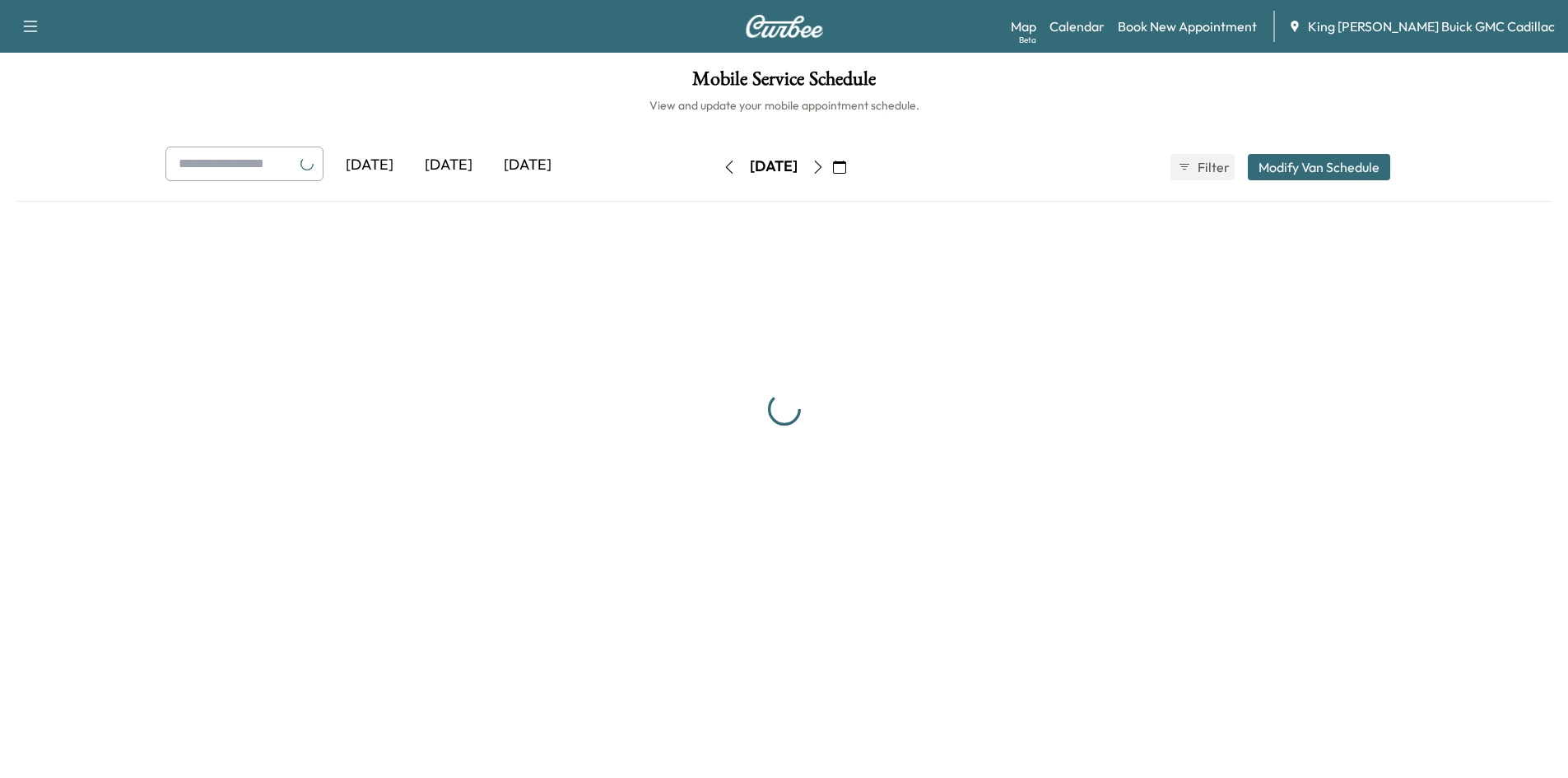
click at [723, 167] on icon "button" at bounding box center [729, 167] width 13 height 13
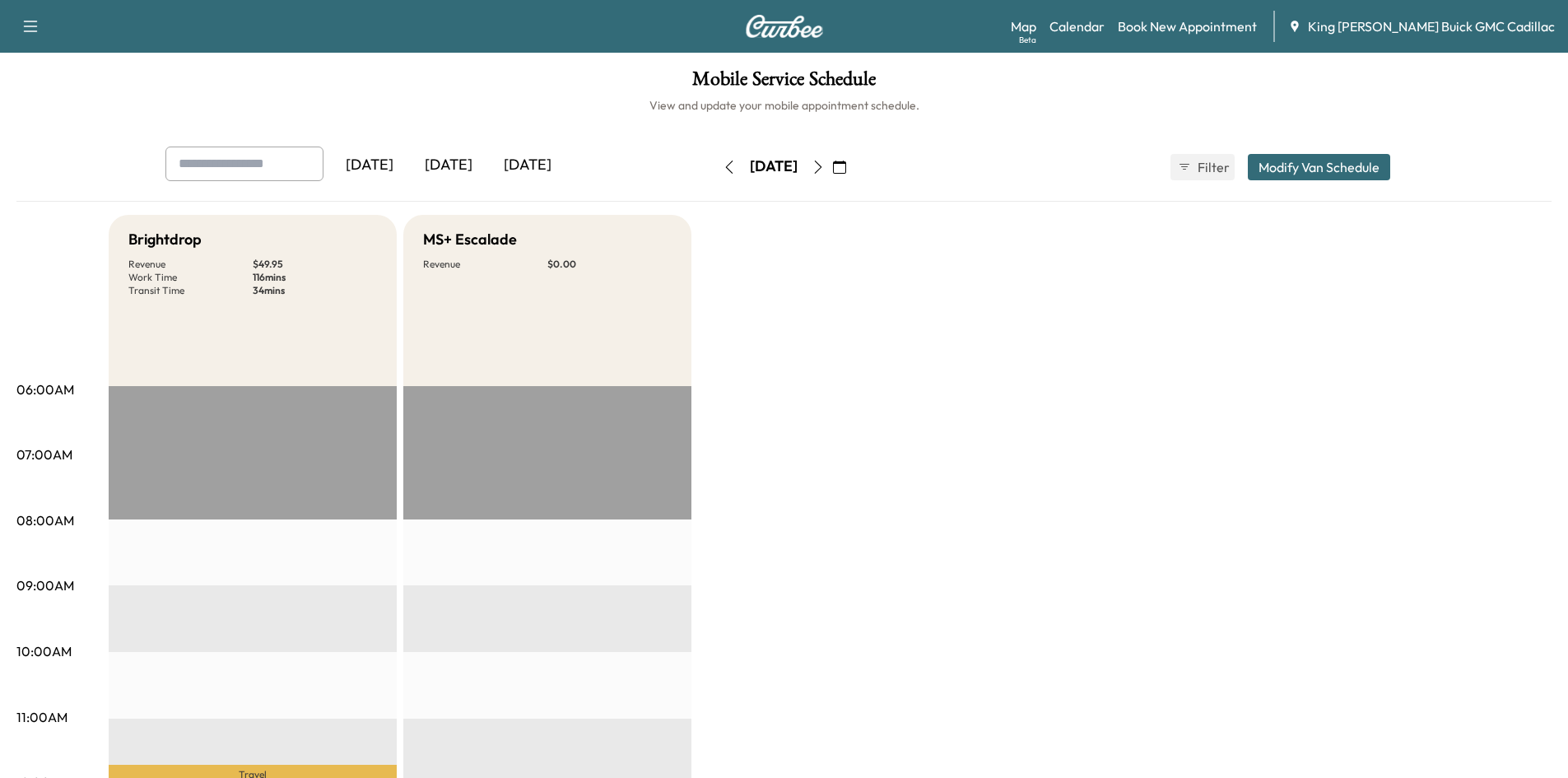
click at [723, 167] on icon "button" at bounding box center [729, 167] width 13 height 13
click at [825, 168] on icon "button" at bounding box center [818, 167] width 13 height 13
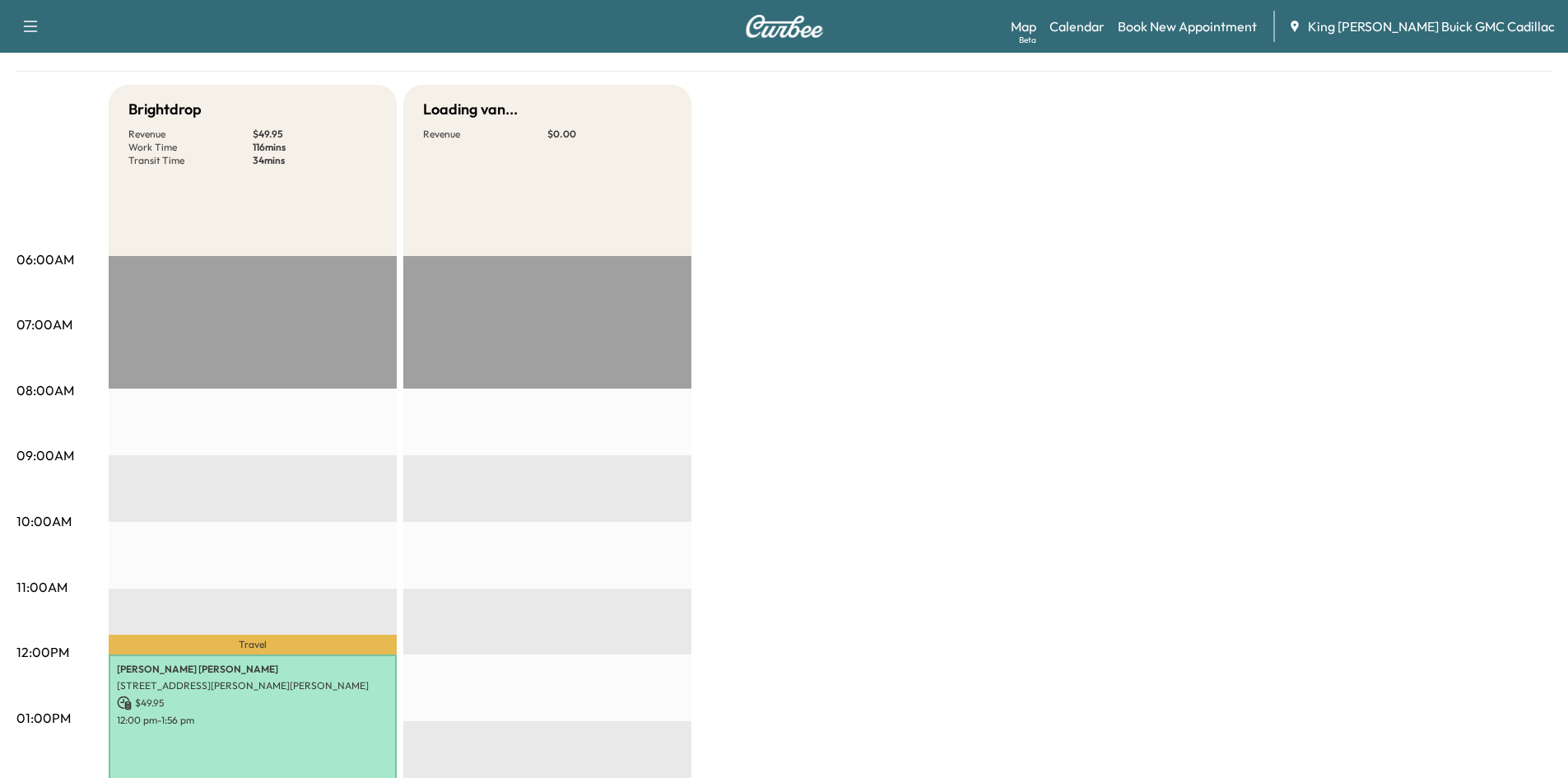
scroll to position [330, 0]
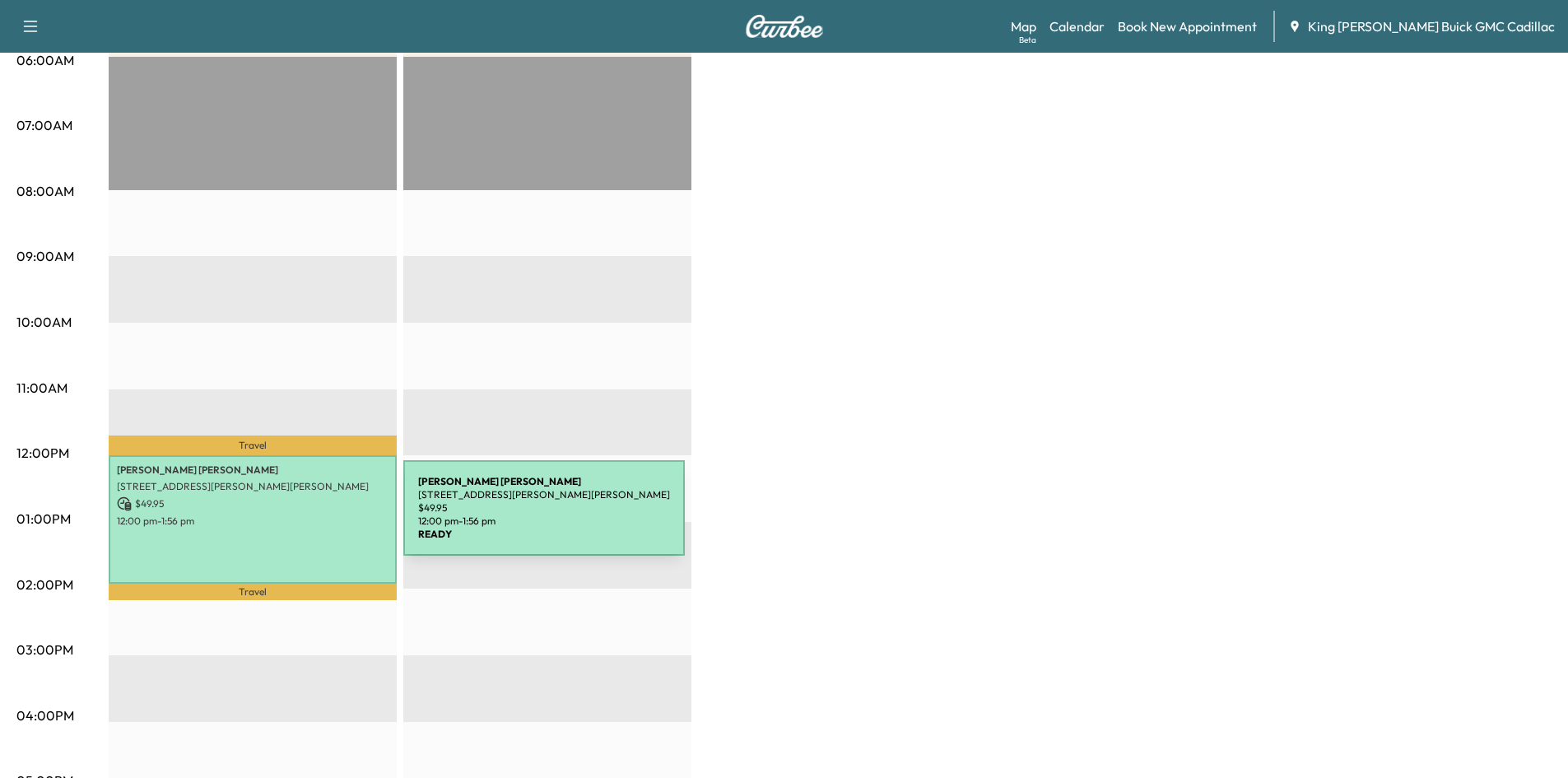
click at [280, 517] on p "12:00 pm - 1:56 pm" at bounding box center [252, 521] width 271 height 13
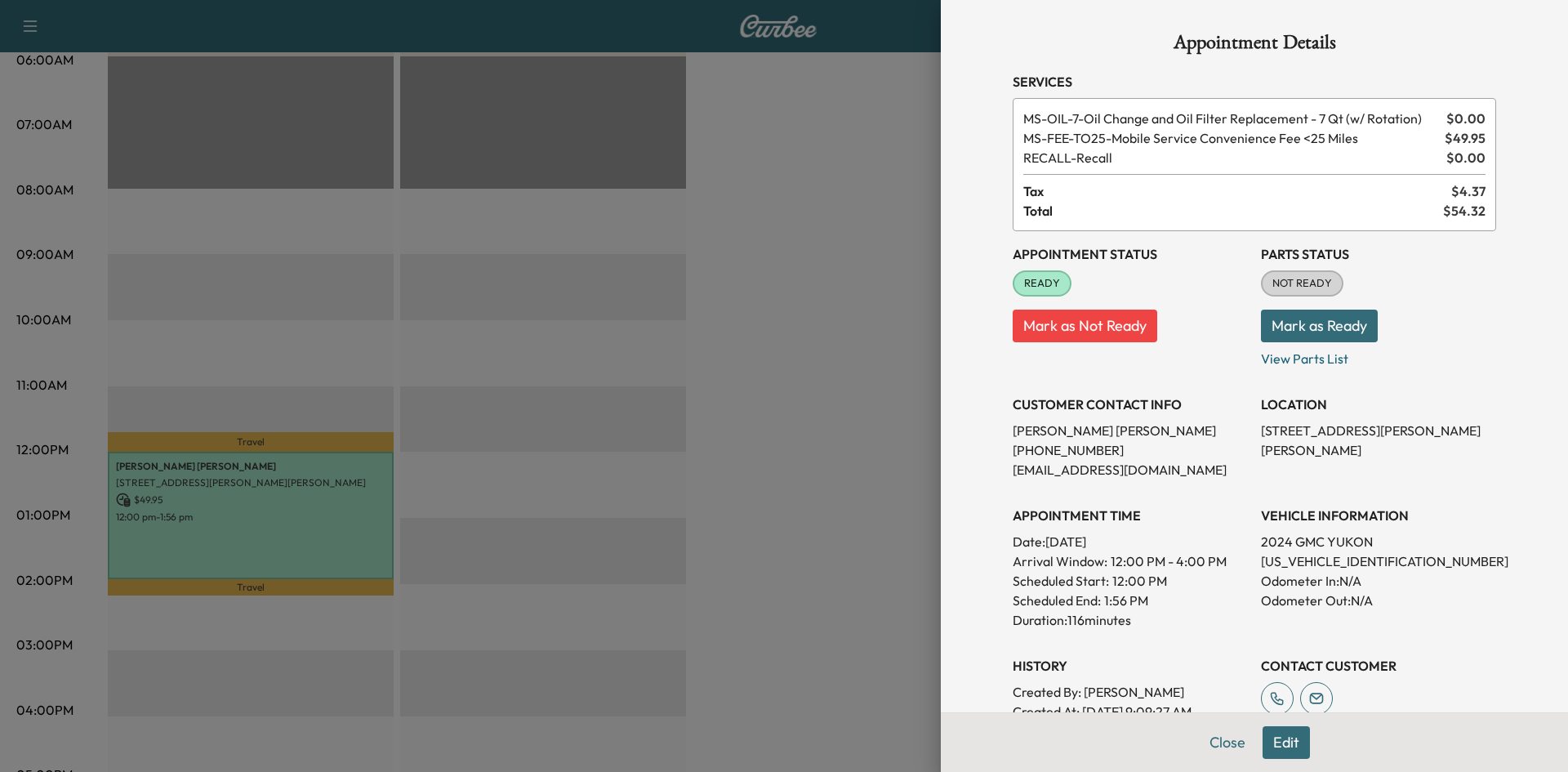
click at [555, 339] on div at bounding box center [784, 386] width 1568 height 772
